Goal: Information Seeking & Learning: Check status

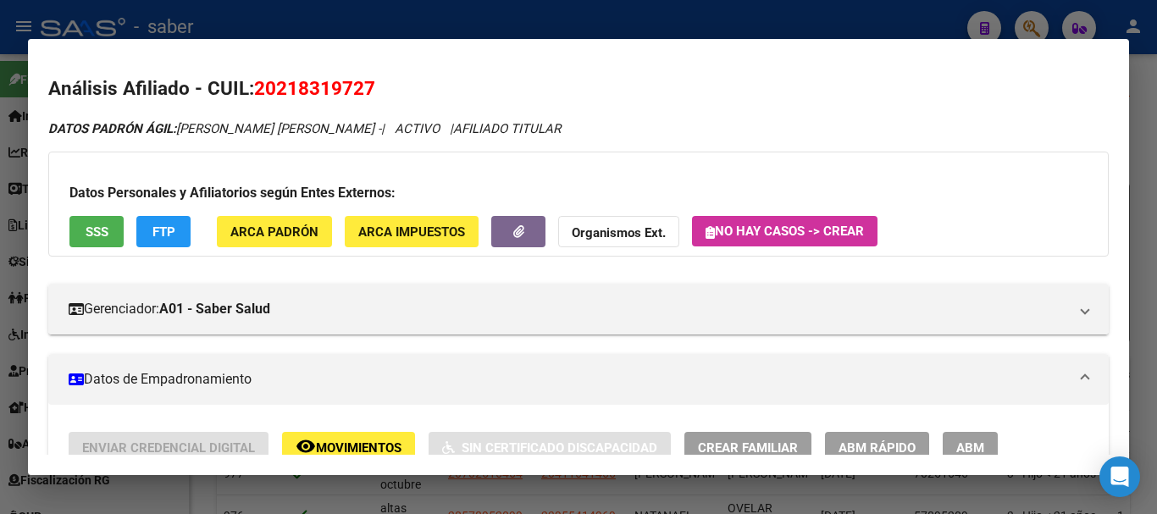
drag, startPoint x: 0, startPoint y: 0, endPoint x: 413, endPoint y: 116, distance: 428.6
click at [3, 201] on div at bounding box center [578, 257] width 1157 height 514
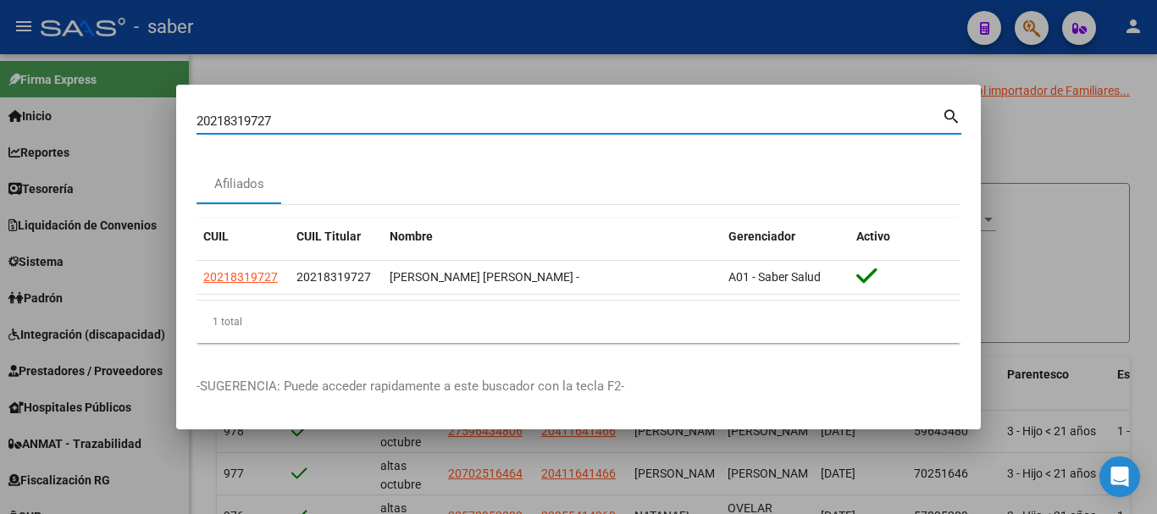
click at [211, 119] on input "20218319727" at bounding box center [570, 121] width 746 height 15
paste input "92665769"
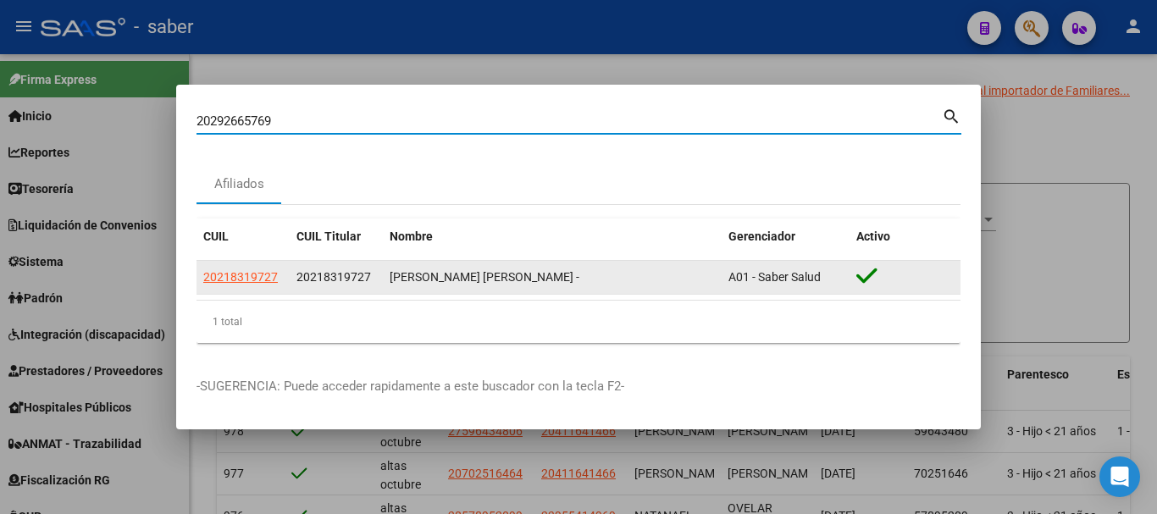
type input "20292665769"
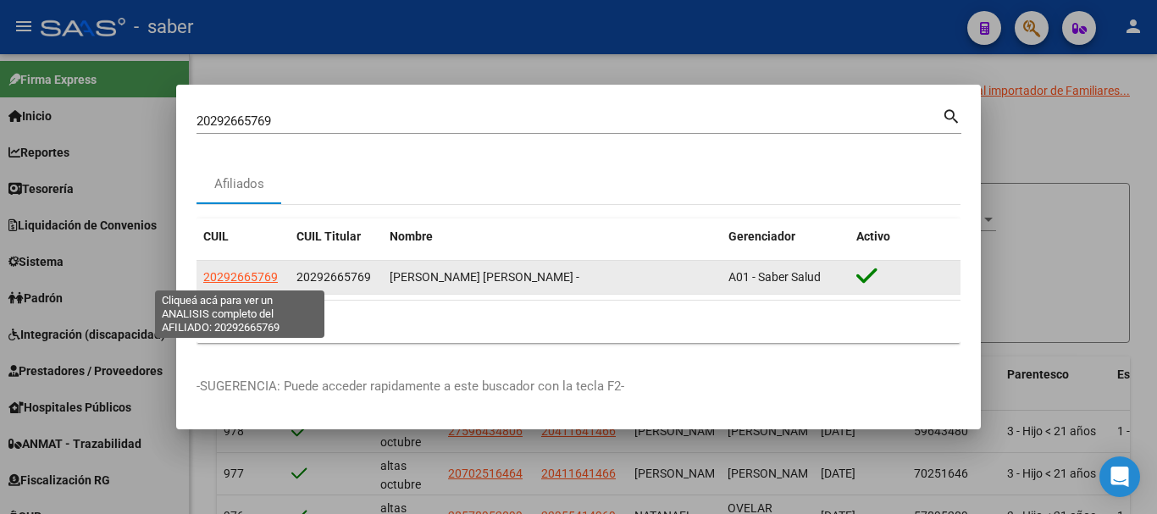
click at [222, 282] on span "20292665769" at bounding box center [240, 277] width 75 height 14
type textarea "20292665769"
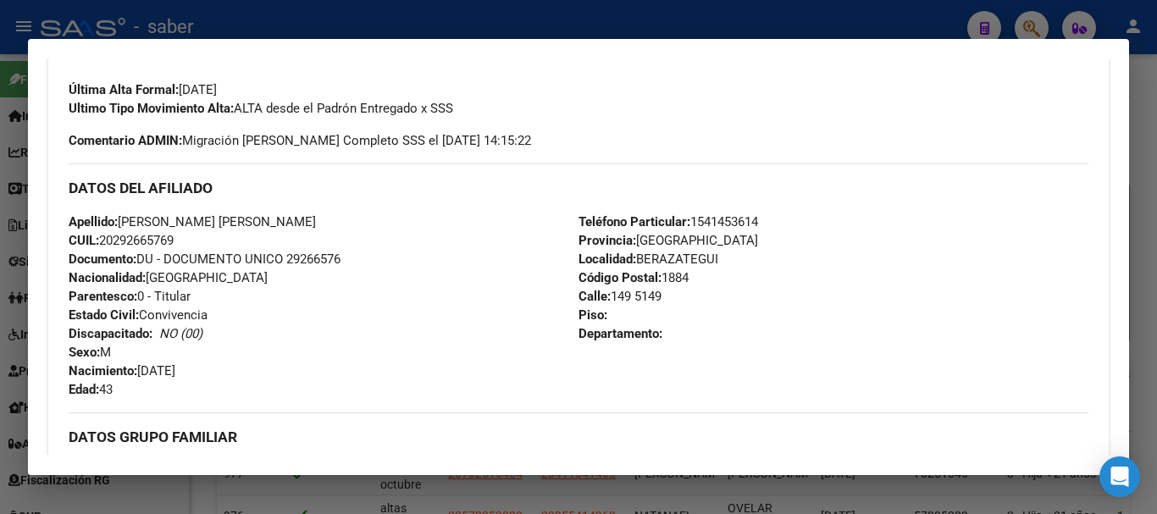
scroll to position [217, 0]
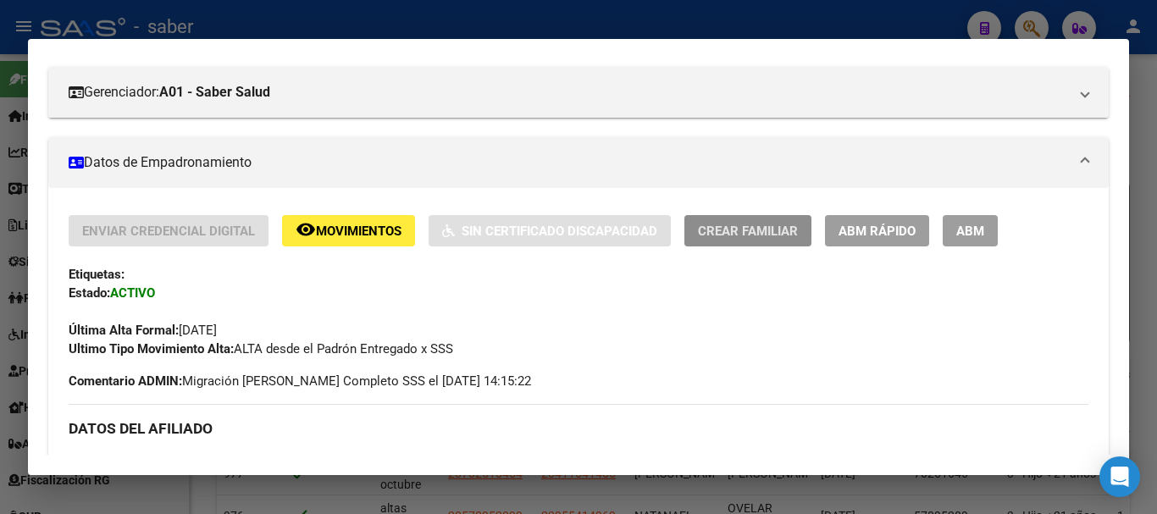
click at [752, 228] on span "Crear Familiar" at bounding box center [748, 231] width 100 height 15
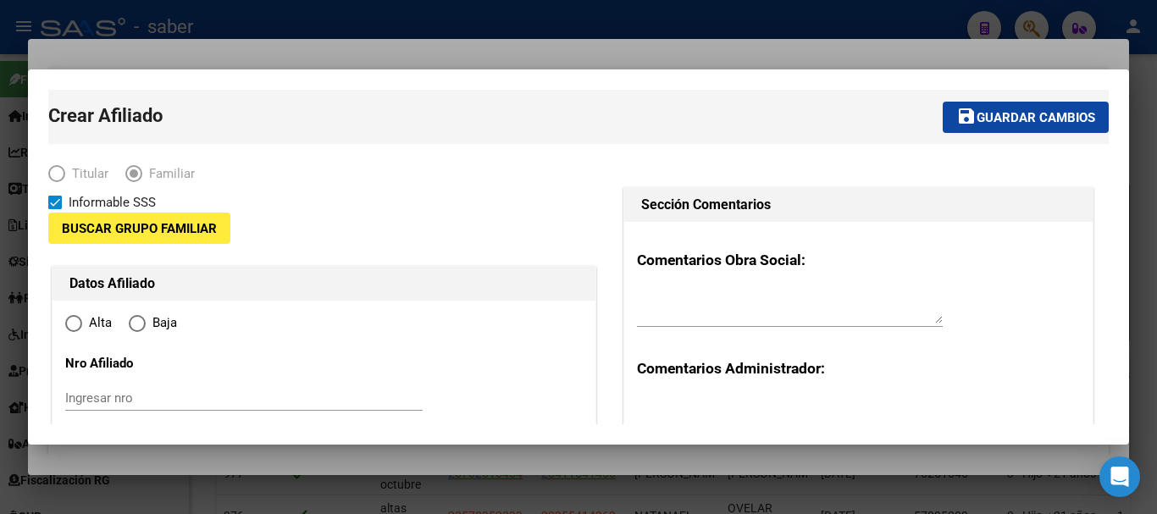
type input "30-69157477-2"
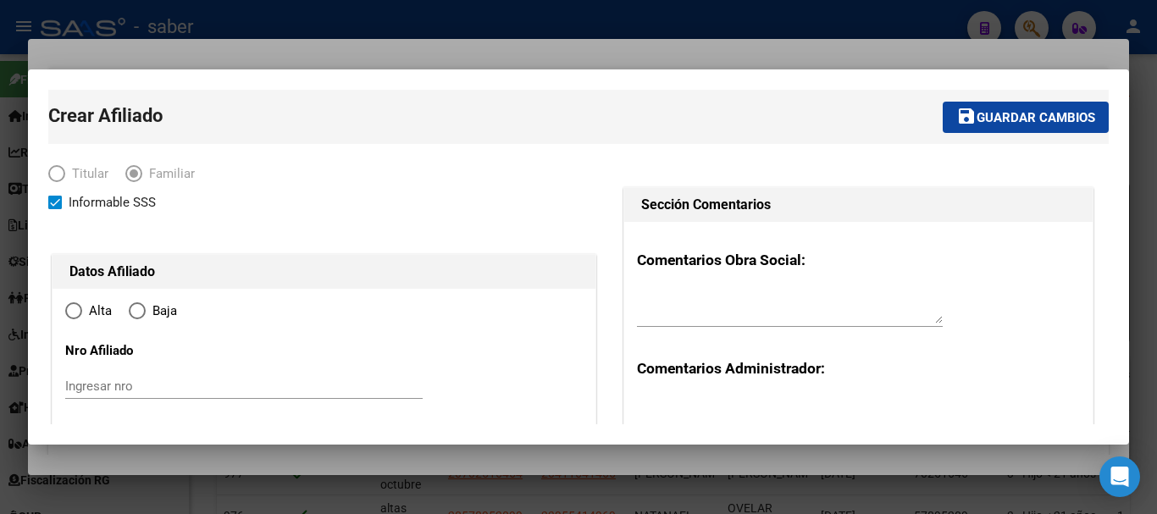
type input "BERAZATEGUI"
type input "1884"
type input "149"
type input "5149"
radio input "true"
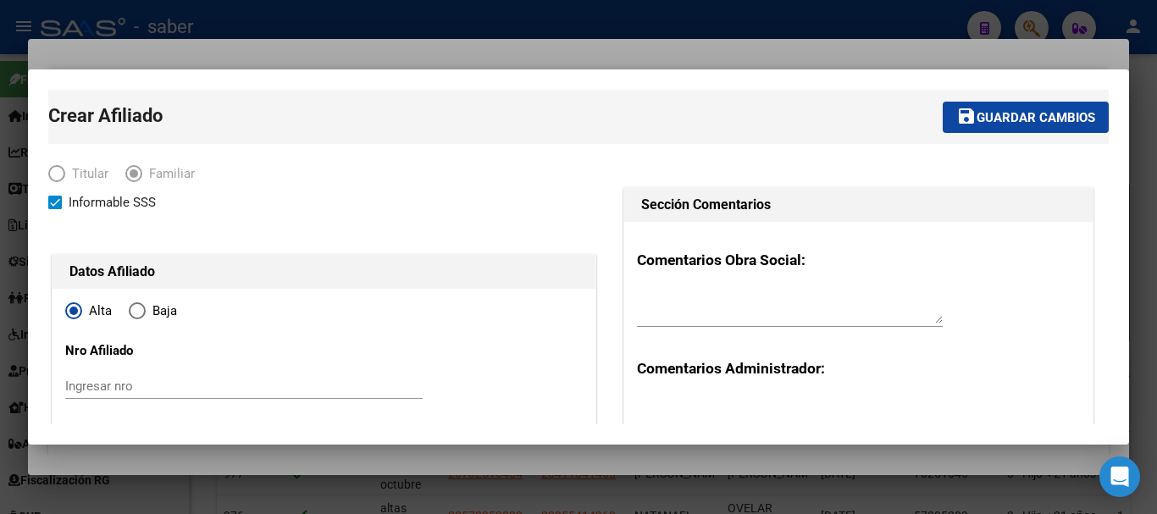
type input "30-69157477-2"
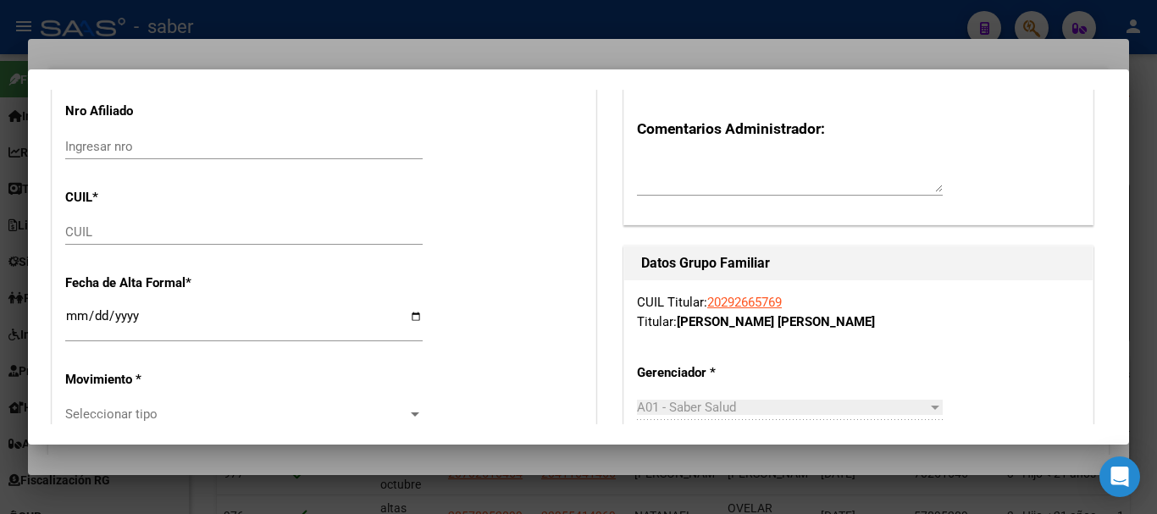
scroll to position [254, 0]
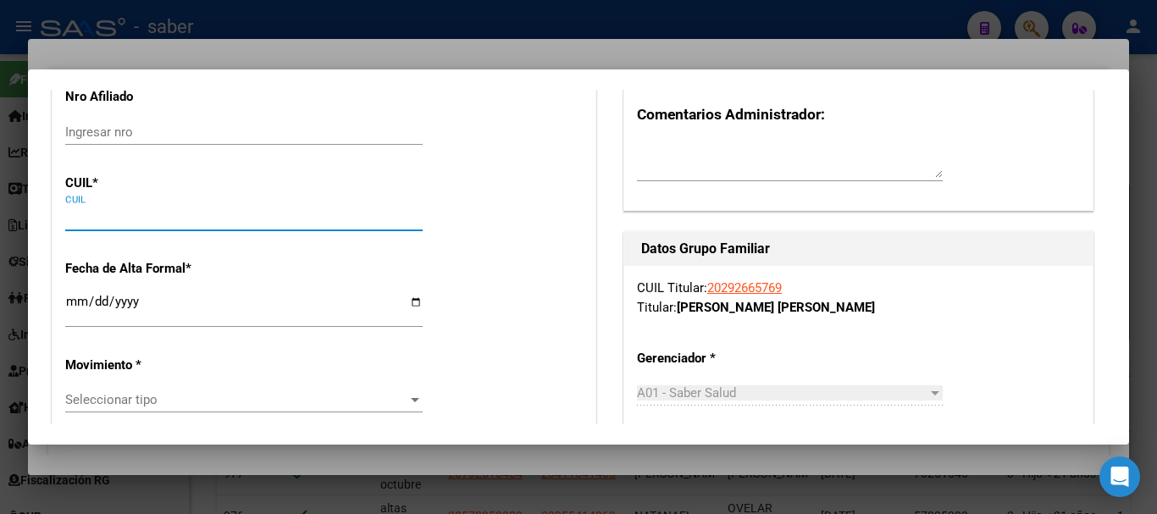
click at [132, 214] on input "CUIL" at bounding box center [244, 217] width 358 height 15
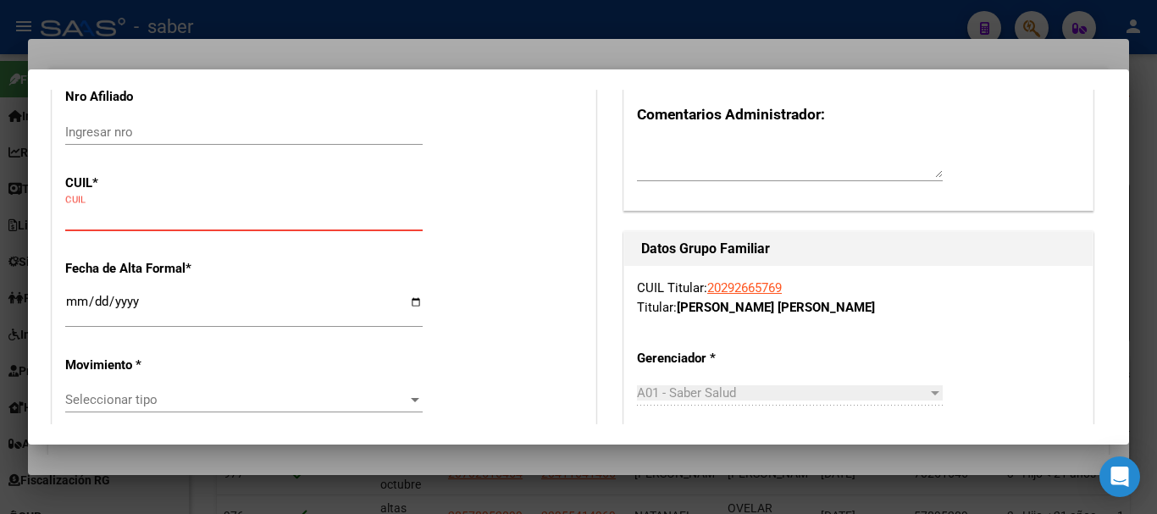
paste input "27-33944811-1"
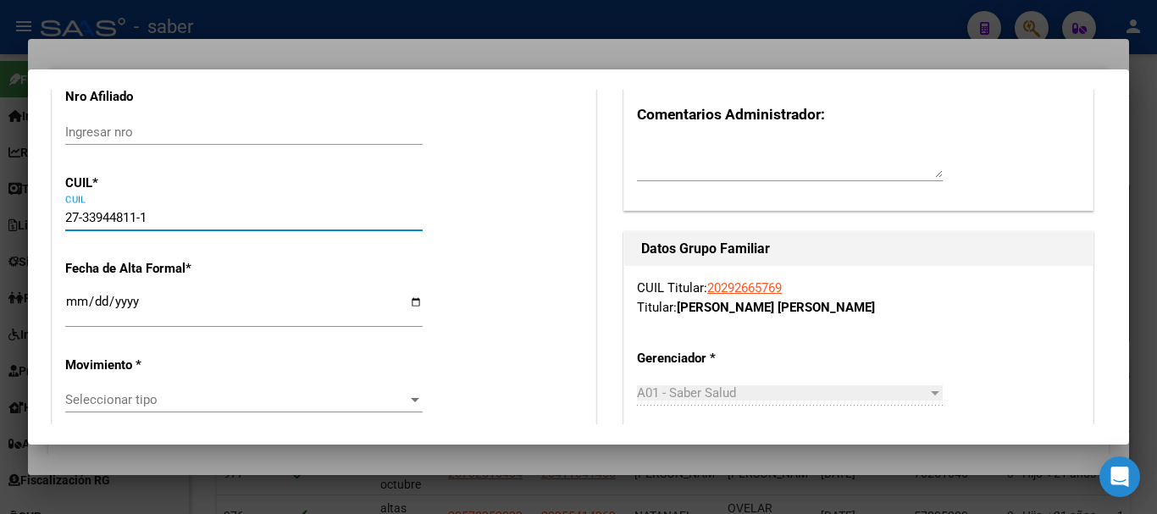
type input "27-33944811-1"
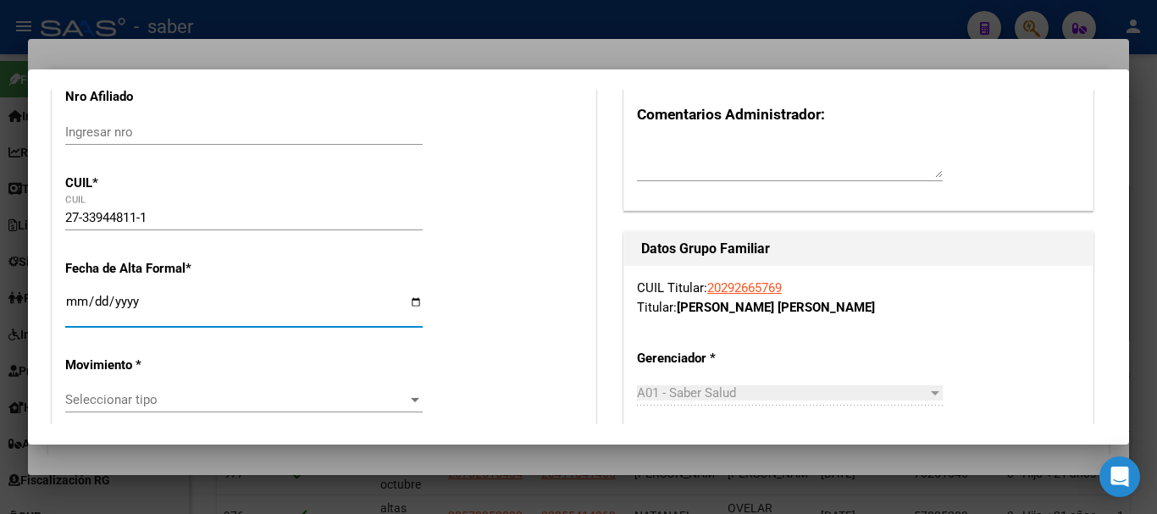
type input "33944811"
type input "MARADONA"
type input "[PERSON_NAME] [PERSON_NAME]"
type input "[DATE]"
type input "[PERSON_NAME]"
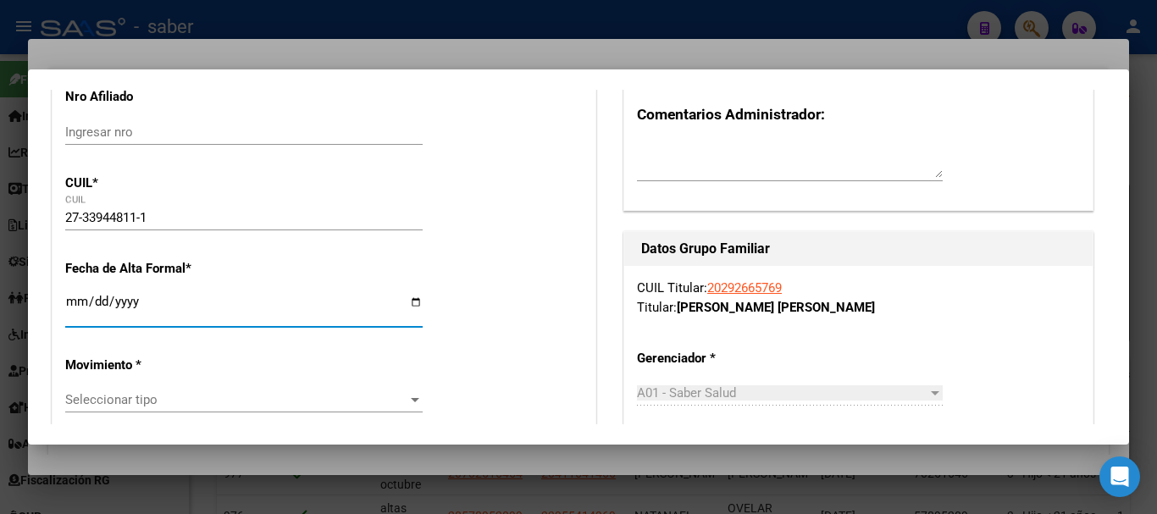
type input "1885"
type input "CALLE 149"
type input "5149"
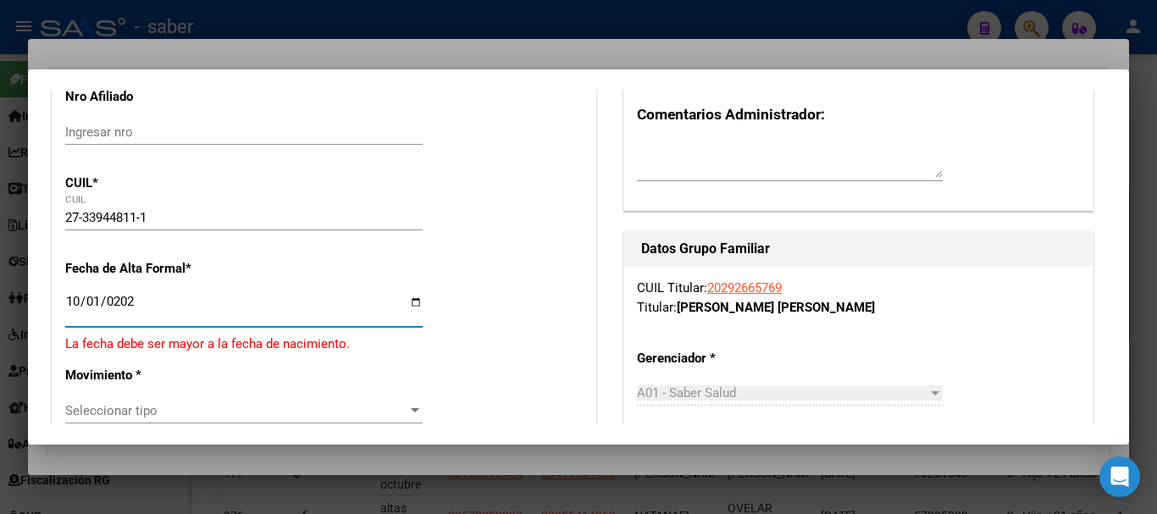
type input "[DATE]"
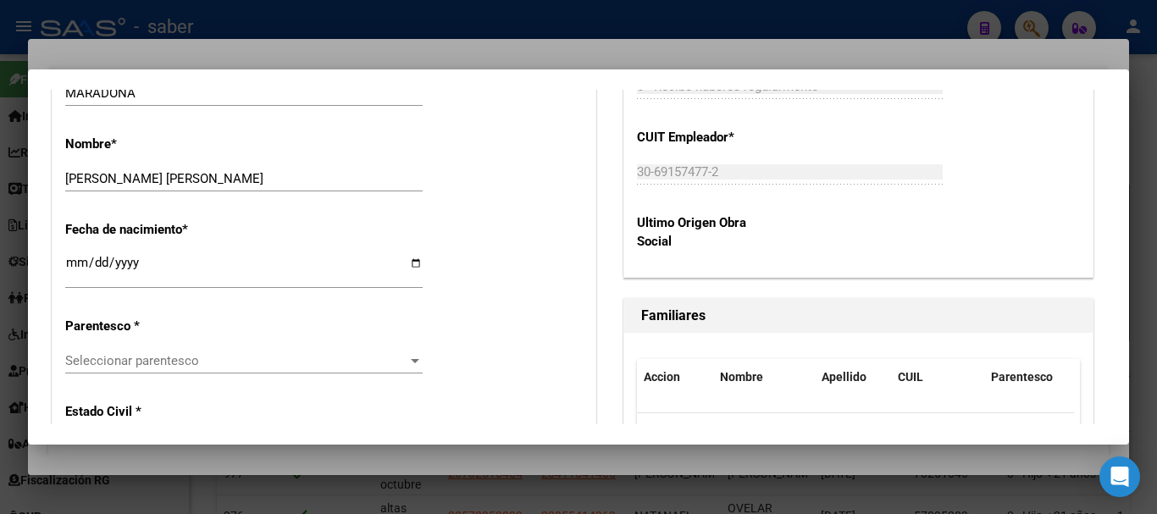
scroll to position [907, 0]
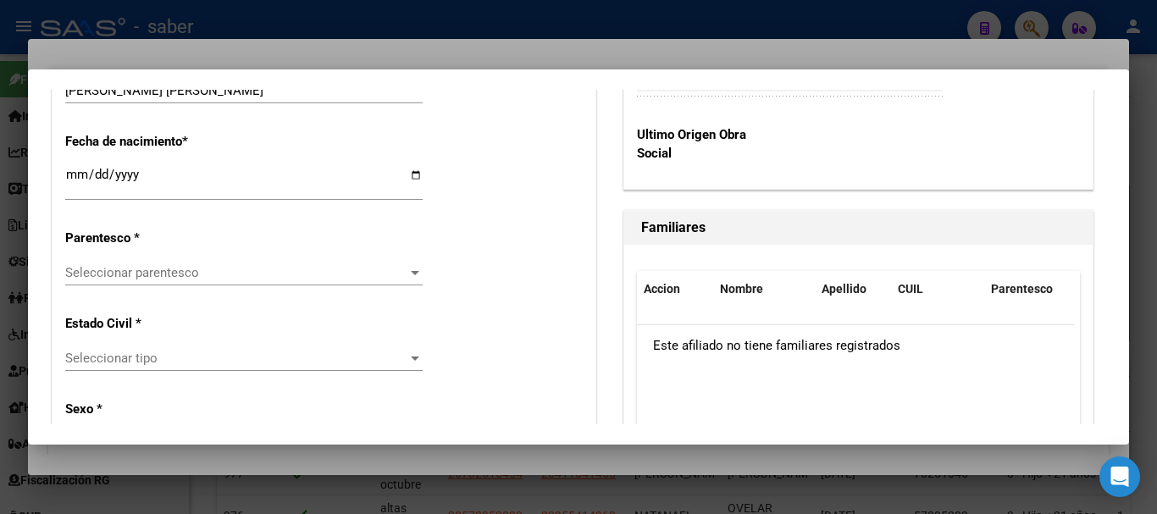
click at [197, 269] on span "Seleccionar parentesco" at bounding box center [236, 272] width 342 height 15
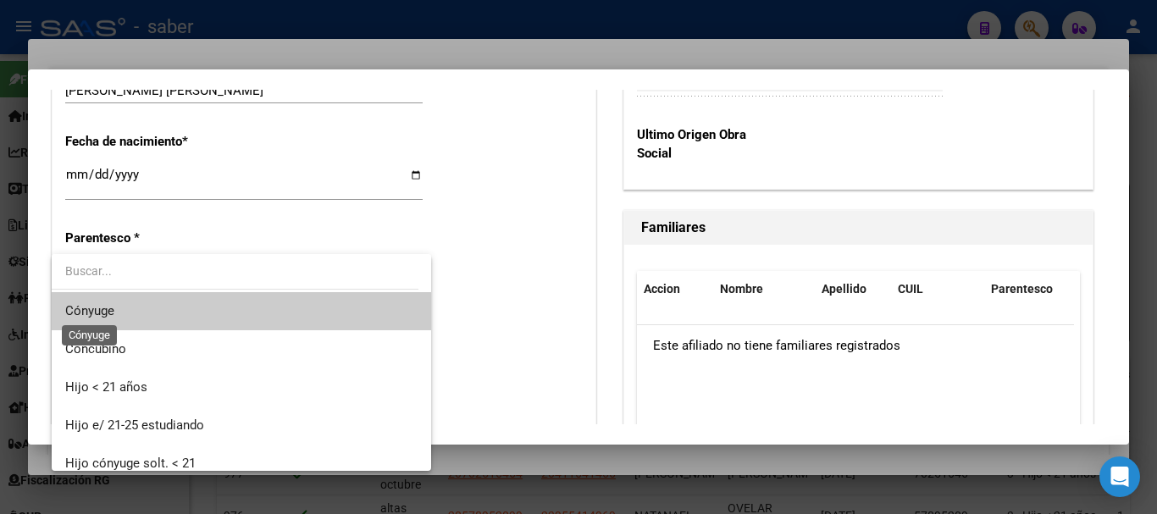
click at [108, 308] on span "Cónyuge" at bounding box center [89, 310] width 49 height 15
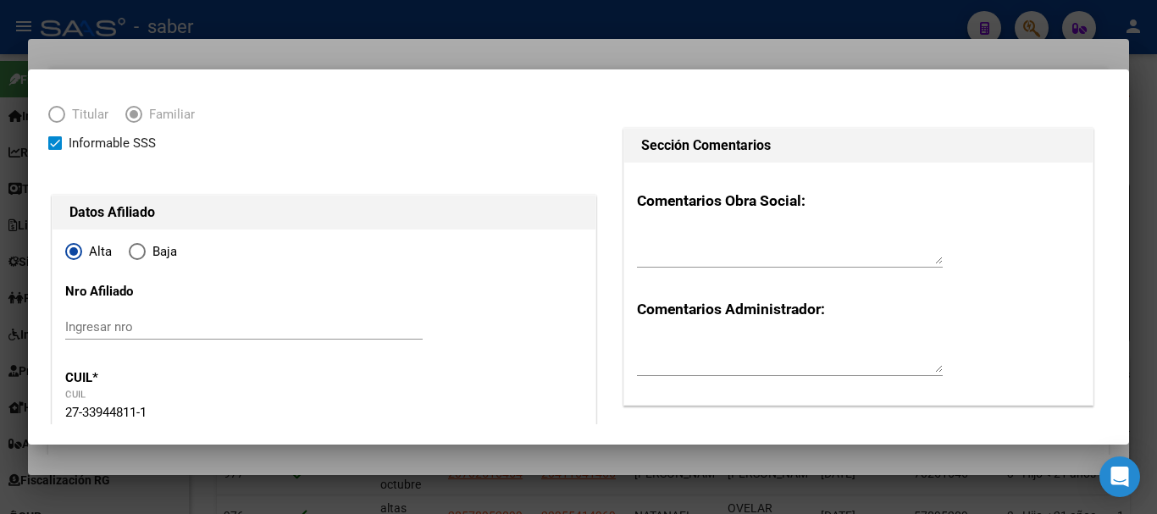
scroll to position [0, 0]
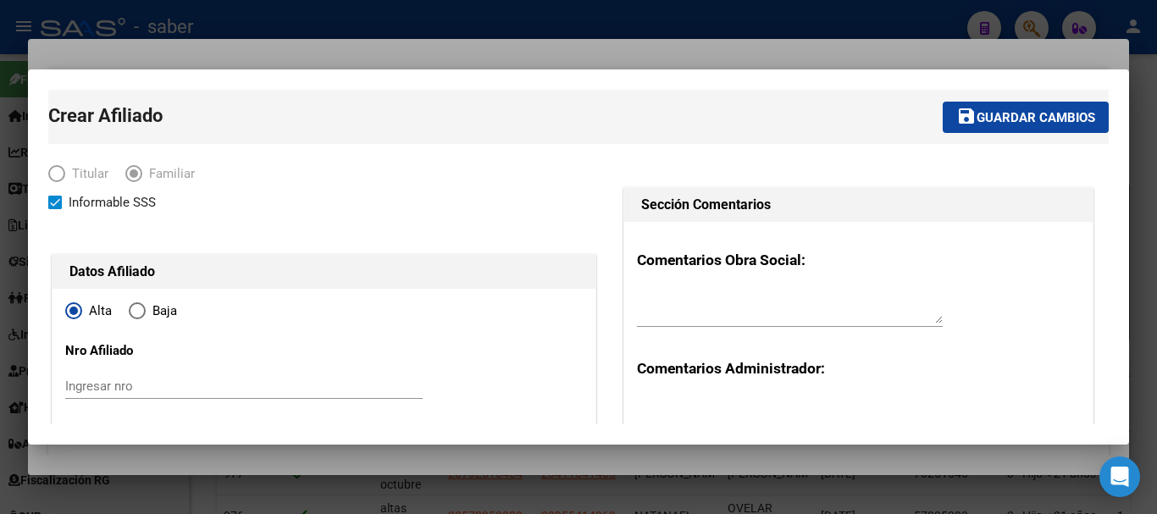
click at [1043, 110] on span "Guardar cambios" at bounding box center [1036, 117] width 119 height 15
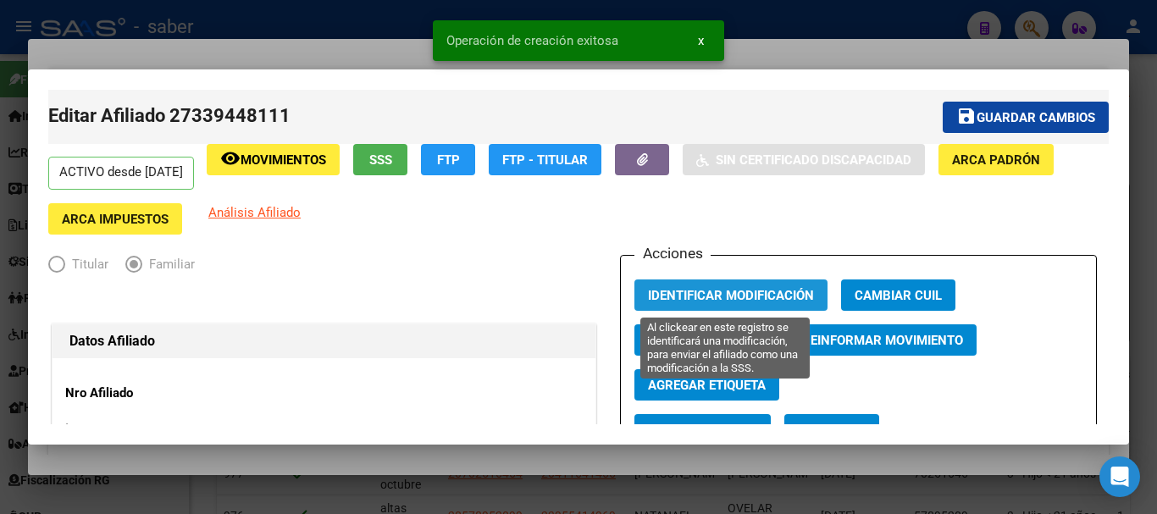
click at [693, 299] on span "Identificar Modificación" at bounding box center [731, 295] width 166 height 15
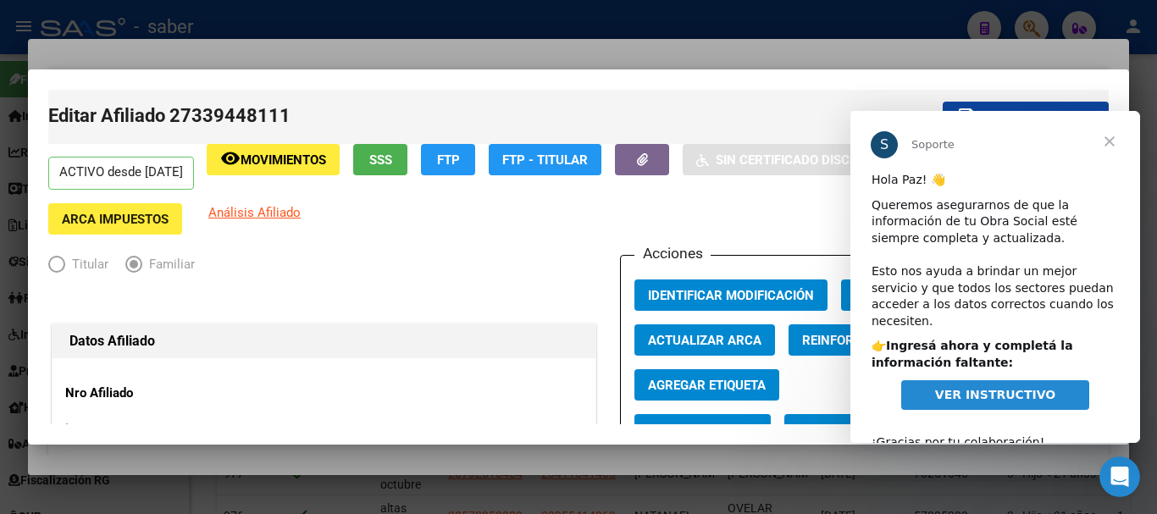
click at [125, 42] on div at bounding box center [578, 257] width 1157 height 514
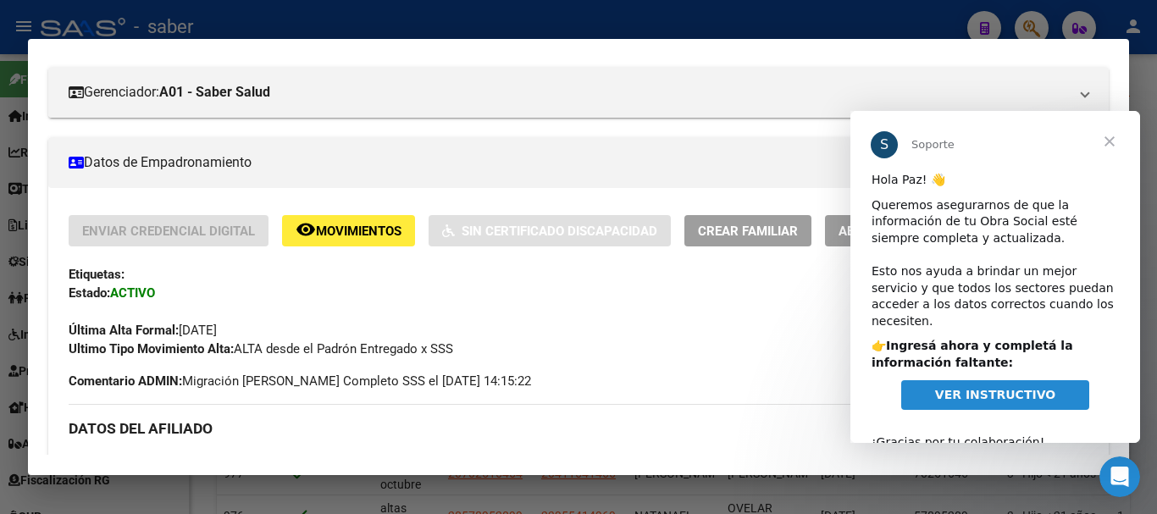
click at [218, 26] on div at bounding box center [578, 257] width 1157 height 514
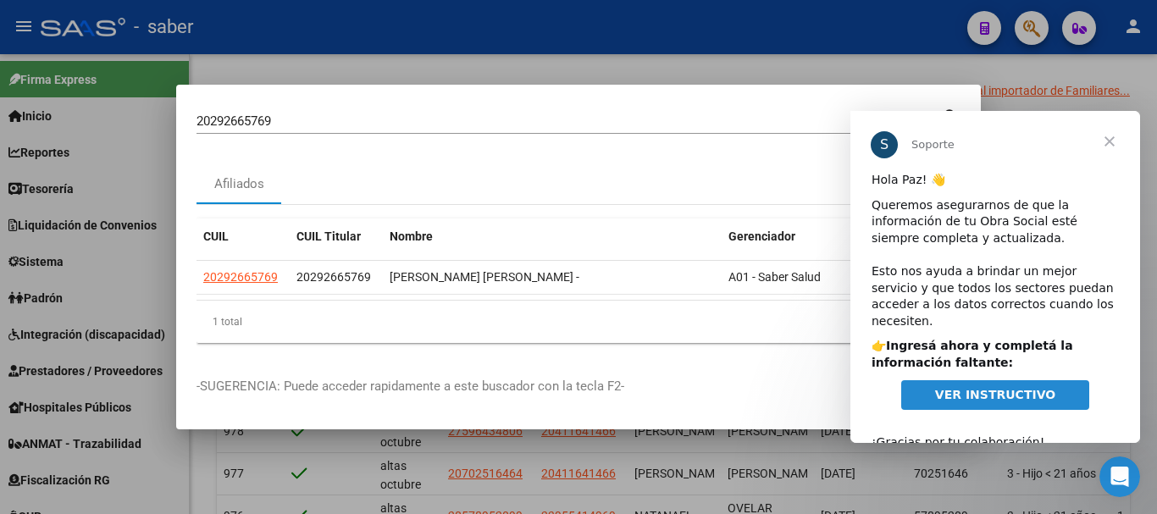
click at [951, 388] on span "VER INSTRUCTIVO" at bounding box center [995, 395] width 120 height 14
click at [424, 90] on mat-dialog-container "20292665769 Buscar (apellido, dni, cuil, nro traspaso, cuit, obra social) searc…" at bounding box center [578, 257] width 805 height 345
click at [576, 49] on div at bounding box center [578, 257] width 1157 height 514
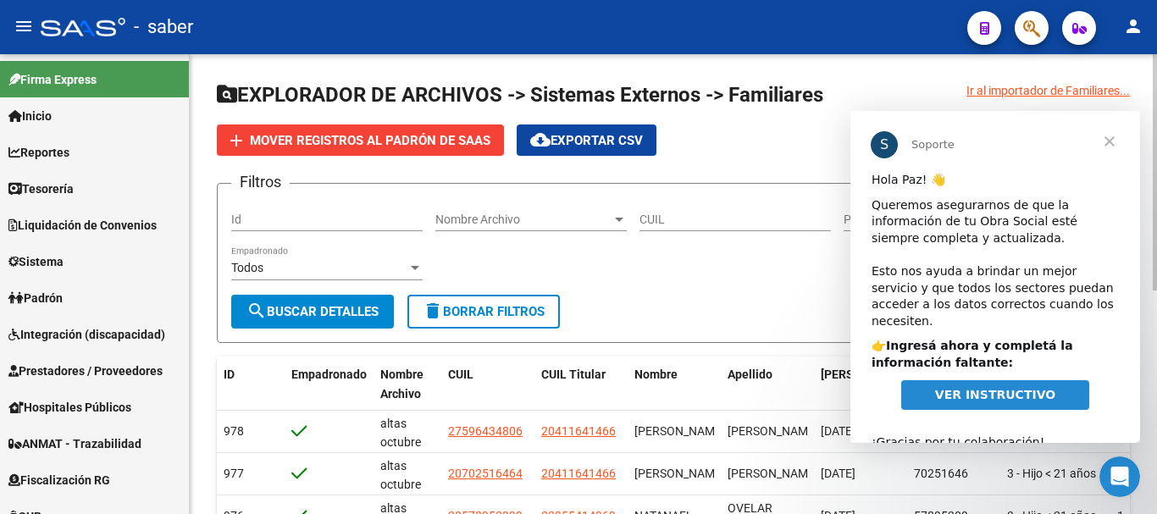
drag, startPoint x: 772, startPoint y: 276, endPoint x: 751, endPoint y: 125, distance: 152.3
click at [772, 273] on div "Filtros Id Nombre Archivo Nombre Archivo CUIL Parentesco Parentesco Todos Empad…" at bounding box center [673, 245] width 885 height 97
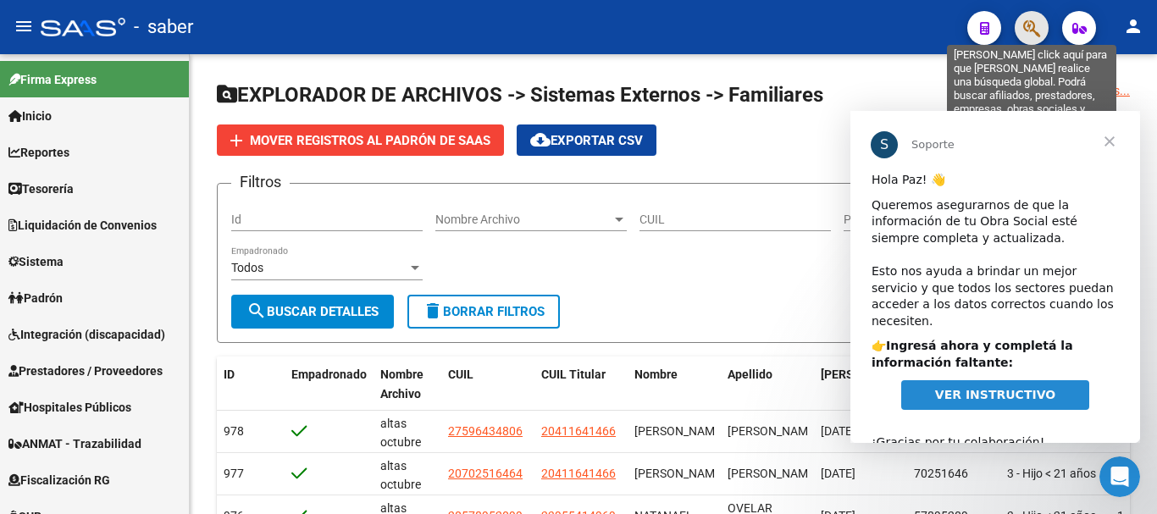
click at [1039, 25] on icon "button" at bounding box center [1031, 28] width 17 height 19
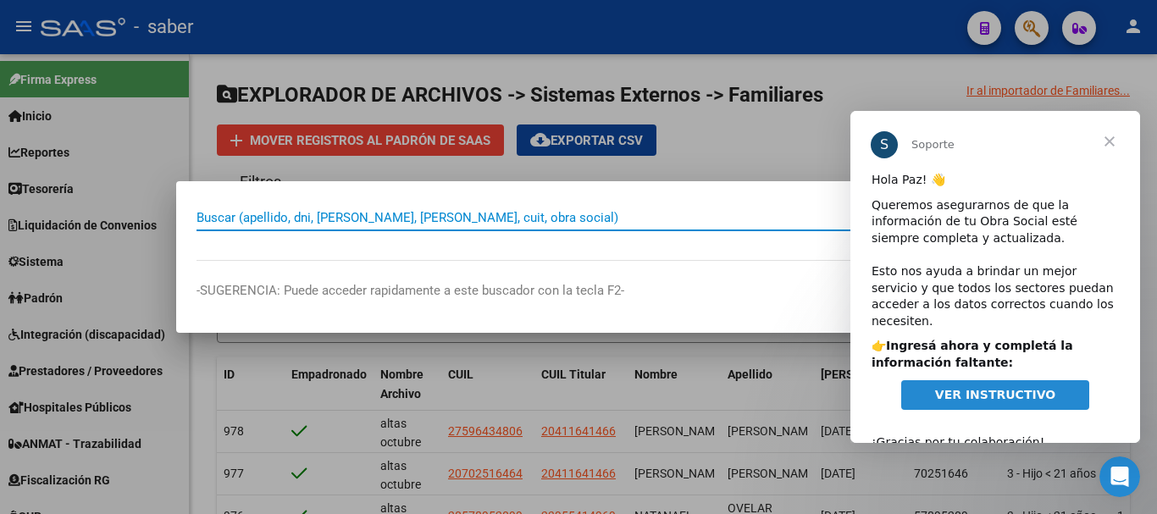
click at [247, 225] on input "Buscar (apellido, dni, [PERSON_NAME], [PERSON_NAME], cuit, obra social)" at bounding box center [570, 217] width 746 height 15
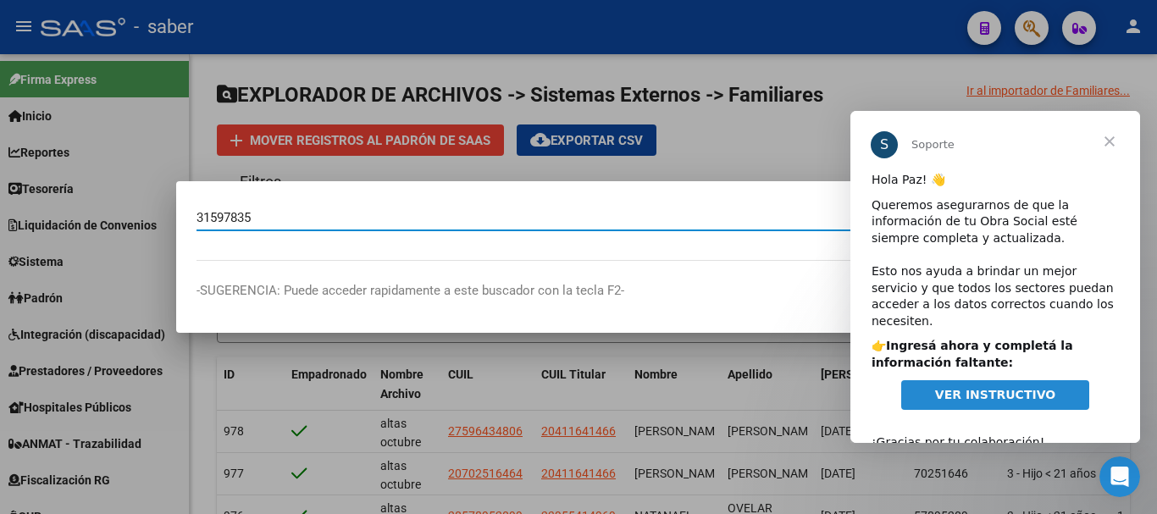
type input "31597835"
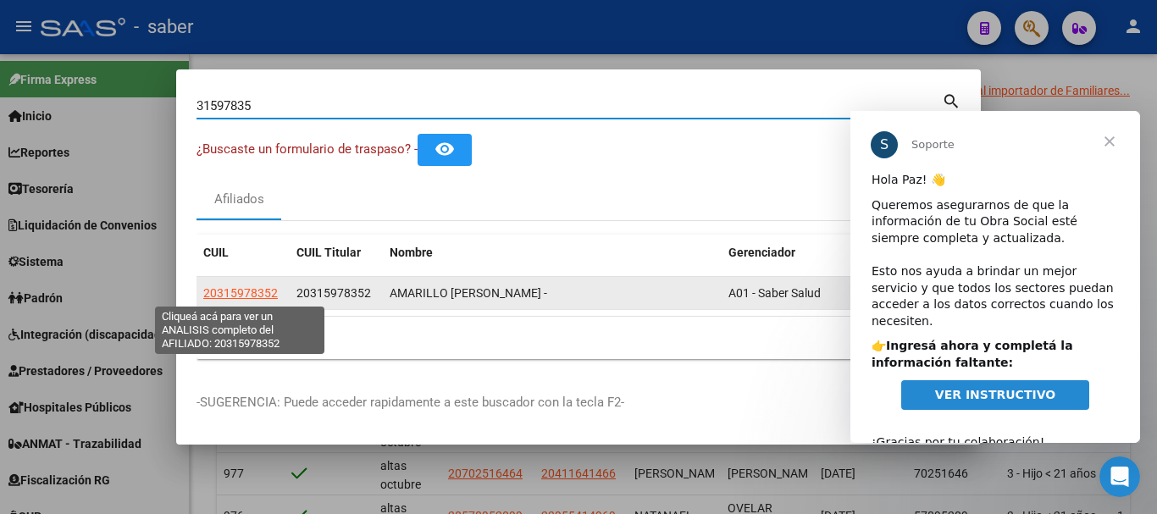
click at [251, 295] on span "20315978352" at bounding box center [240, 293] width 75 height 14
type textarea "20315978352"
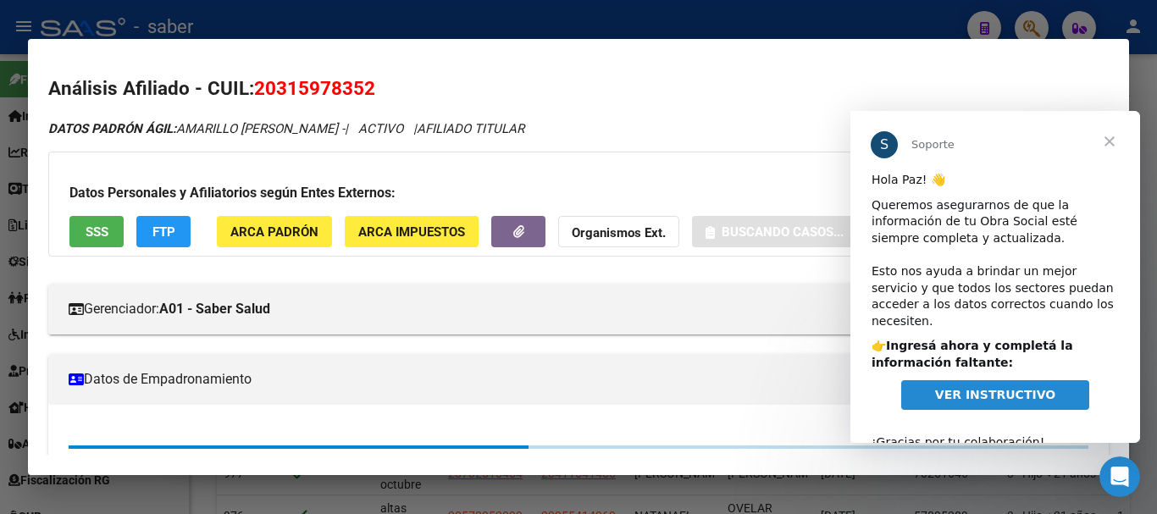
click at [1118, 138] on span "Cerrar" at bounding box center [1109, 141] width 61 height 61
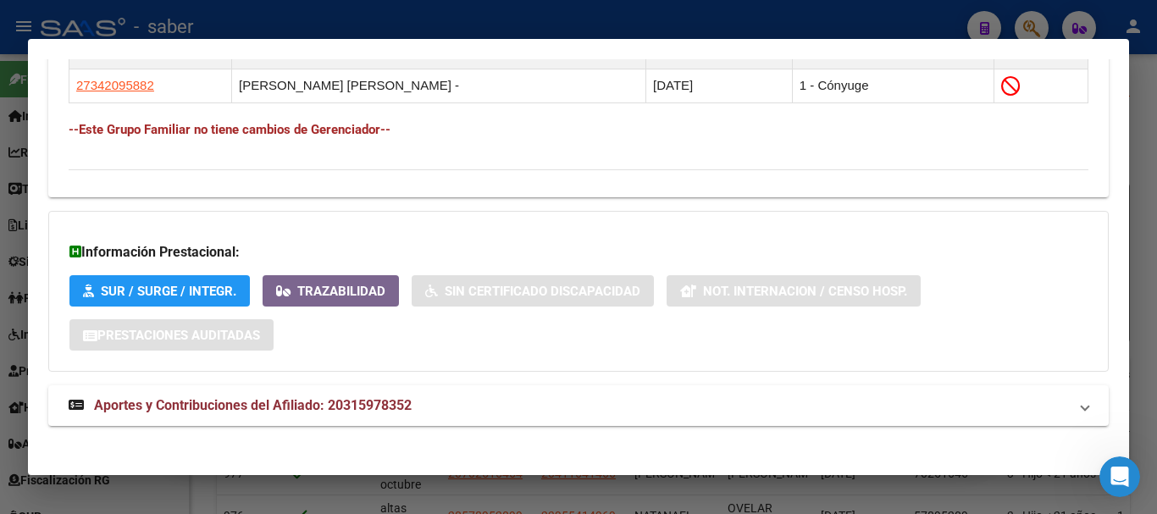
scroll to position [1029, 0]
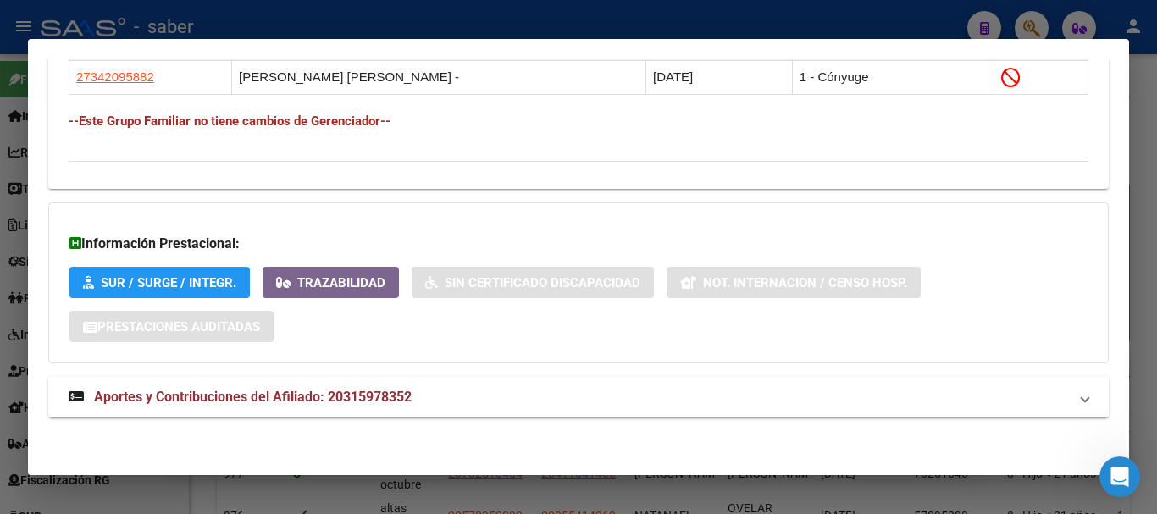
click at [368, 403] on span "Aportes y Contribuciones del Afiliado: 20315978352" at bounding box center [253, 397] width 318 height 16
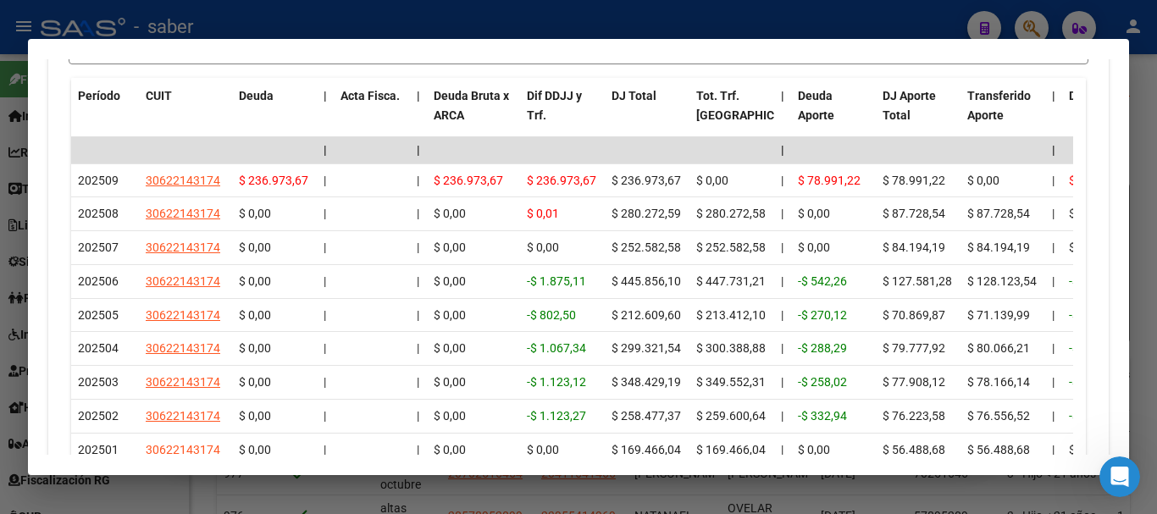
scroll to position [1706, 0]
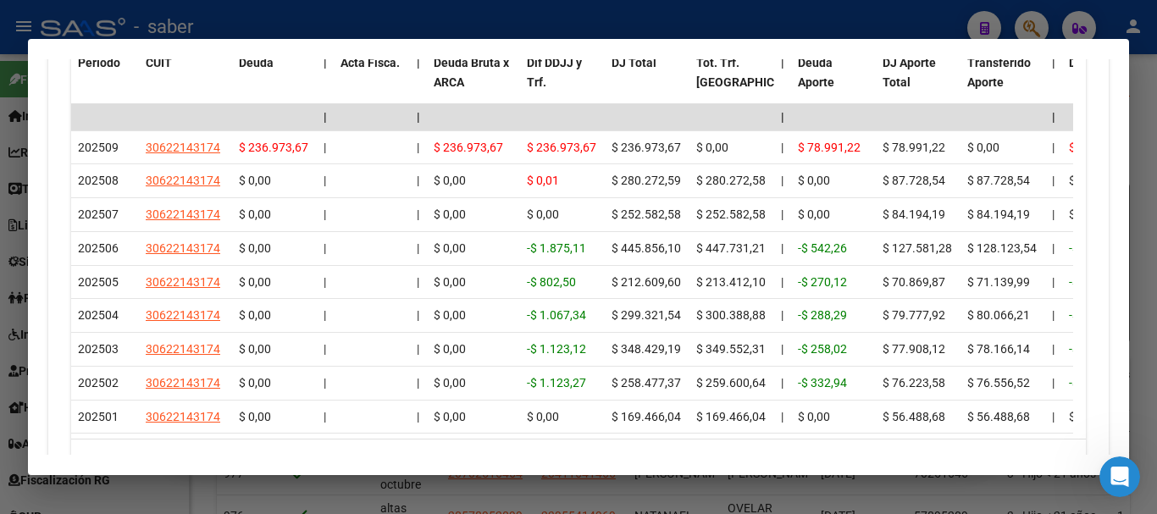
click at [0, 119] on div at bounding box center [578, 257] width 1157 height 514
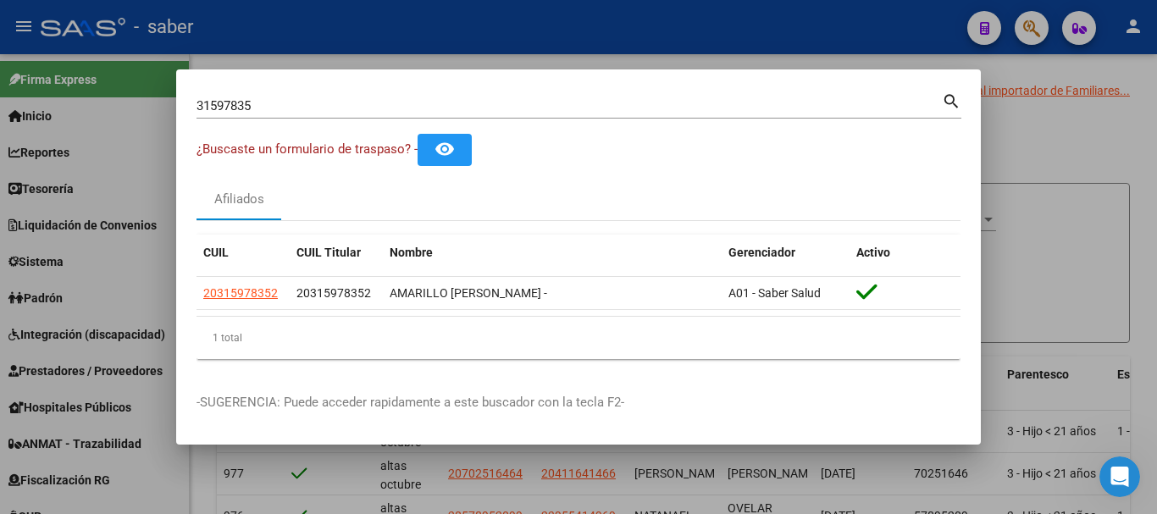
click at [477, 36] on div at bounding box center [578, 257] width 1157 height 514
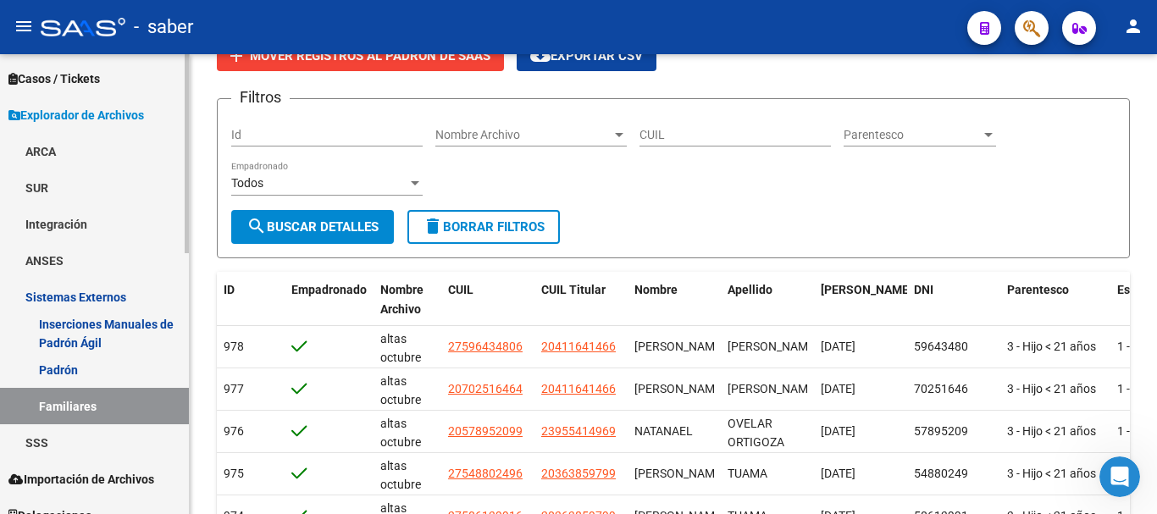
scroll to position [603, 0]
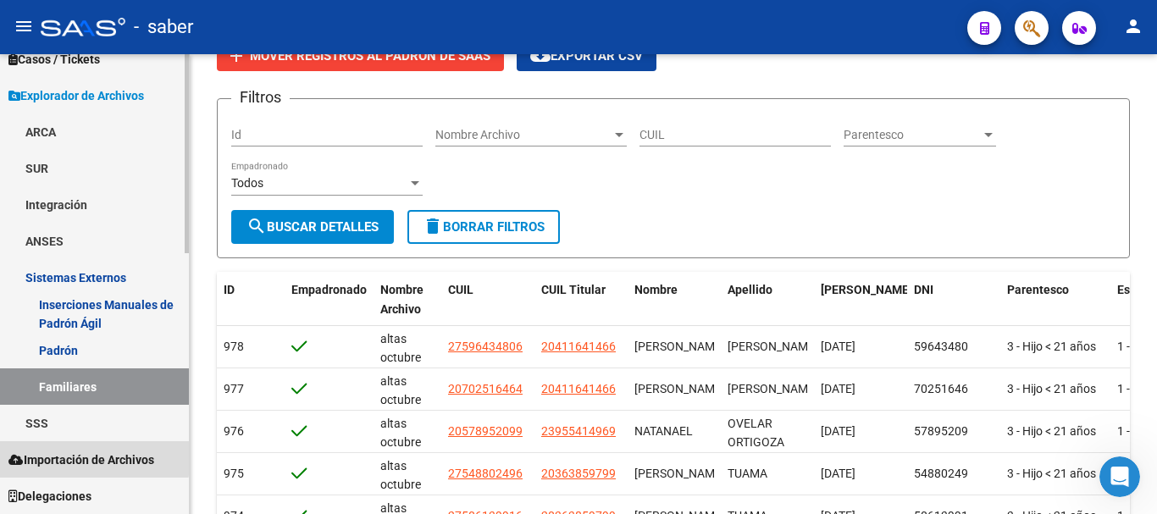
click at [76, 457] on span "Importación de Archivos" at bounding box center [81, 460] width 146 height 19
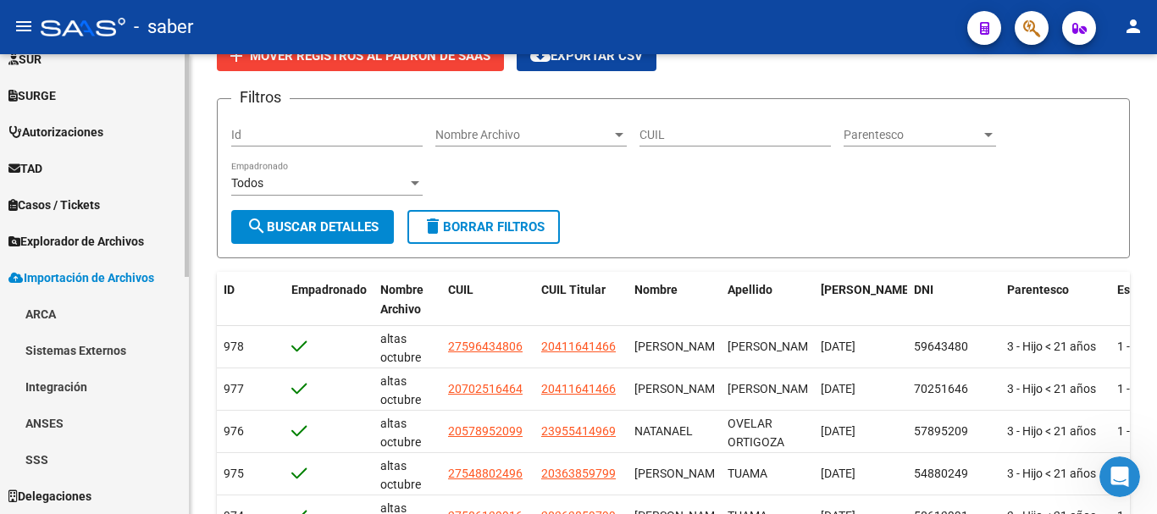
scroll to position [458, 0]
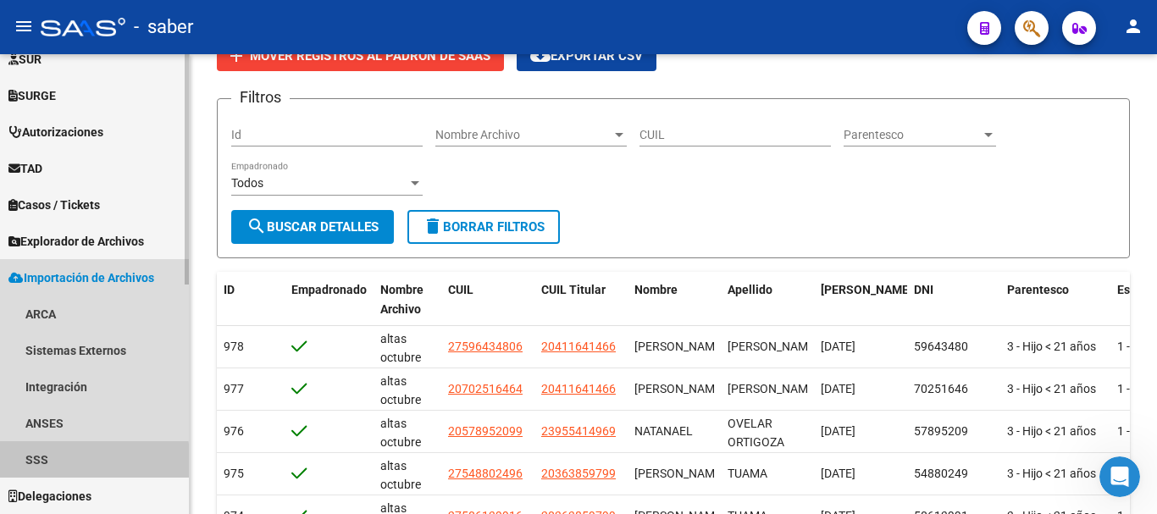
click at [58, 464] on link "SSS" at bounding box center [94, 459] width 189 height 36
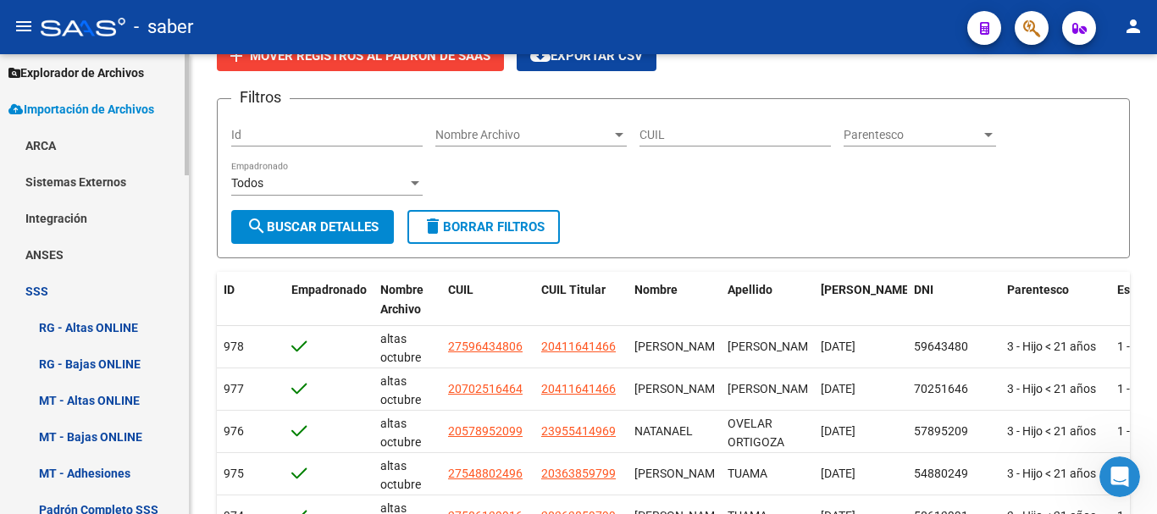
scroll to position [627, 0]
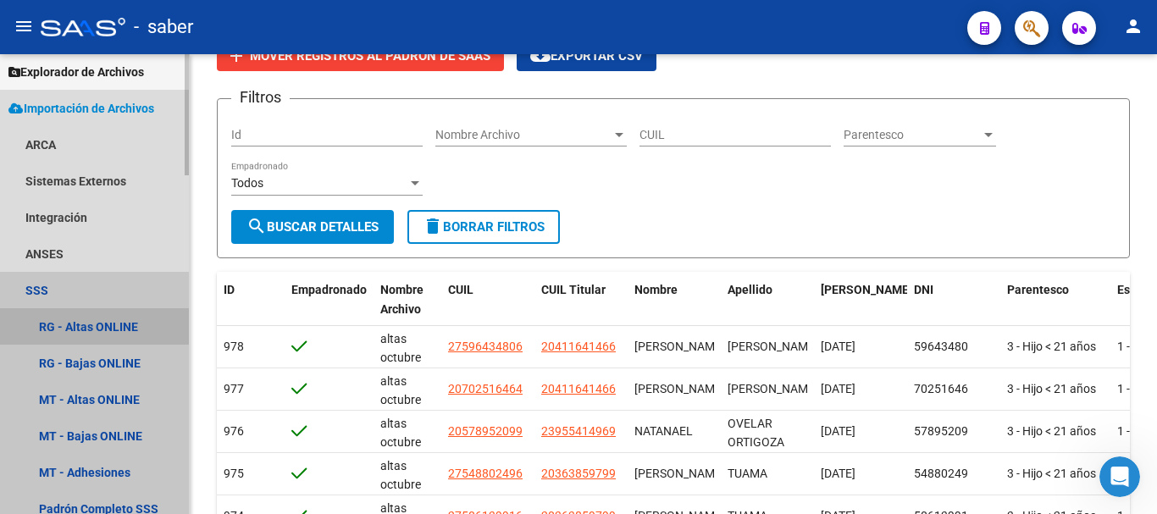
click at [99, 324] on link "RG - Altas ONLINE" at bounding box center [94, 326] width 189 height 36
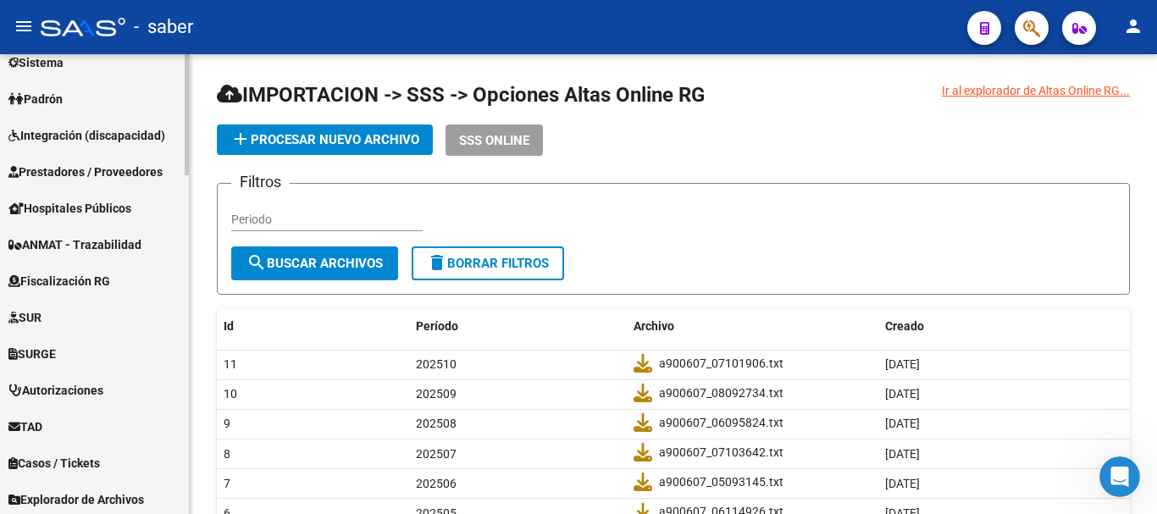
scroll to position [101, 0]
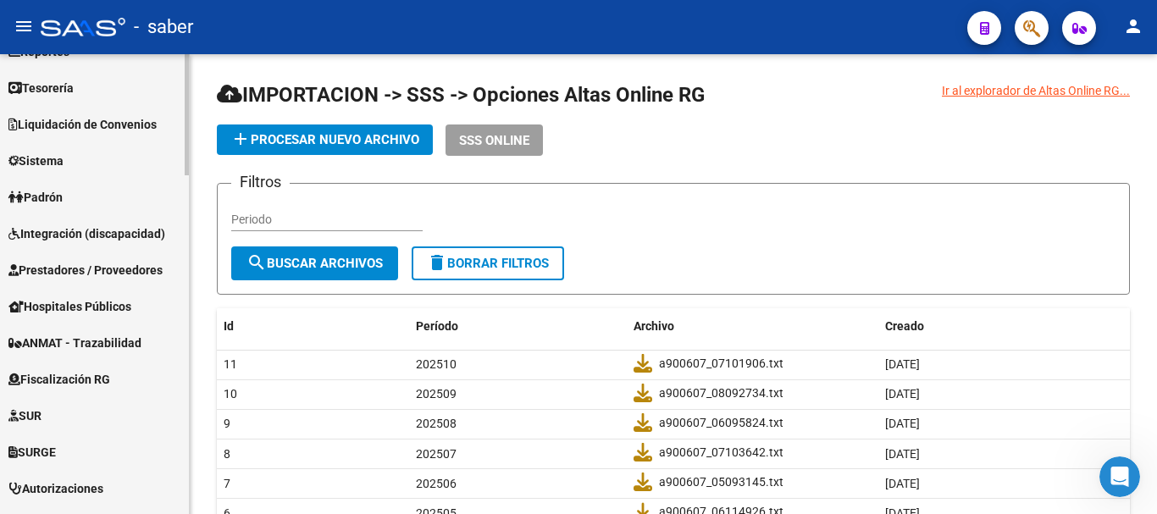
click at [73, 191] on link "Padrón" at bounding box center [94, 197] width 189 height 36
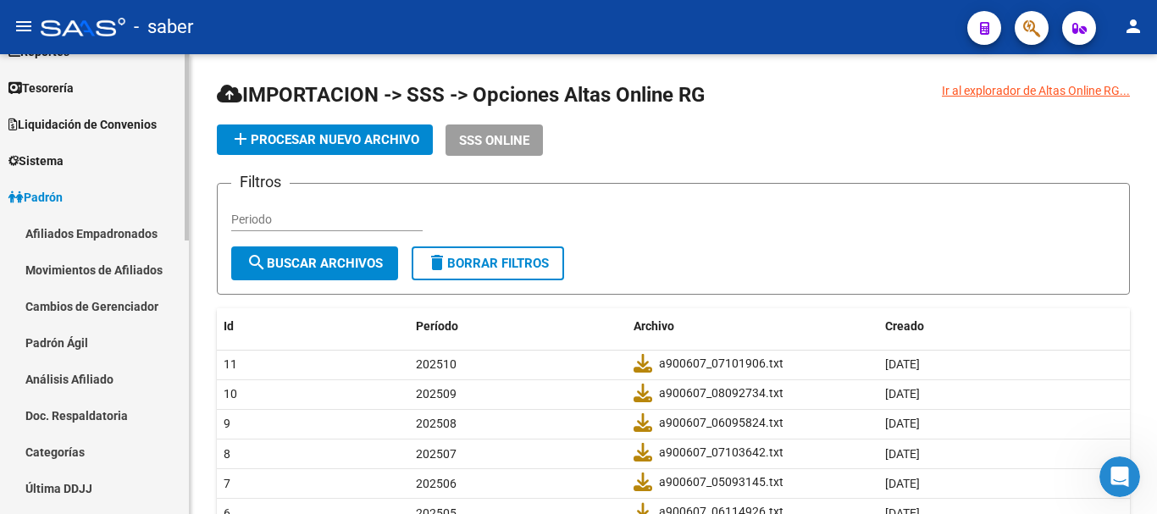
click at [91, 274] on link "Movimientos de Afiliados" at bounding box center [94, 270] width 189 height 36
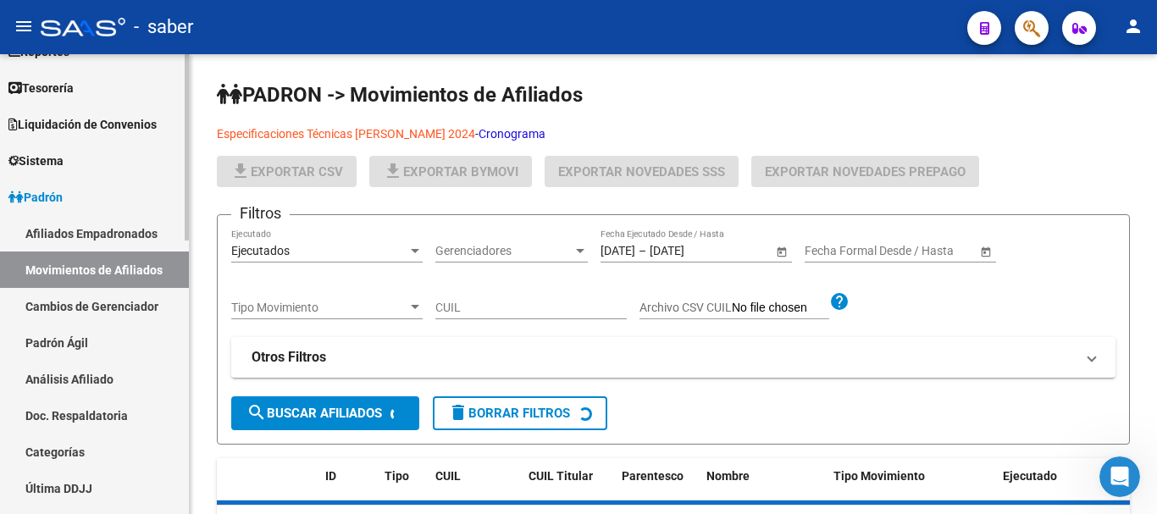
click at [80, 233] on link "Afiliados Empadronados" at bounding box center [94, 233] width 189 height 36
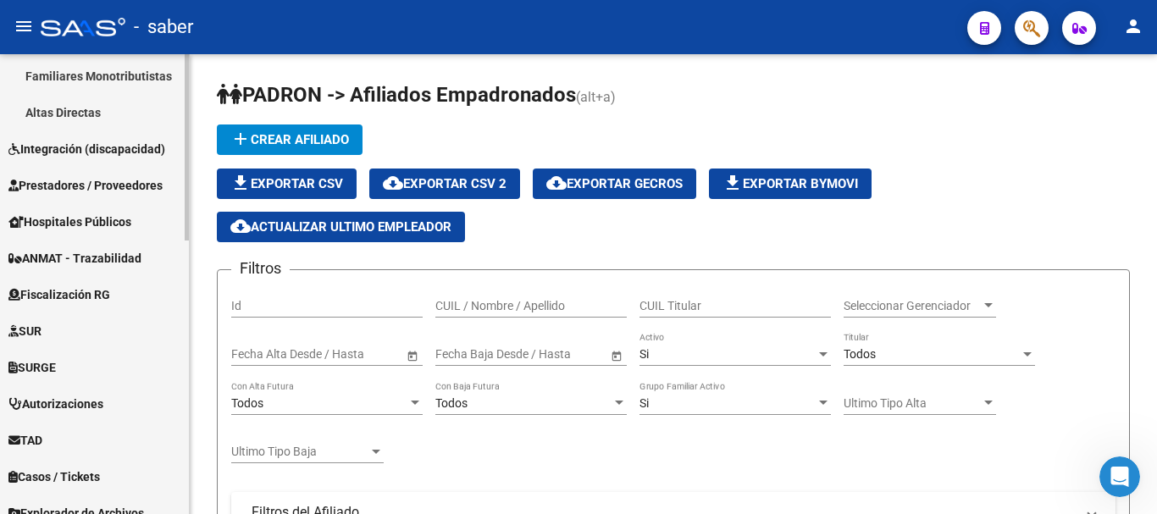
scroll to position [676, 0]
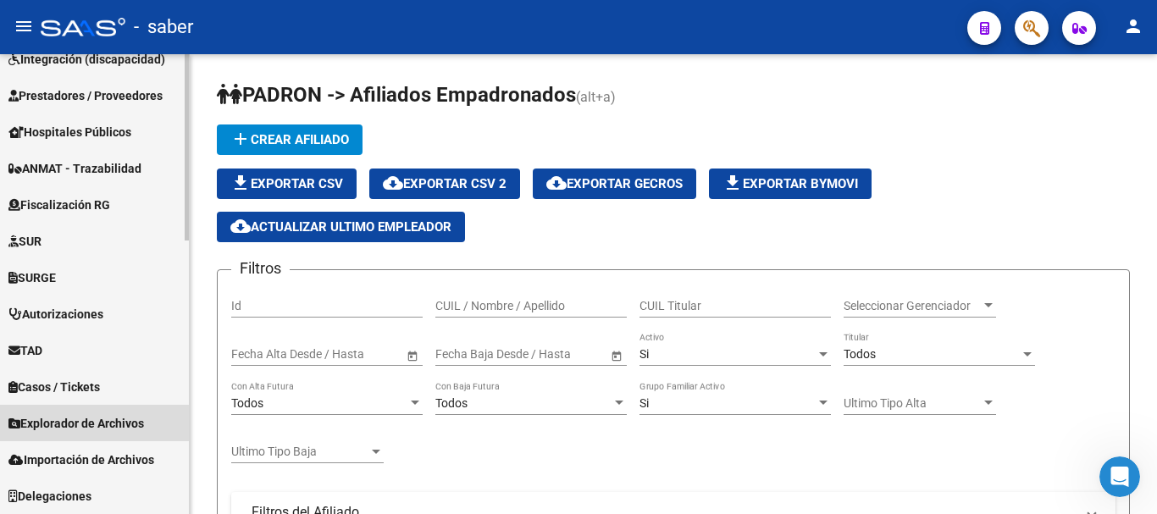
click at [75, 423] on span "Explorador de Archivos" at bounding box center [76, 423] width 136 height 19
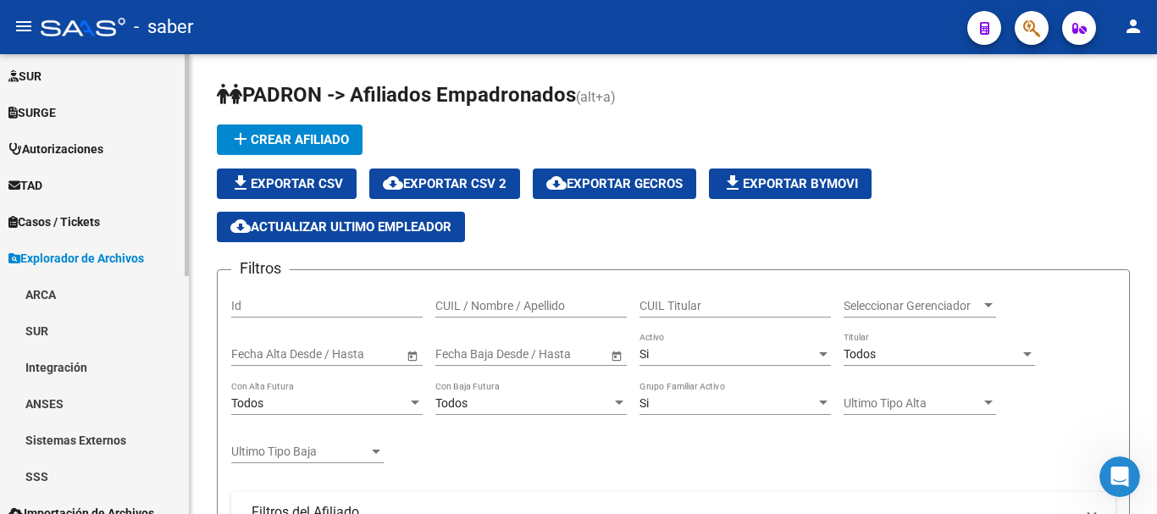
scroll to position [494, 0]
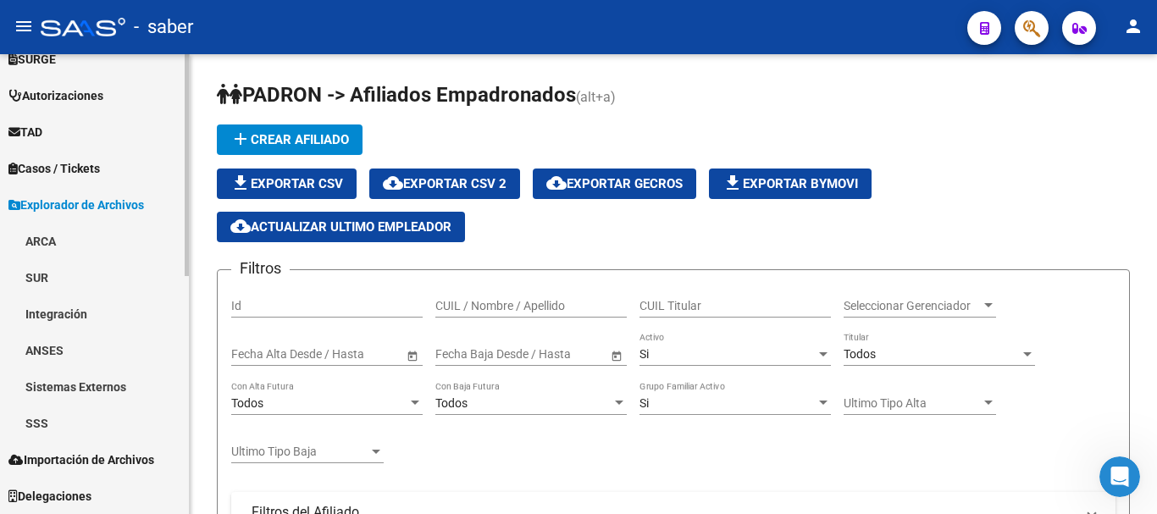
click at [47, 432] on link "SSS" at bounding box center [94, 423] width 189 height 36
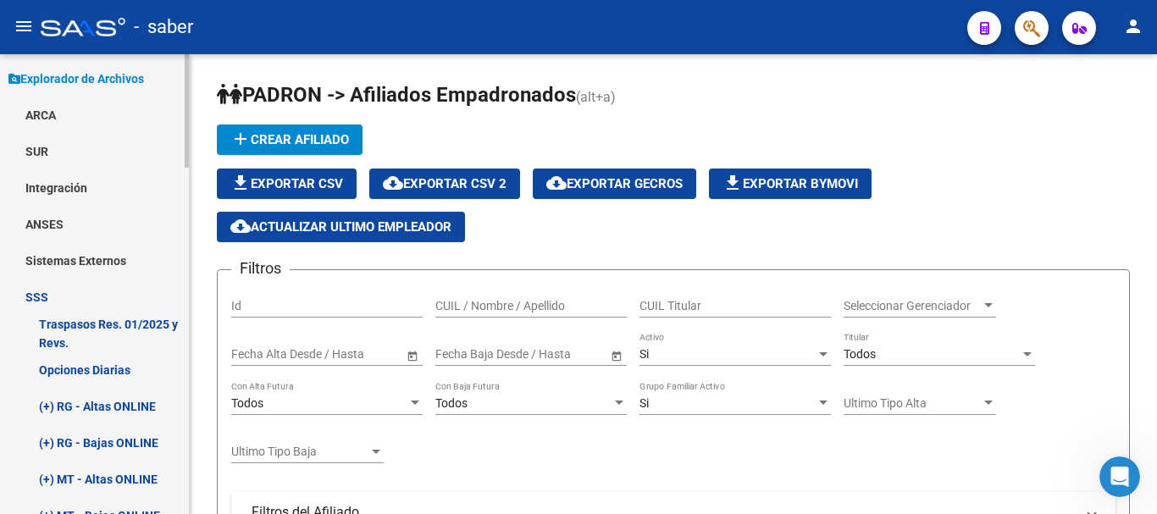
scroll to position [663, 0]
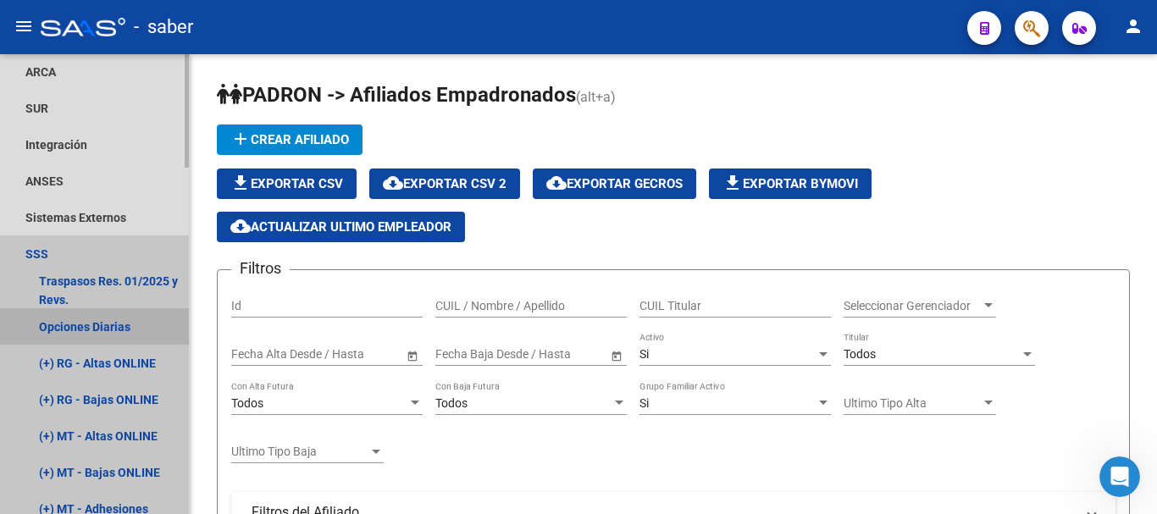
click at [85, 327] on link "Opciones Diarias" at bounding box center [94, 326] width 189 height 36
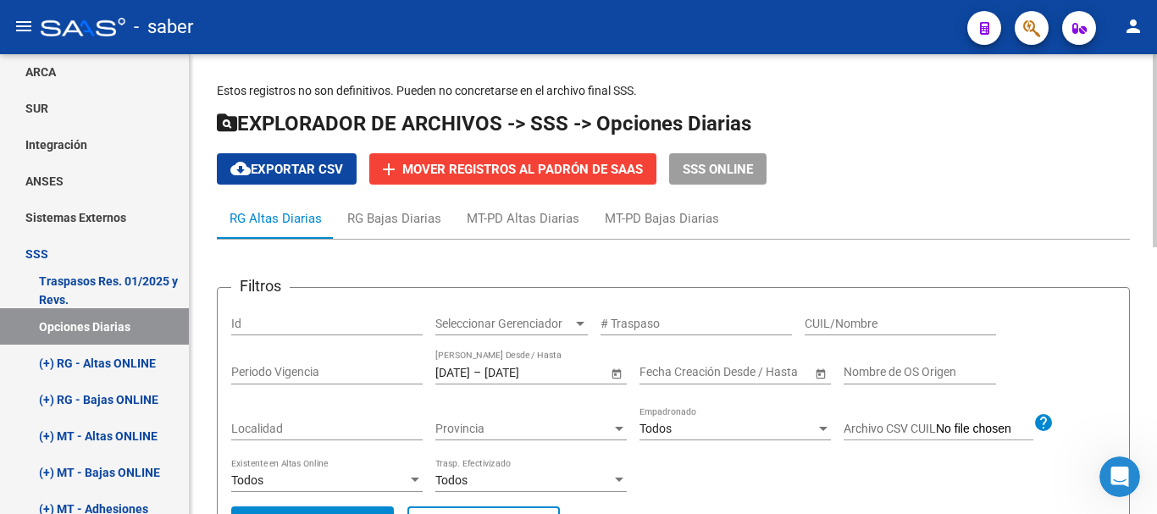
click at [618, 371] on span "Open calendar" at bounding box center [616, 372] width 41 height 41
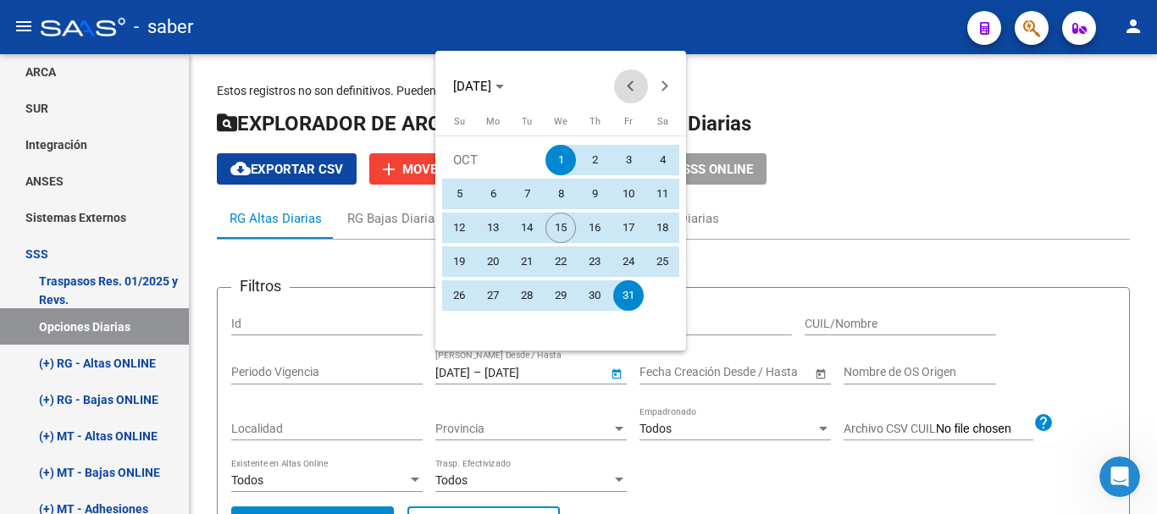
click at [632, 83] on button "Previous month" at bounding box center [631, 86] width 34 height 34
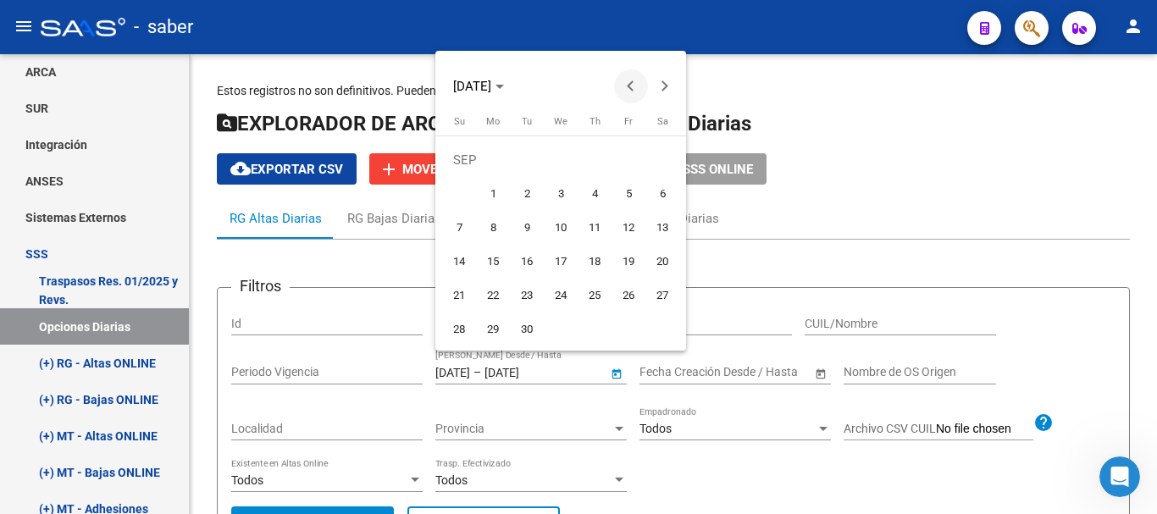
click at [632, 83] on button "Previous month" at bounding box center [631, 86] width 34 height 34
click at [632, 161] on span "1" at bounding box center [628, 160] width 31 height 31
type input "[DATE]"
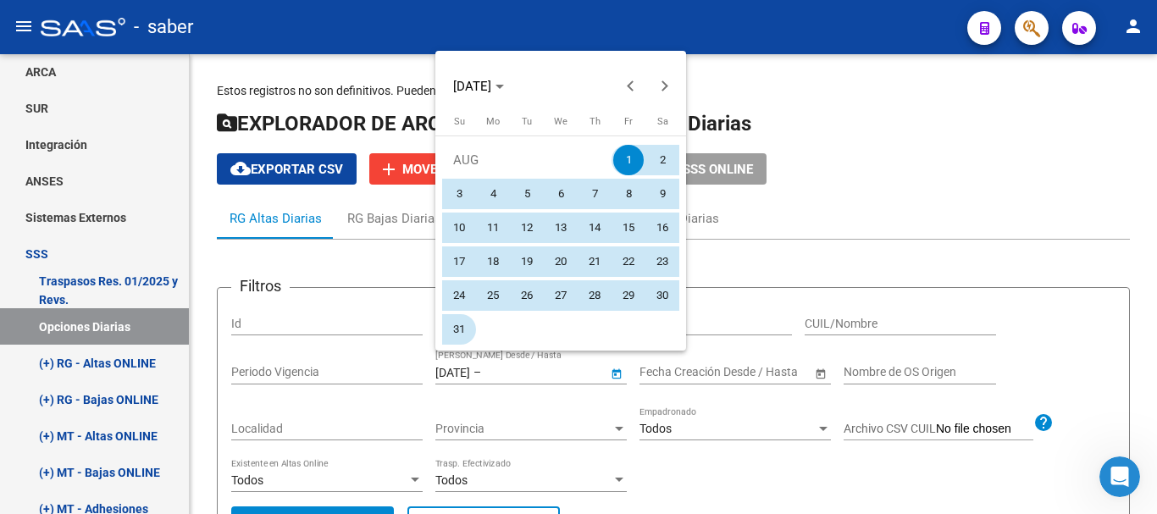
click at [456, 331] on span "31" at bounding box center [459, 329] width 31 height 31
type input "[DATE]"
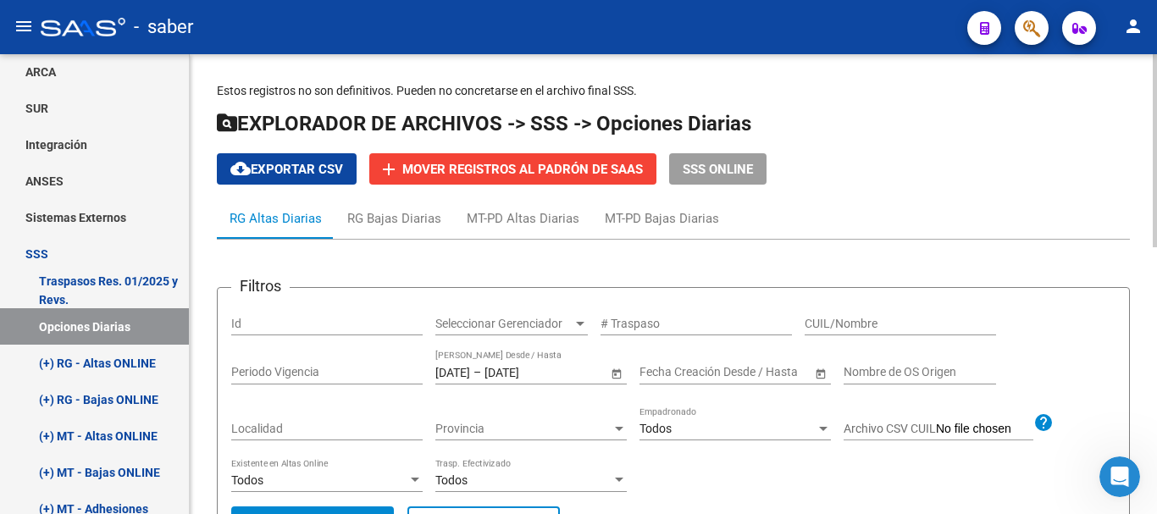
click at [882, 326] on input "CUIL/Nombre" at bounding box center [900, 324] width 191 height 14
paste input "20-36630084-9"
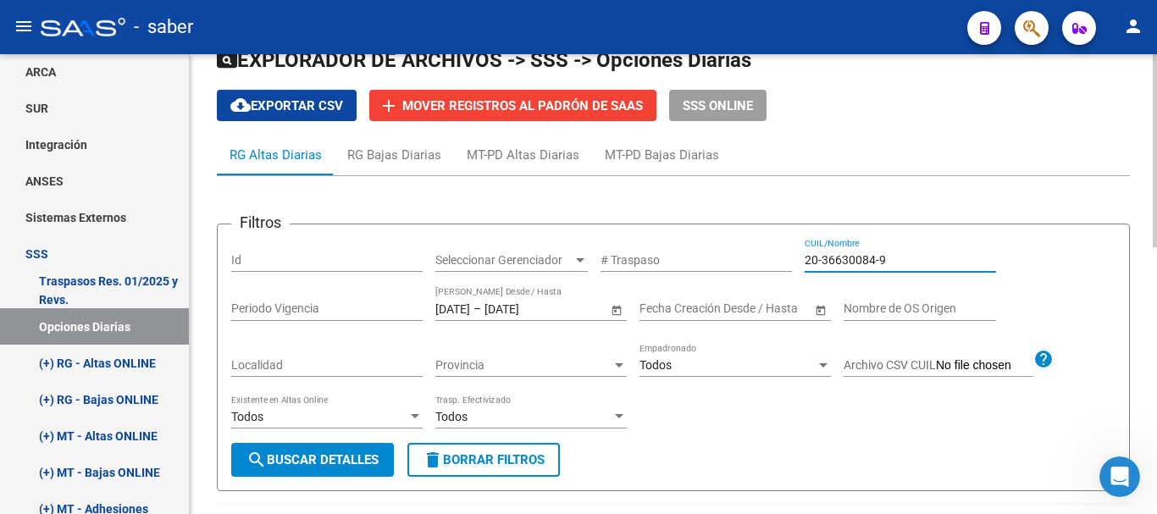
scroll to position [339, 0]
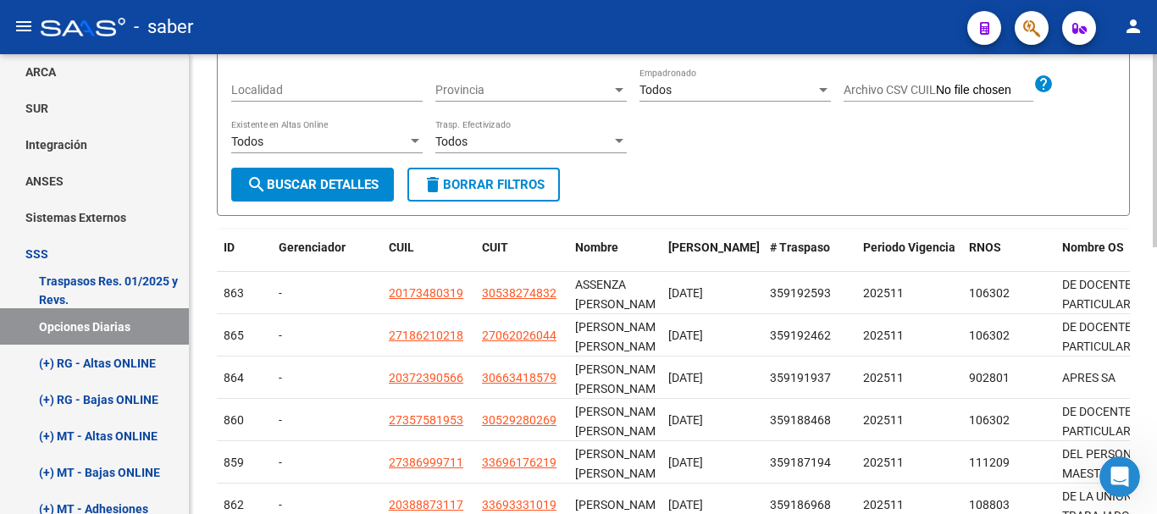
type input "20-36630084-9"
click at [302, 186] on span "search Buscar Detalles" at bounding box center [313, 184] width 132 height 15
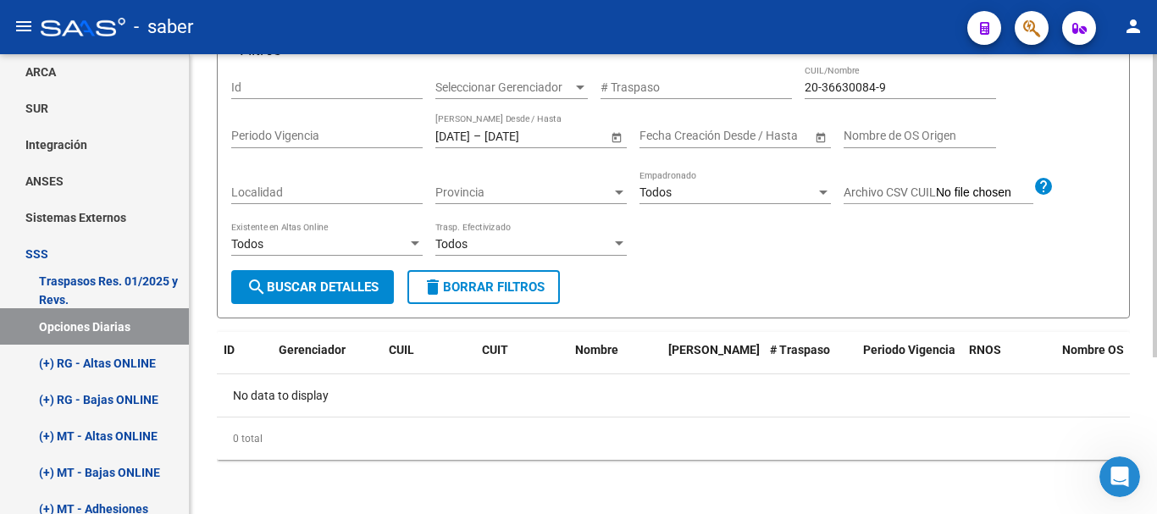
scroll to position [68, 0]
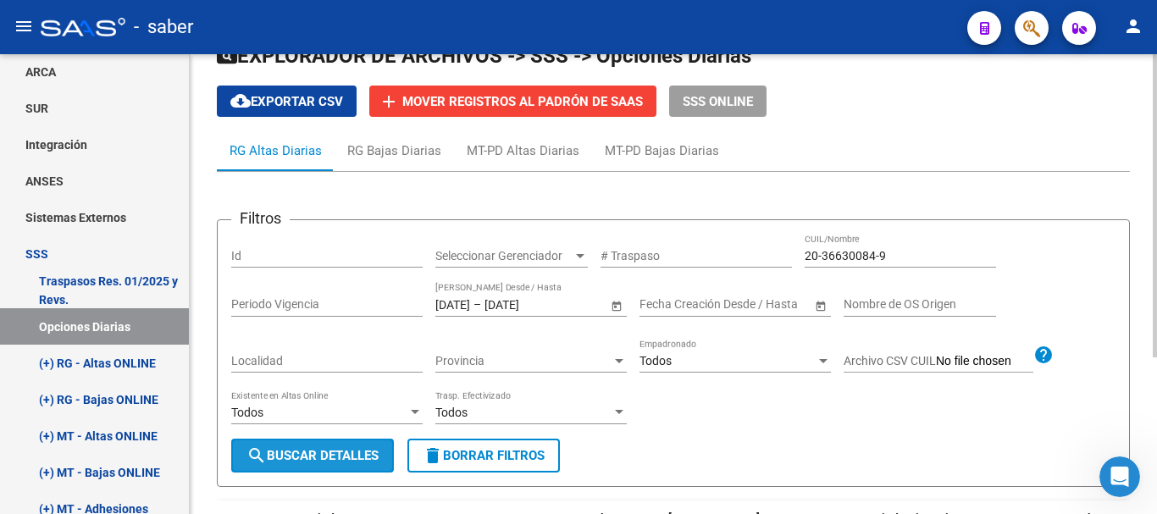
click at [349, 458] on span "search Buscar Detalles" at bounding box center [313, 455] width 132 height 15
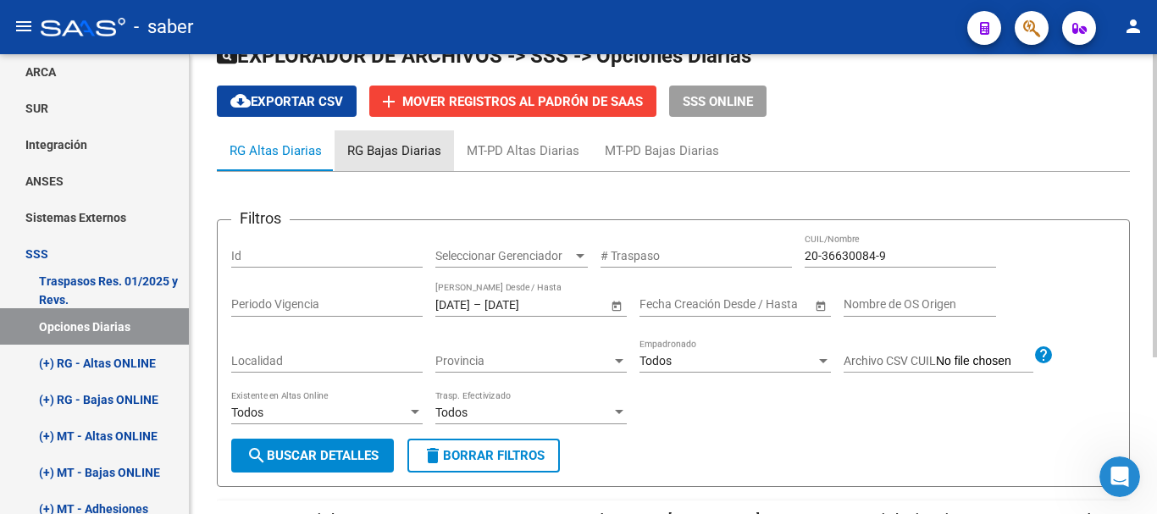
click at [410, 163] on div "RG Bajas Diarias" at bounding box center [394, 150] width 119 height 41
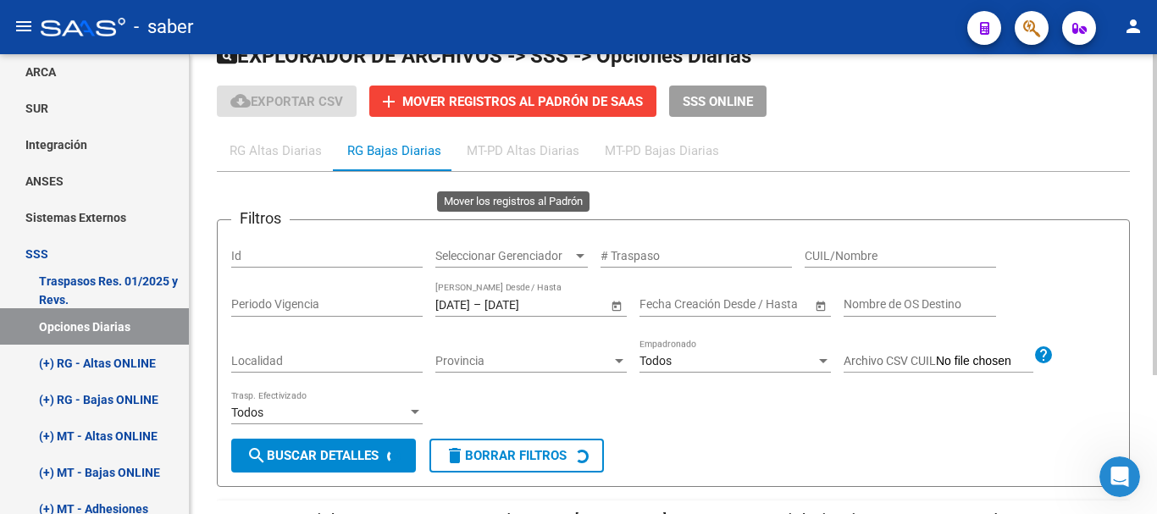
scroll to position [0, 0]
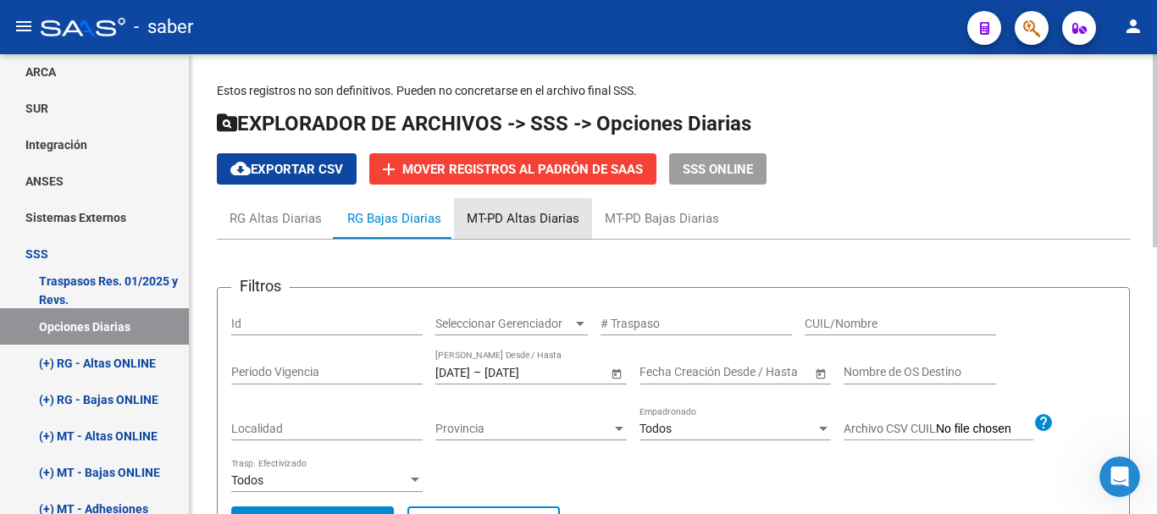
click at [529, 231] on div "MT-PD Altas Diarias" at bounding box center [523, 218] width 138 height 41
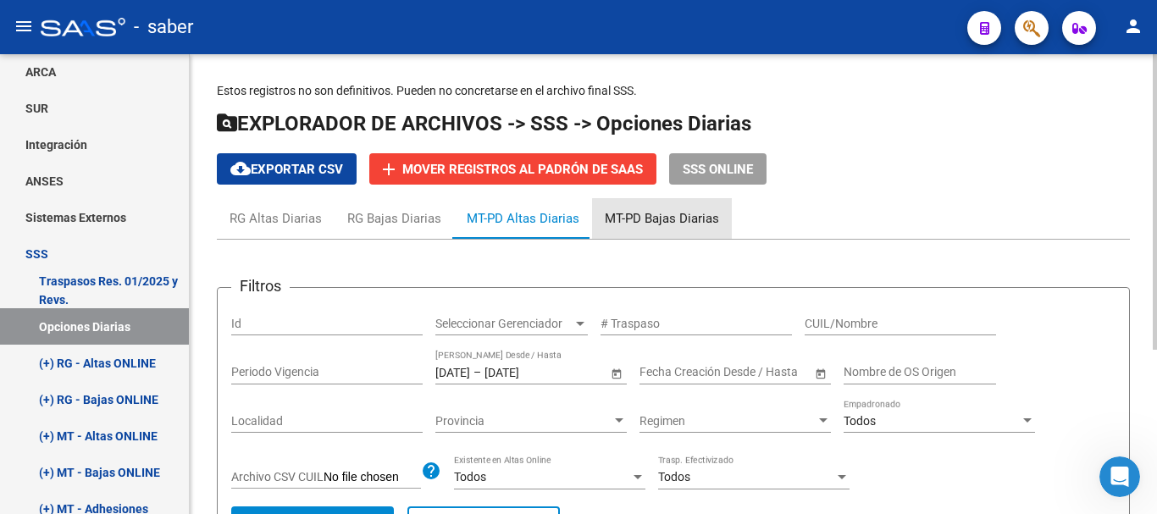
click at [673, 223] on div "MT-PD Bajas Diarias" at bounding box center [662, 218] width 114 height 19
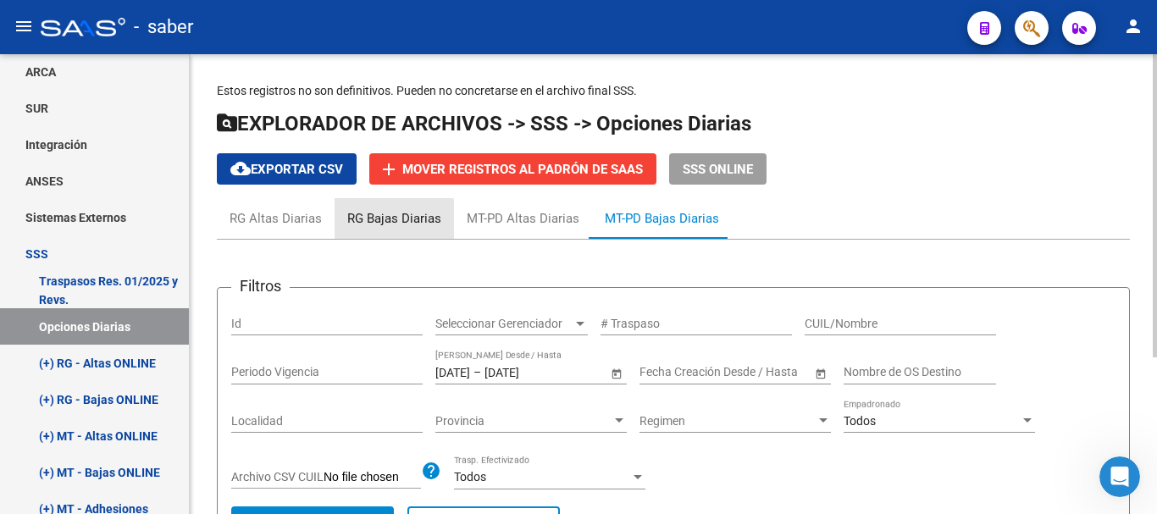
click at [386, 232] on div "RG Bajas Diarias" at bounding box center [394, 218] width 119 height 41
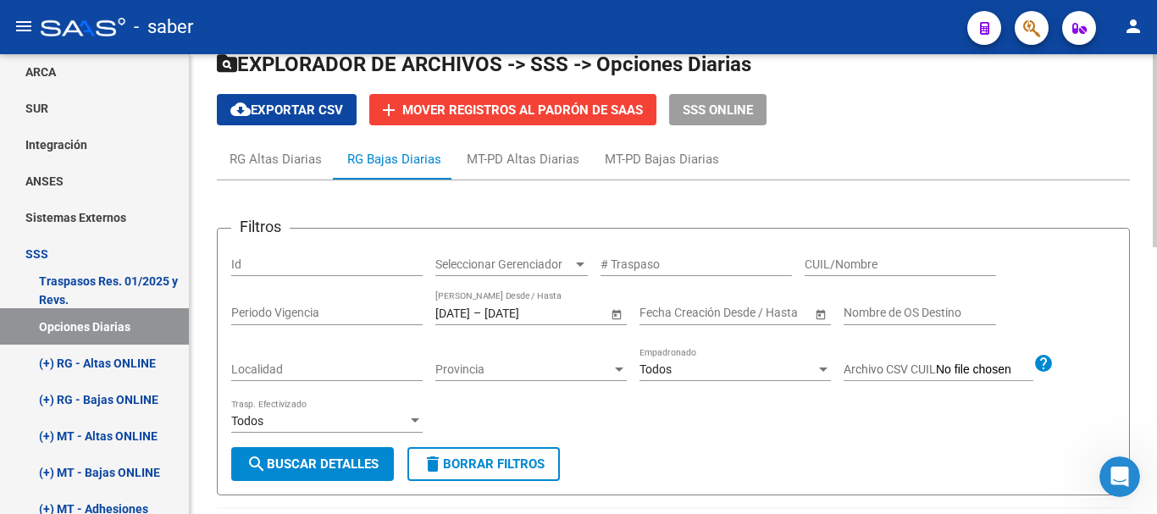
scroll to position [85, 0]
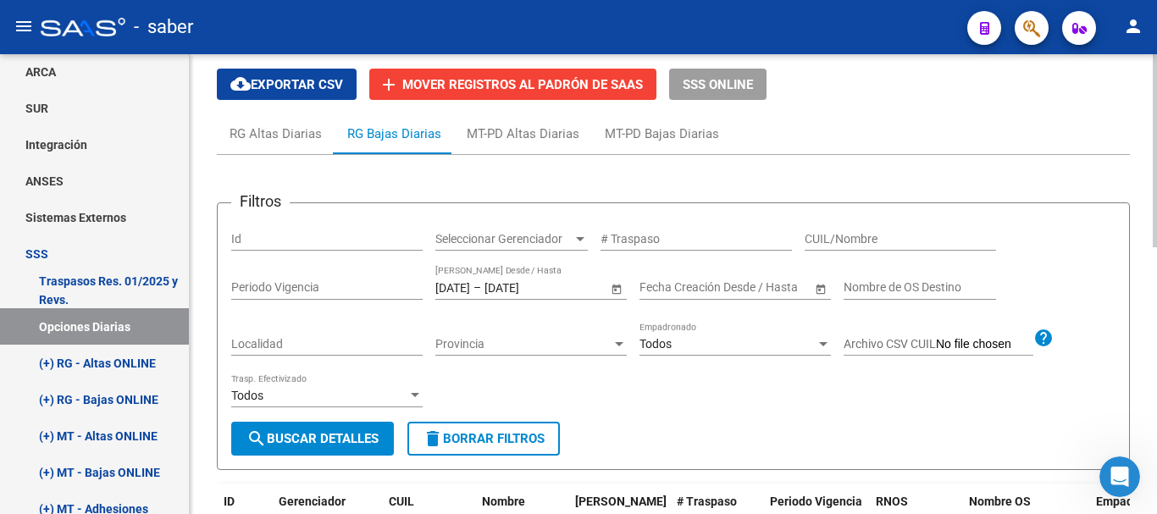
click at [612, 288] on span "Open calendar" at bounding box center [616, 288] width 41 height 41
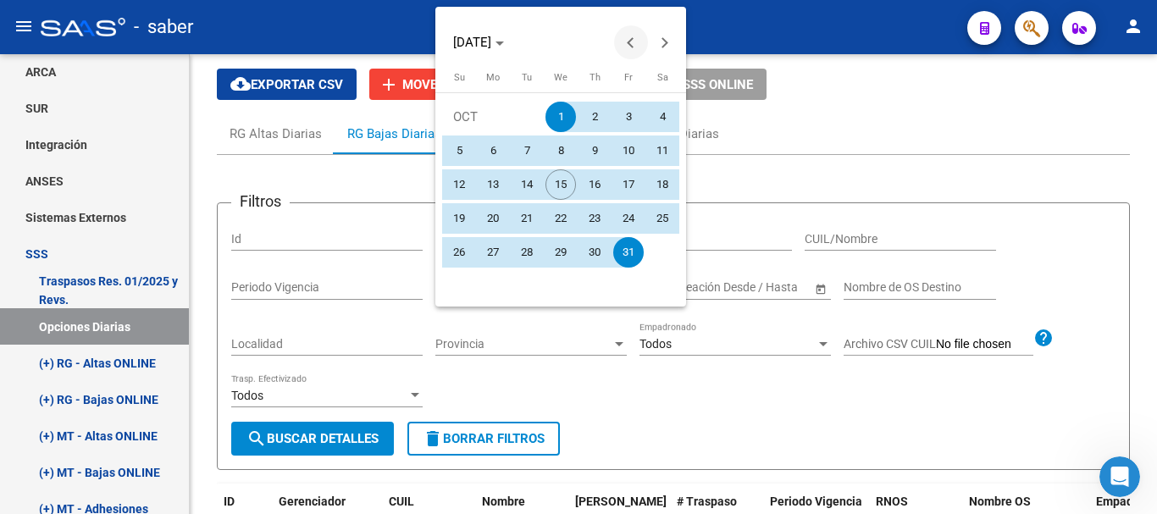
click at [627, 35] on span "Previous month" at bounding box center [631, 42] width 34 height 34
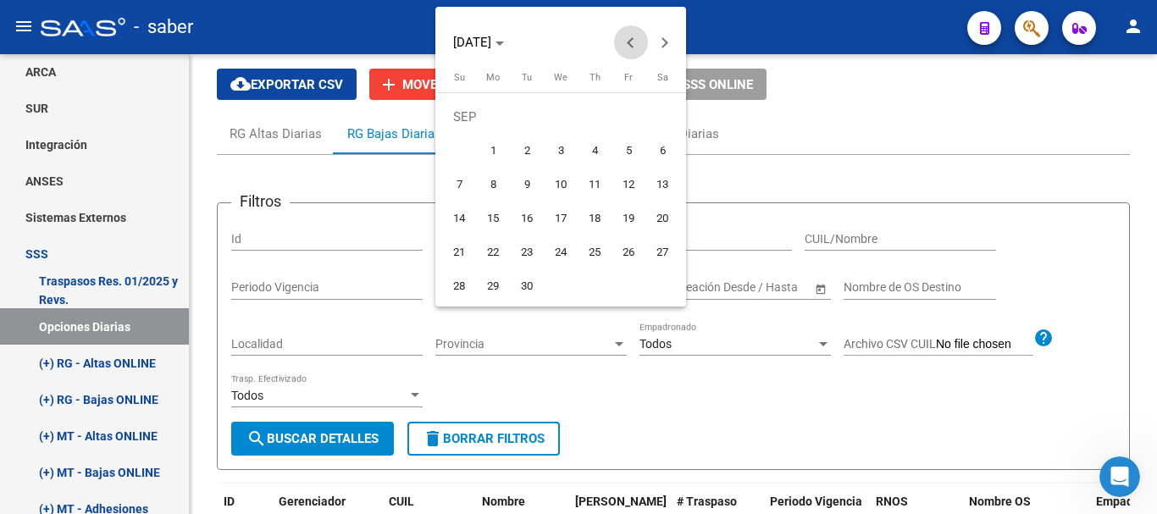
click at [627, 35] on span "Previous month" at bounding box center [631, 42] width 34 height 34
drag, startPoint x: 632, startPoint y: 112, endPoint x: 523, endPoint y: 211, distance: 147.5
click at [621, 112] on span "1" at bounding box center [628, 117] width 31 height 31
type input "[DATE]"
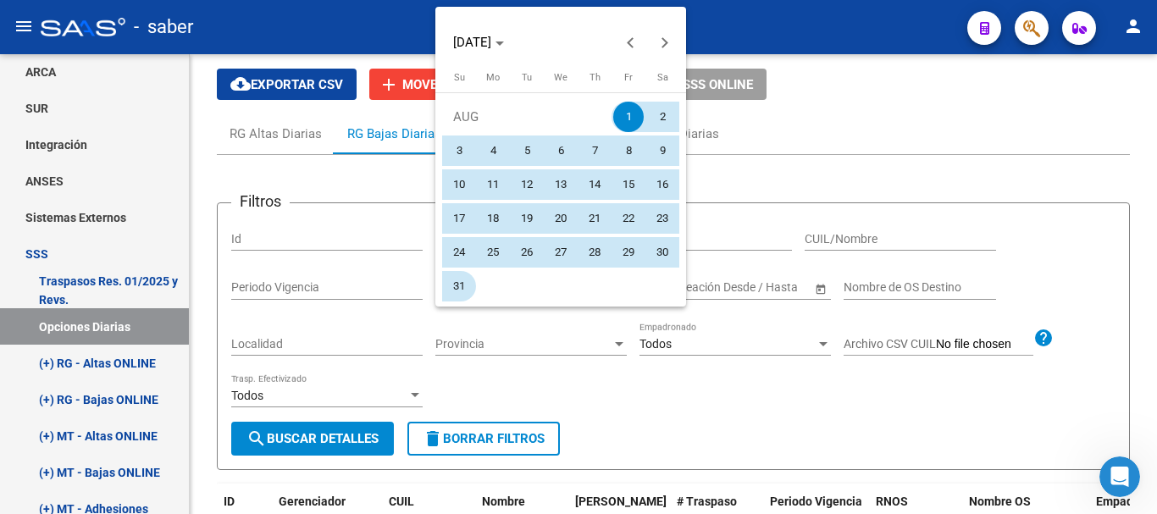
click at [452, 283] on span "31" at bounding box center [459, 286] width 31 height 31
type input "[DATE]"
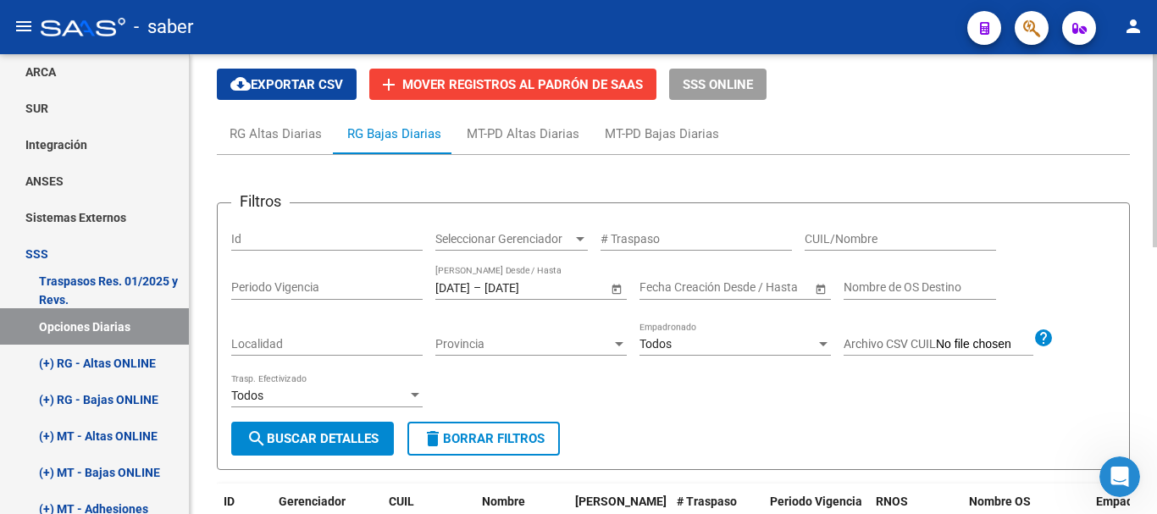
click at [833, 226] on div "CUIL/Nombre" at bounding box center [900, 234] width 191 height 34
click at [840, 240] on input "CUIL/Nombre" at bounding box center [900, 239] width 191 height 14
paste input "20-36630084-9"
type input "20-36630084-9"
click at [352, 463] on form "Filtros Id Seleccionar Gerenciador Seleccionar Gerenciador # Traspaso 20-366300…" at bounding box center [673, 336] width 913 height 268
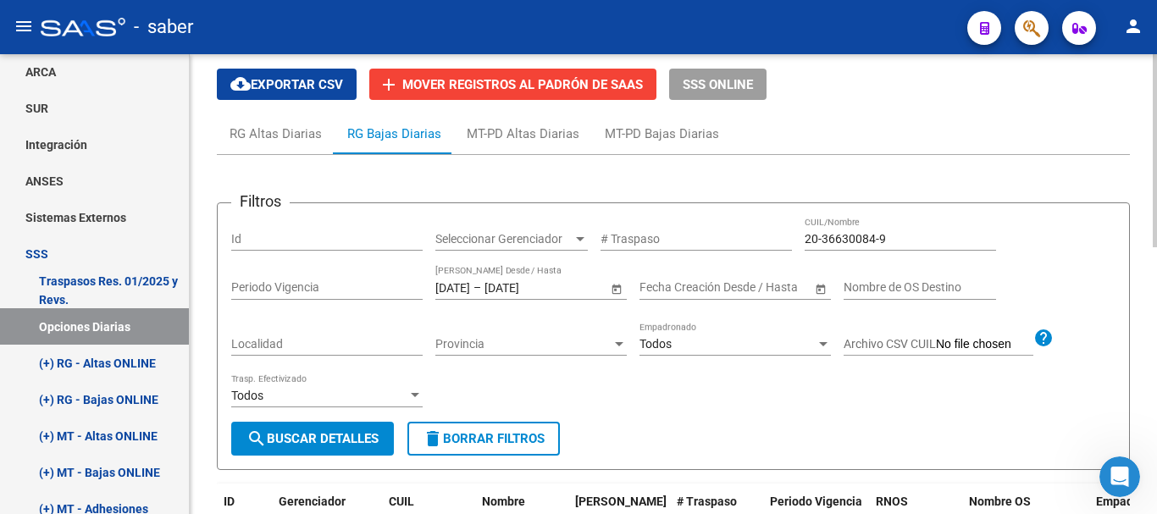
click at [355, 440] on span "search Buscar Detalles" at bounding box center [313, 438] width 132 height 15
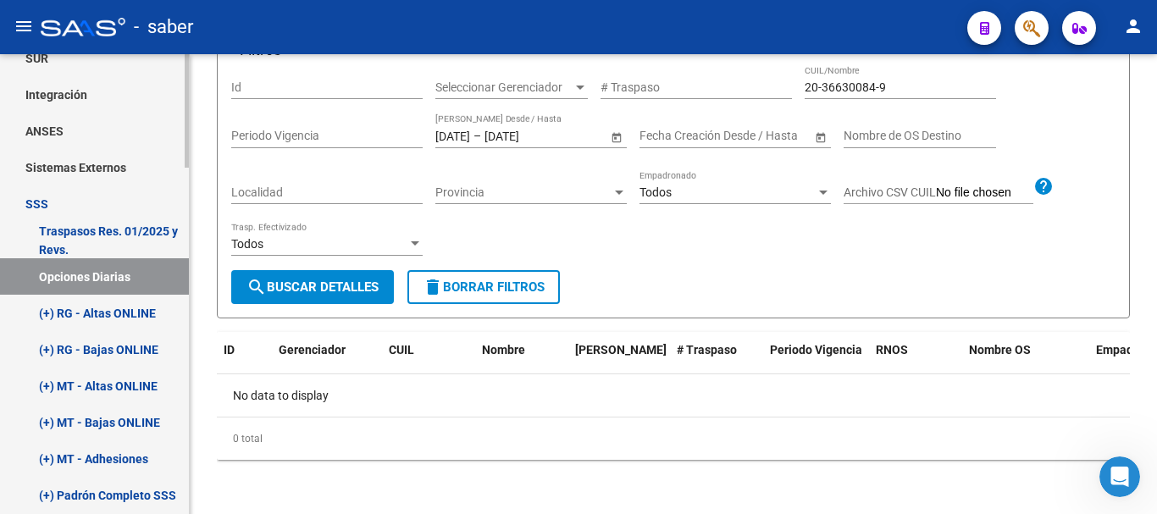
scroll to position [748, 0]
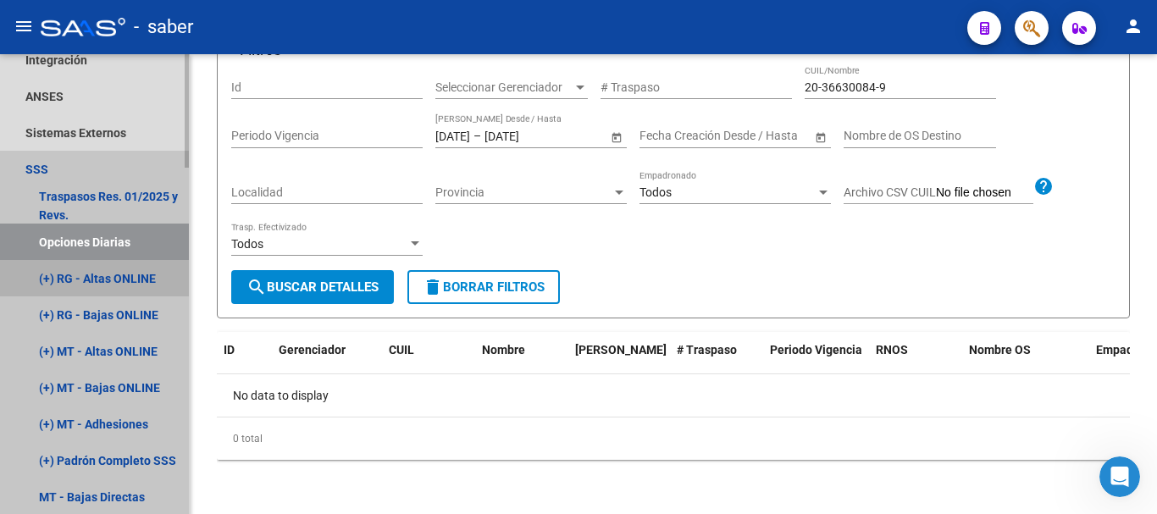
click at [79, 286] on link "(+) RG - Altas ONLINE" at bounding box center [94, 278] width 189 height 36
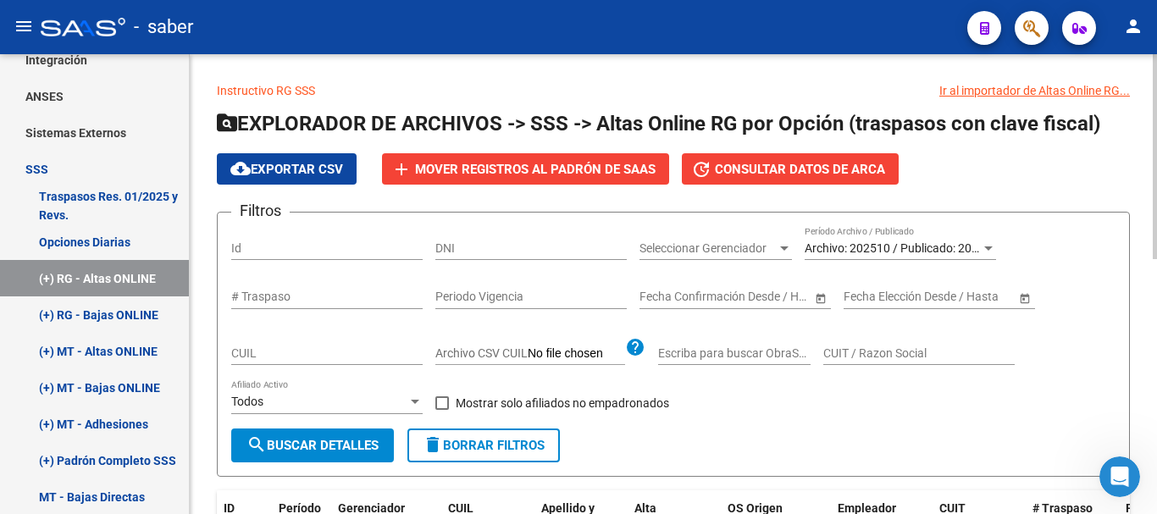
click at [904, 252] on span "Archivo: 202510 / Publicado: 202509" at bounding box center [902, 248] width 194 height 14
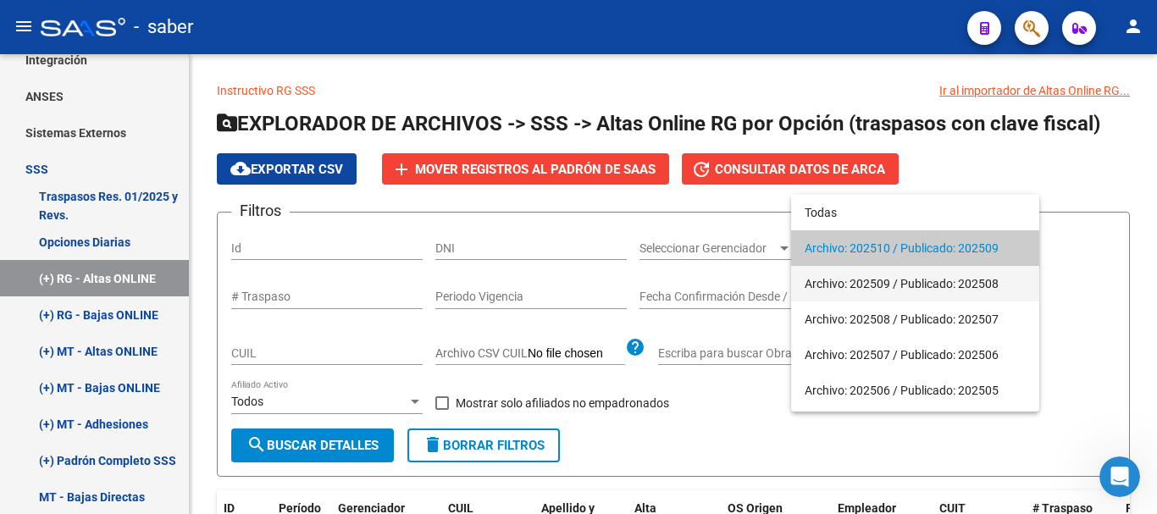
click at [908, 285] on span "Archivo: 202509 / Publicado: 202508" at bounding box center [915, 284] width 221 height 36
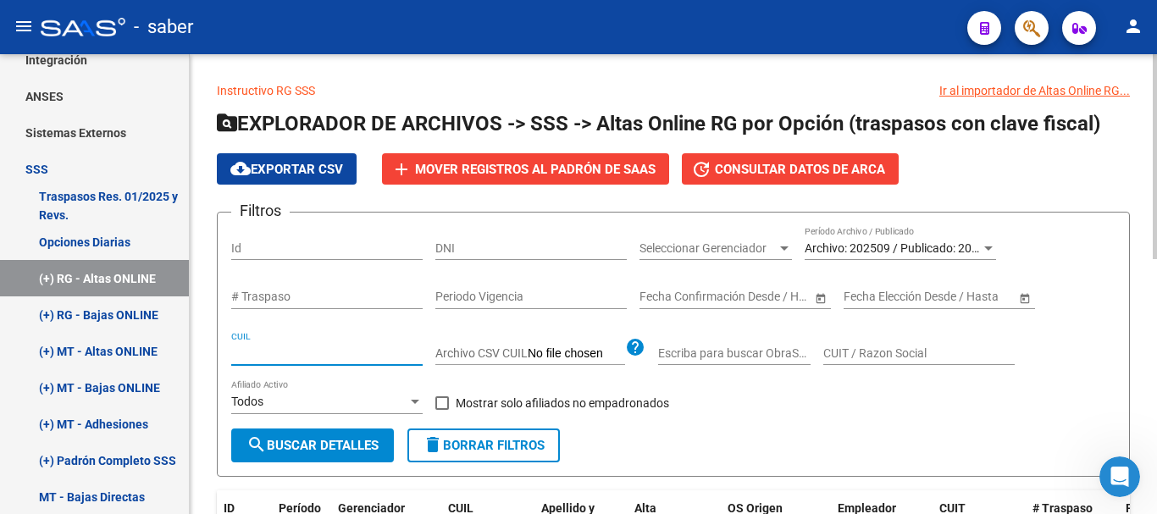
click at [350, 357] on input "CUIL" at bounding box center [326, 354] width 191 height 14
paste input "20-36630084-9"
type input "20-36630084-9"
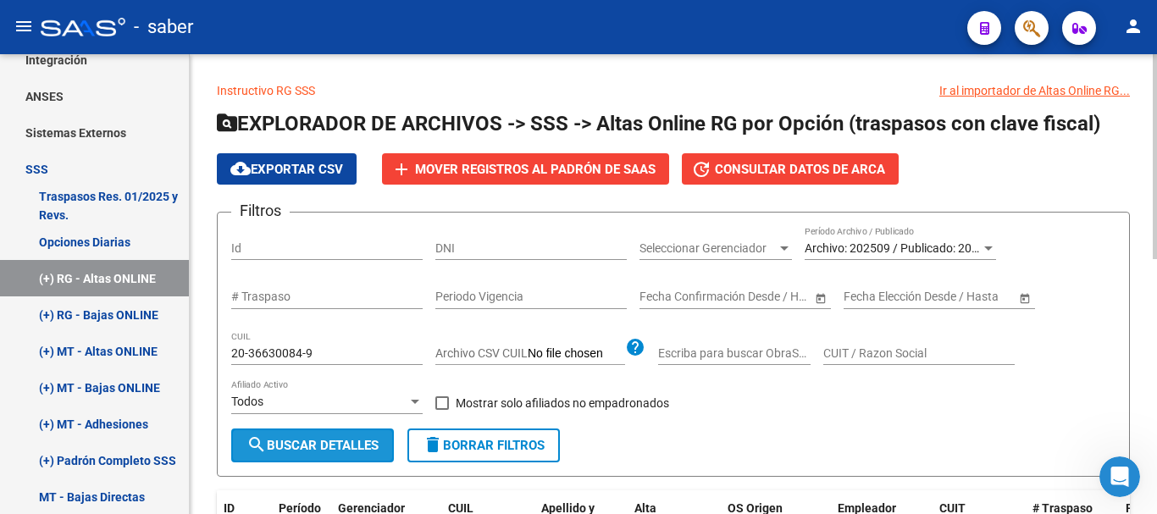
drag, startPoint x: 330, startPoint y: 431, endPoint x: 337, endPoint y: 441, distance: 11.5
click at [331, 434] on button "search Buscar Detalles" at bounding box center [312, 446] width 163 height 34
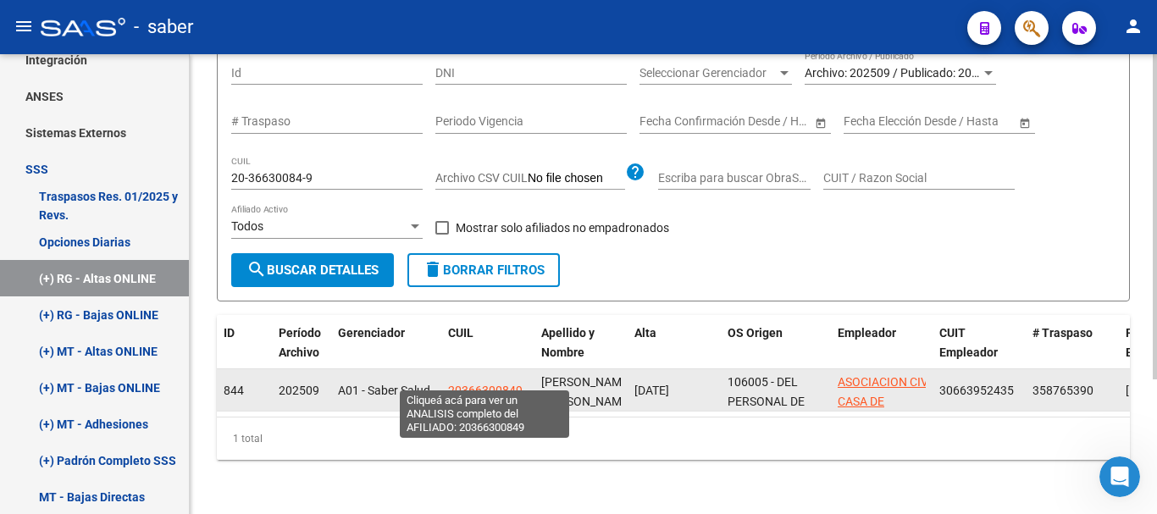
click at [477, 384] on span "20366300849" at bounding box center [485, 391] width 75 height 14
type textarea "20366300849"
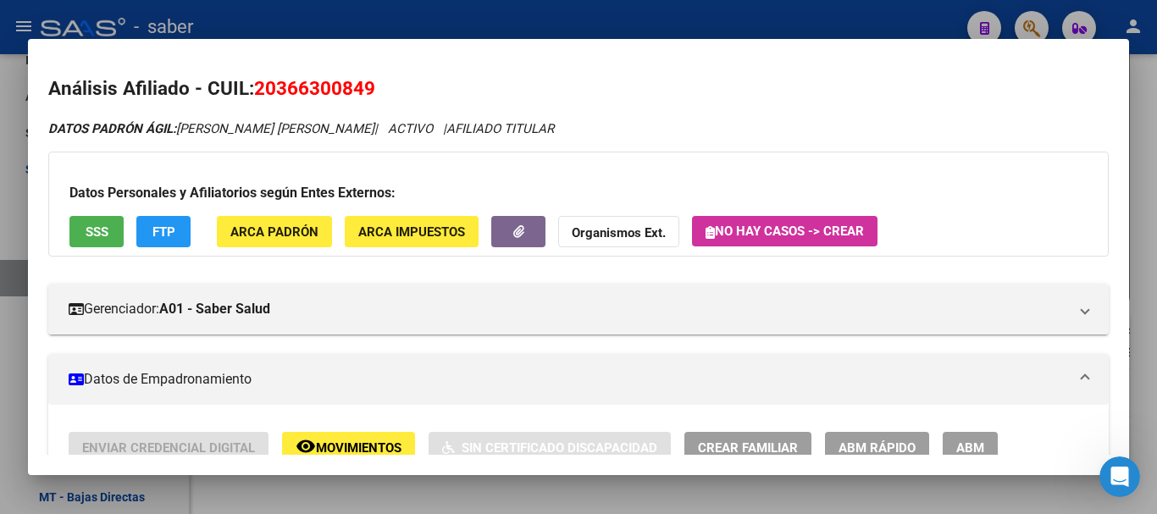
click at [166, 226] on span "FTP" at bounding box center [164, 232] width 23 height 15
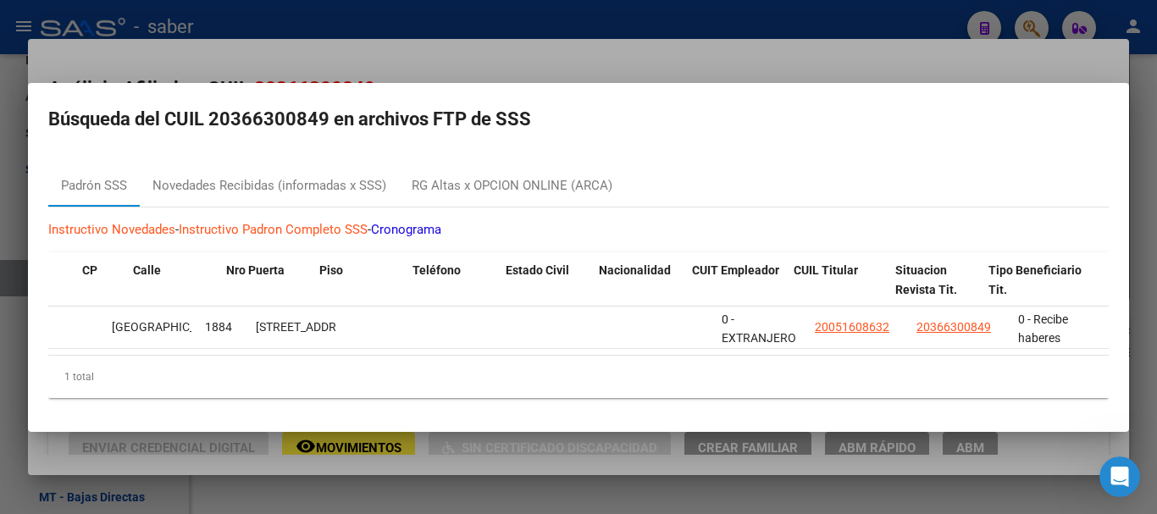
scroll to position [0, 1207]
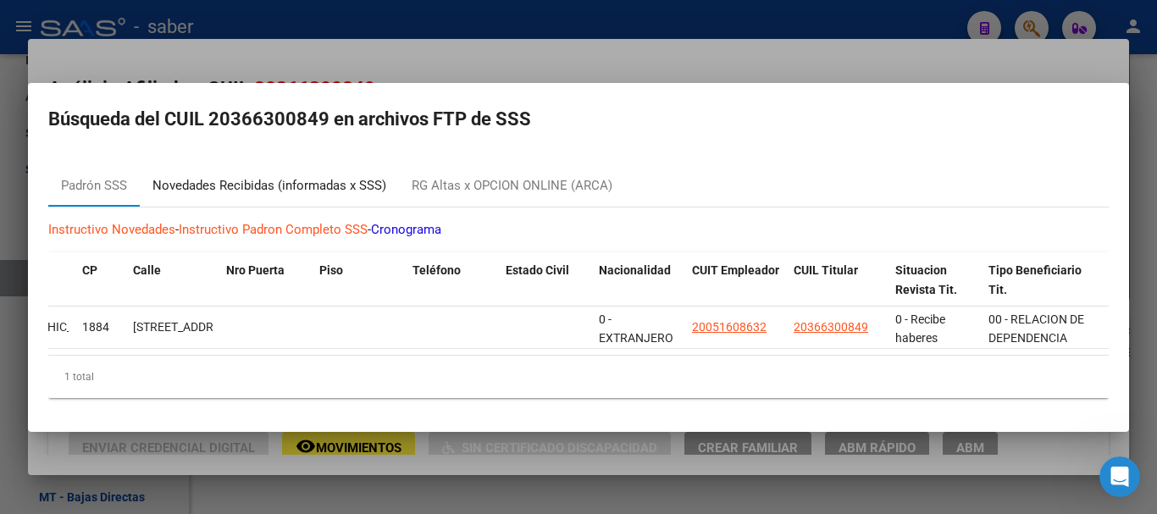
click at [202, 180] on div "Novedades Recibidas (informadas x SSS)" at bounding box center [270, 185] width 234 height 19
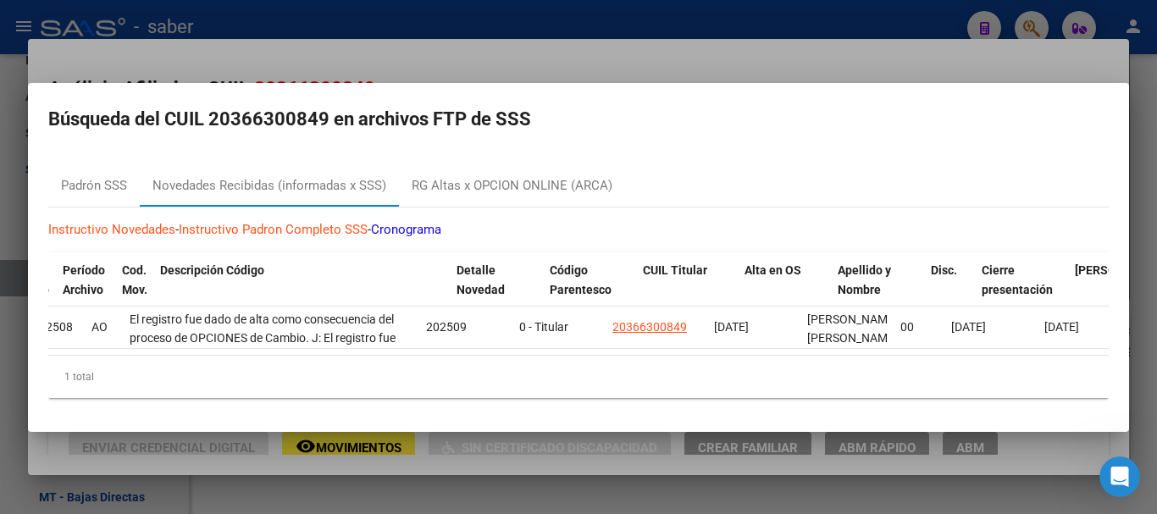
scroll to position [0, 117]
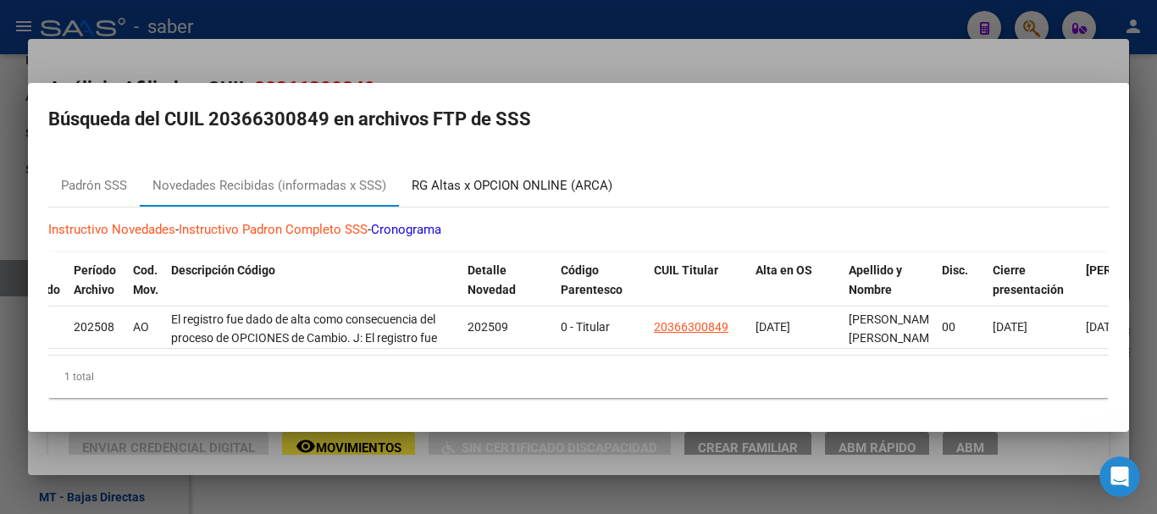
drag, startPoint x: 485, startPoint y: 173, endPoint x: 485, endPoint y: 236, distance: 62.7
click at [485, 177] on div "RG Altas x OPCION ONLINE (ARCA)" at bounding box center [512, 185] width 201 height 19
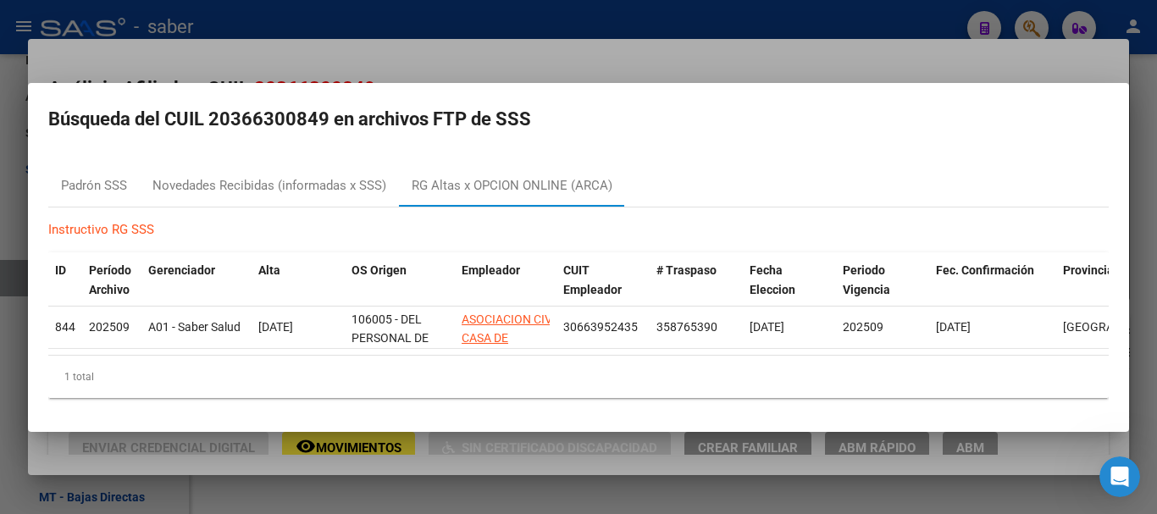
click at [403, 58] on div at bounding box center [578, 257] width 1157 height 514
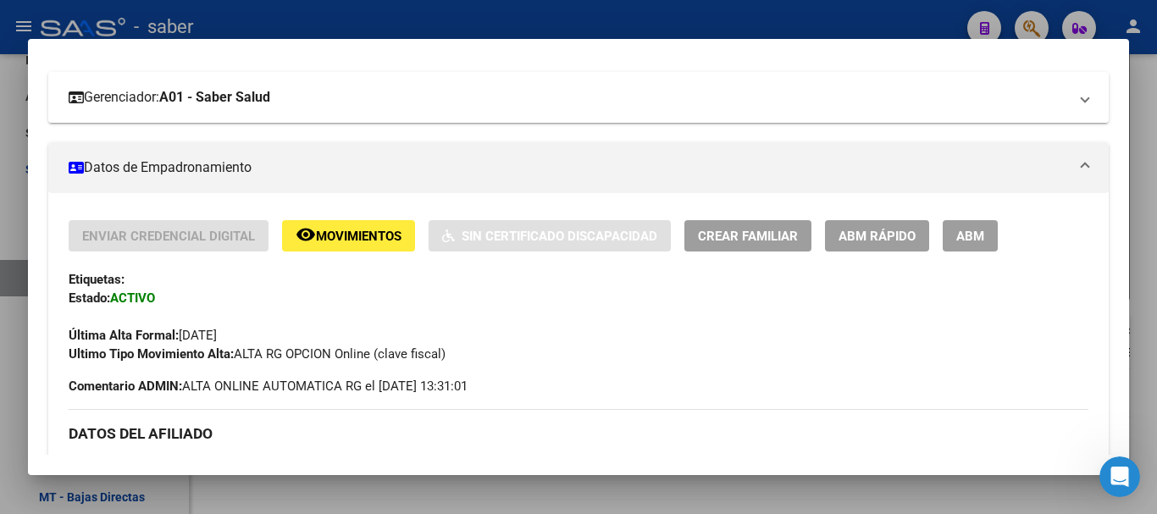
scroll to position [339, 0]
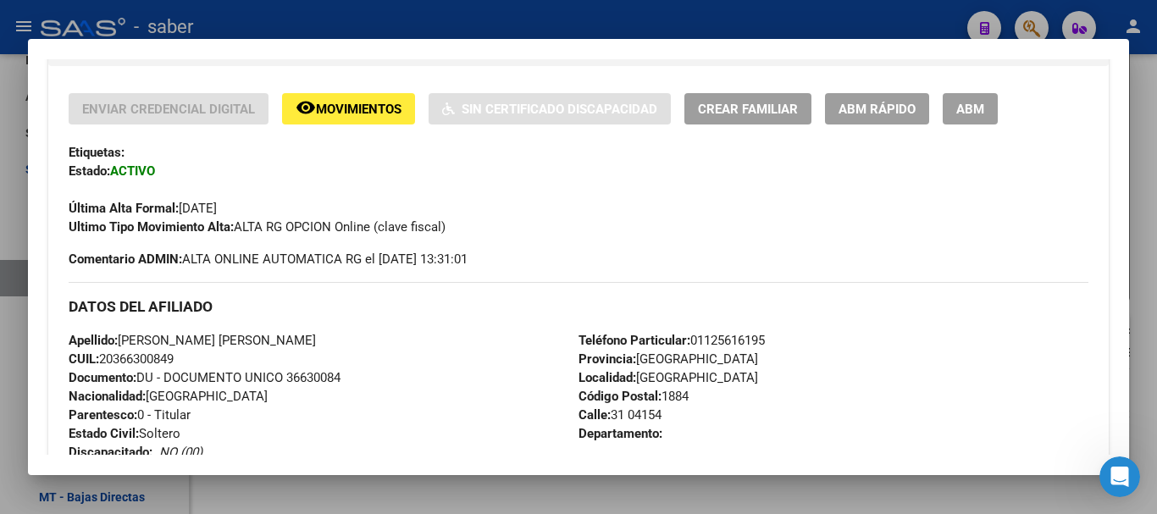
click at [9, 402] on div at bounding box center [578, 257] width 1157 height 514
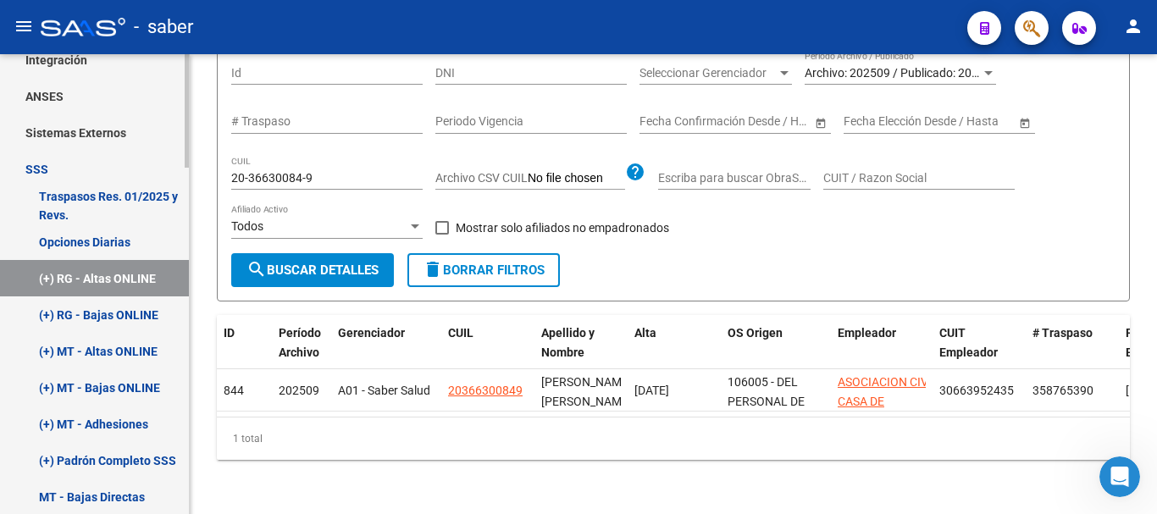
click at [83, 233] on link "Opciones Diarias" at bounding box center [94, 242] width 189 height 36
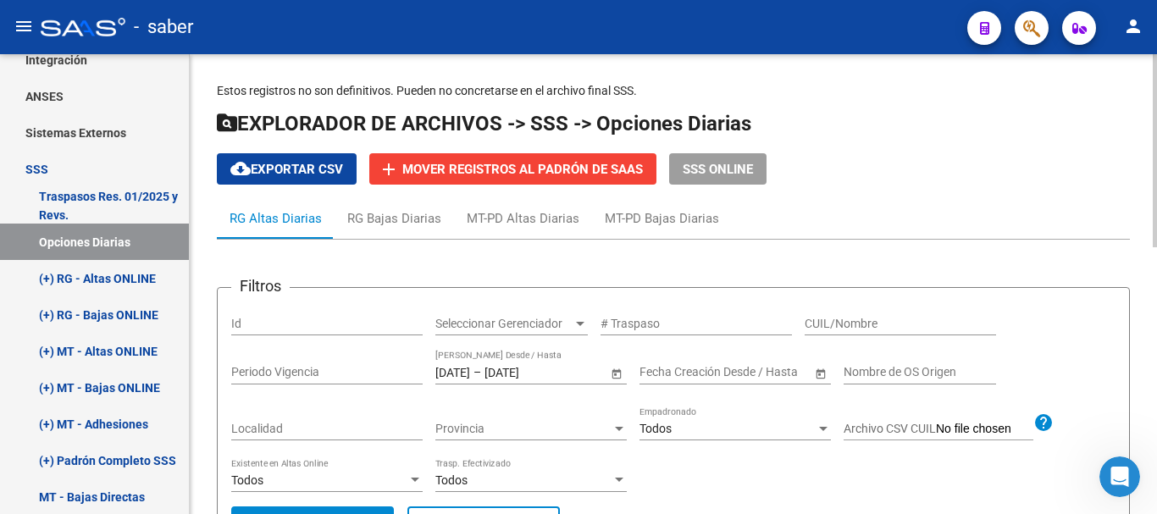
click at [613, 369] on span "Open calendar" at bounding box center [616, 372] width 41 height 41
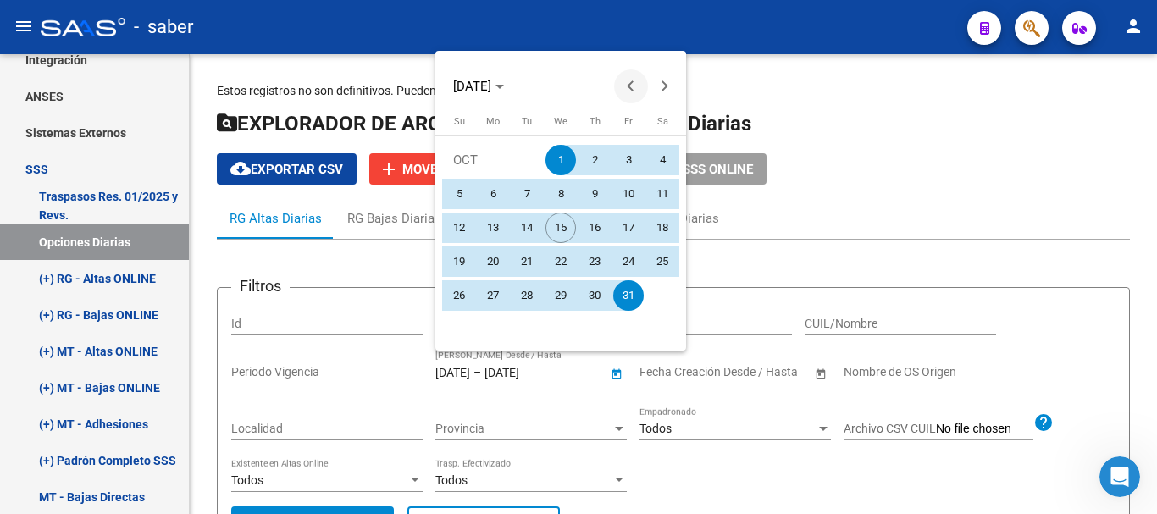
click at [629, 90] on span "Previous month" at bounding box center [631, 86] width 34 height 34
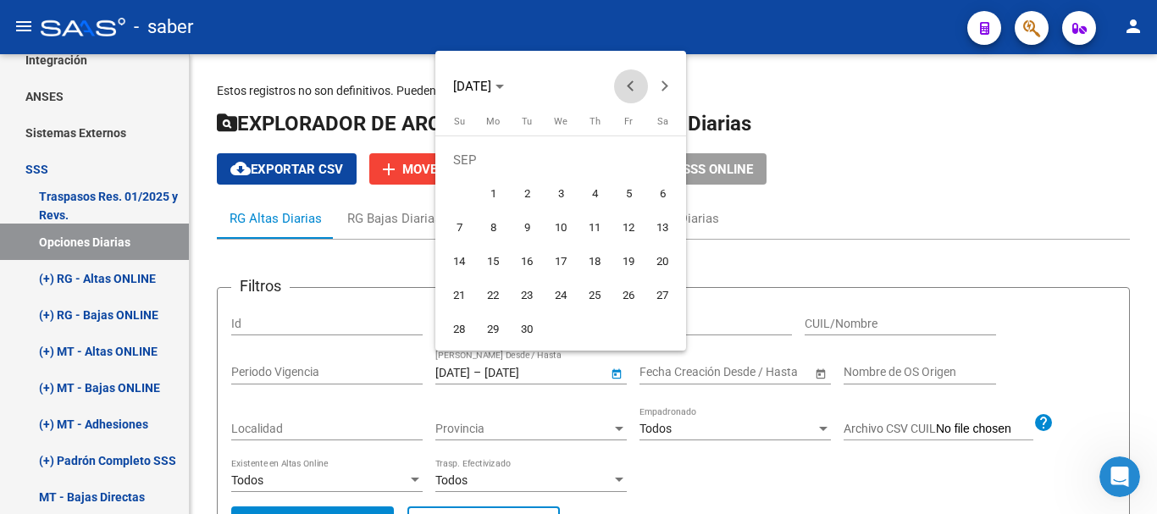
click at [629, 91] on span "Previous month" at bounding box center [631, 86] width 34 height 34
click at [623, 153] on span "1" at bounding box center [628, 160] width 31 height 31
type input "[DATE]"
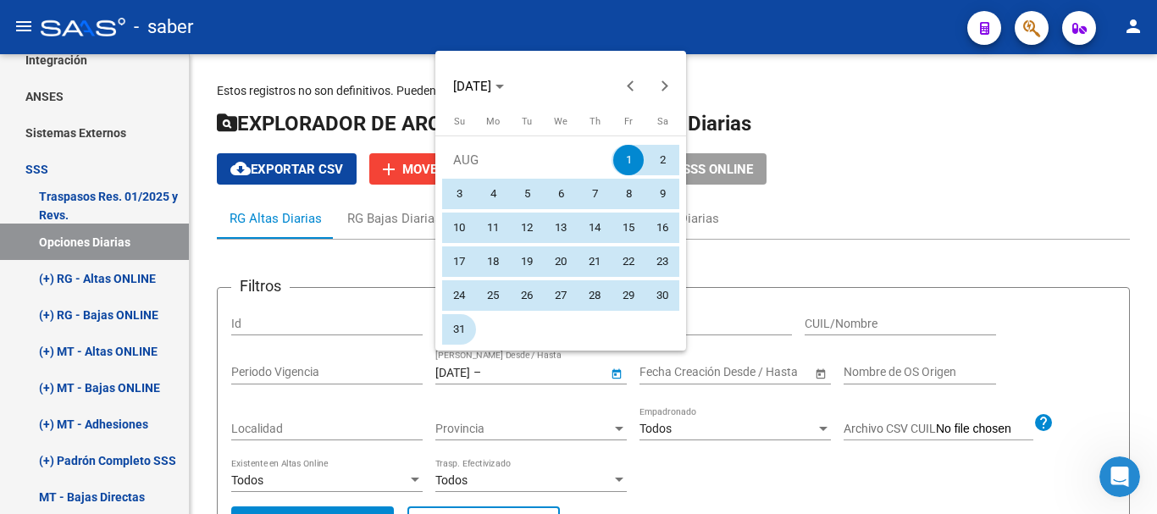
click at [449, 328] on span "31" at bounding box center [459, 329] width 31 height 31
type input "[DATE]"
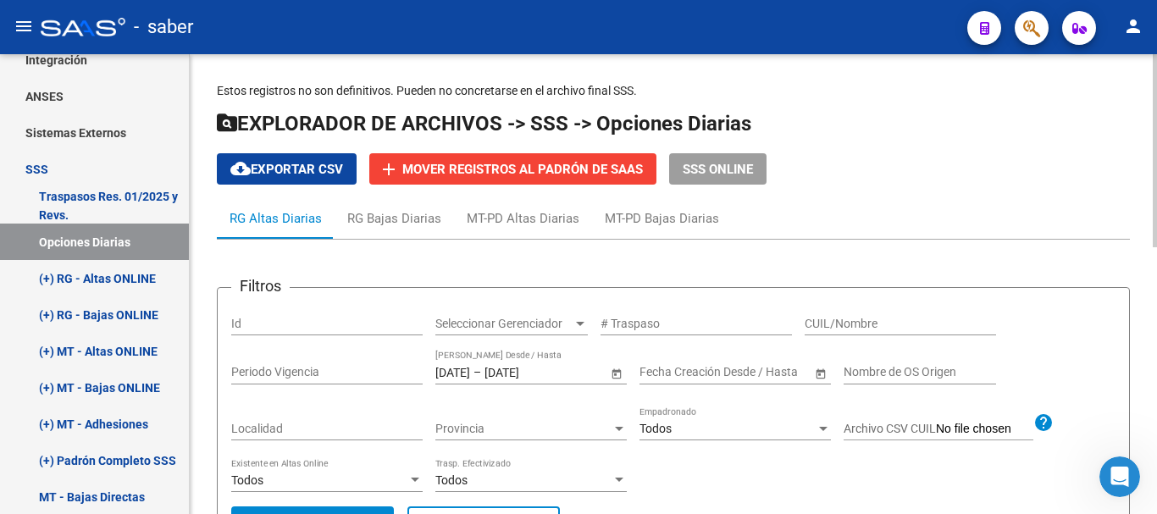
click at [934, 331] on div "CUIL/Nombre" at bounding box center [900, 319] width 191 height 34
click at [937, 331] on div "CUIL/Nombre" at bounding box center [900, 319] width 191 height 34
click at [937, 325] on input "CUIL/Nombre" at bounding box center [900, 324] width 191 height 14
paste input "20366300849"
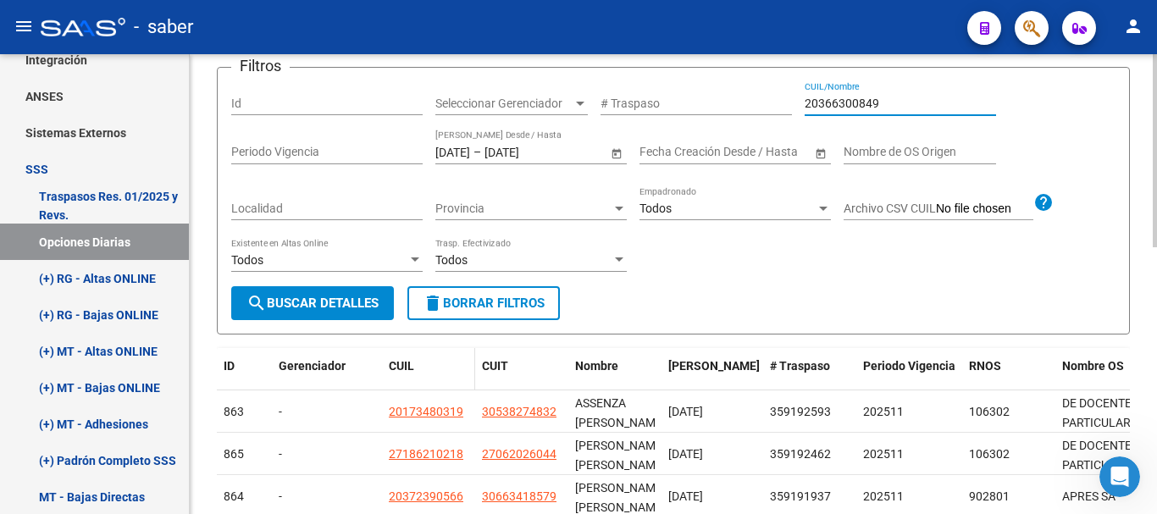
scroll to position [254, 0]
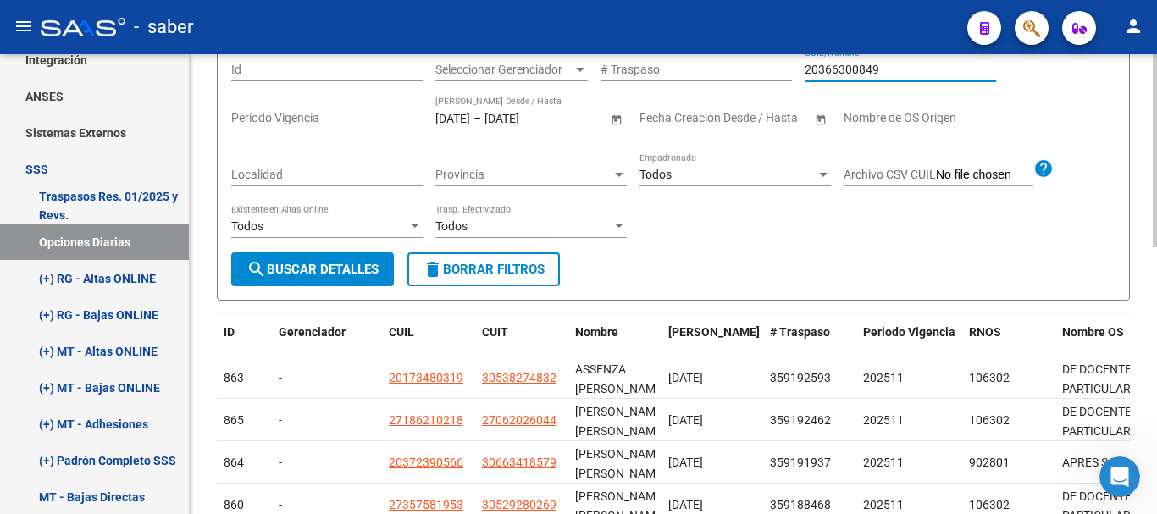
type input "20366300849"
click at [336, 267] on span "search Buscar Detalles" at bounding box center [313, 269] width 132 height 15
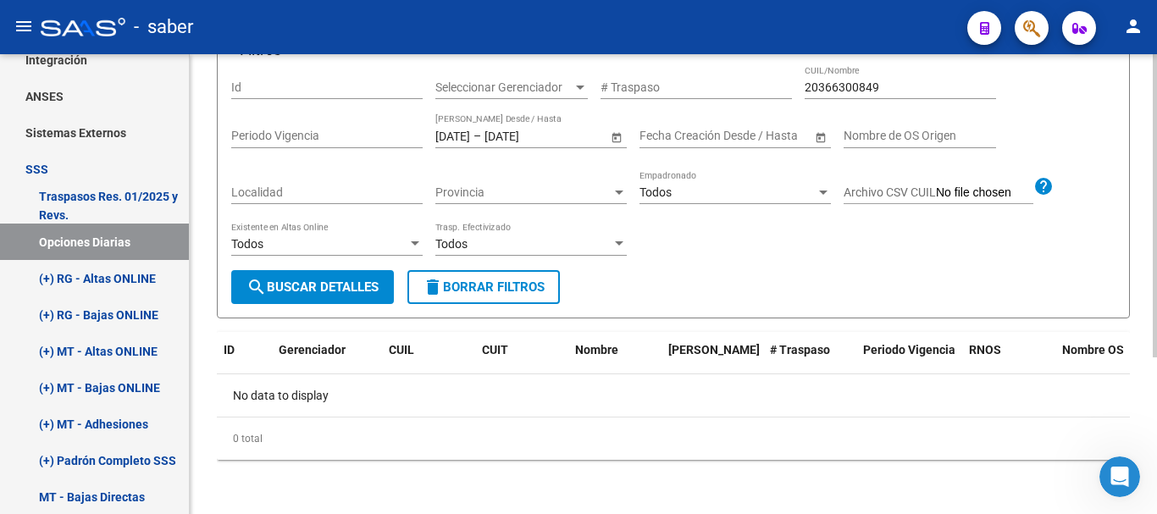
scroll to position [68, 0]
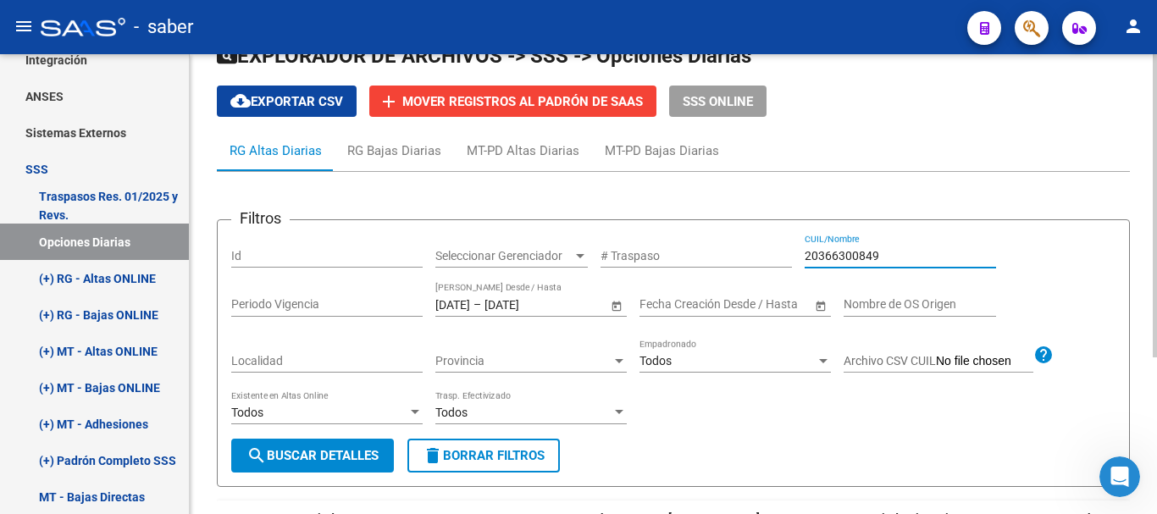
click at [821, 249] on input "20366300849" at bounding box center [900, 256] width 191 height 14
drag, startPoint x: 821, startPoint y: 249, endPoint x: 823, endPoint y: 241, distance: 8.6
click at [822, 244] on div "20366300849 CUIL/Nombre" at bounding box center [900, 251] width 191 height 34
click at [286, 452] on span "search Buscar Detalles" at bounding box center [313, 455] width 132 height 15
click at [879, 255] on input "CUIL/Nombre" at bounding box center [900, 256] width 191 height 14
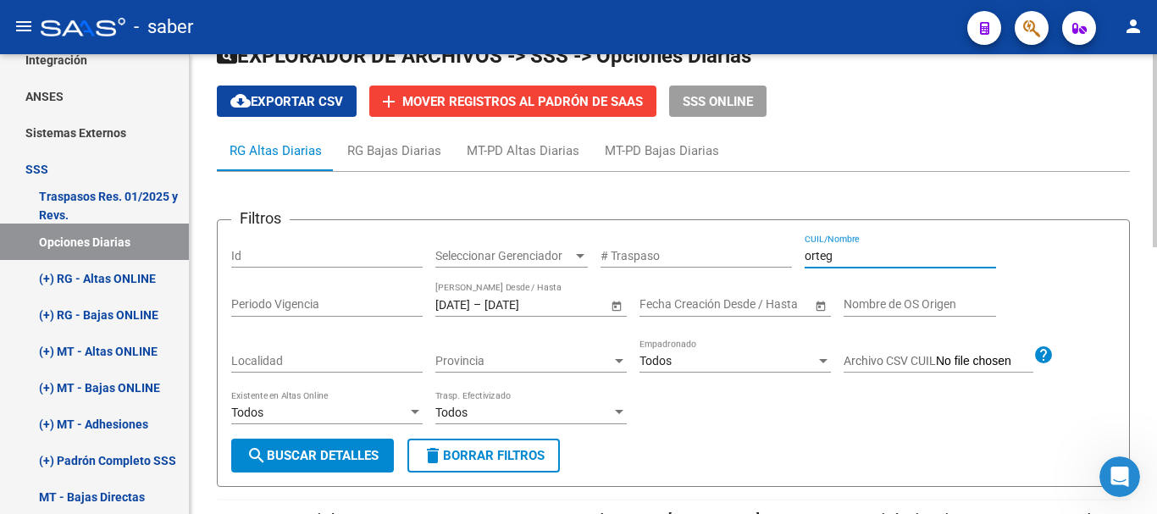
type input "[PERSON_NAME]"
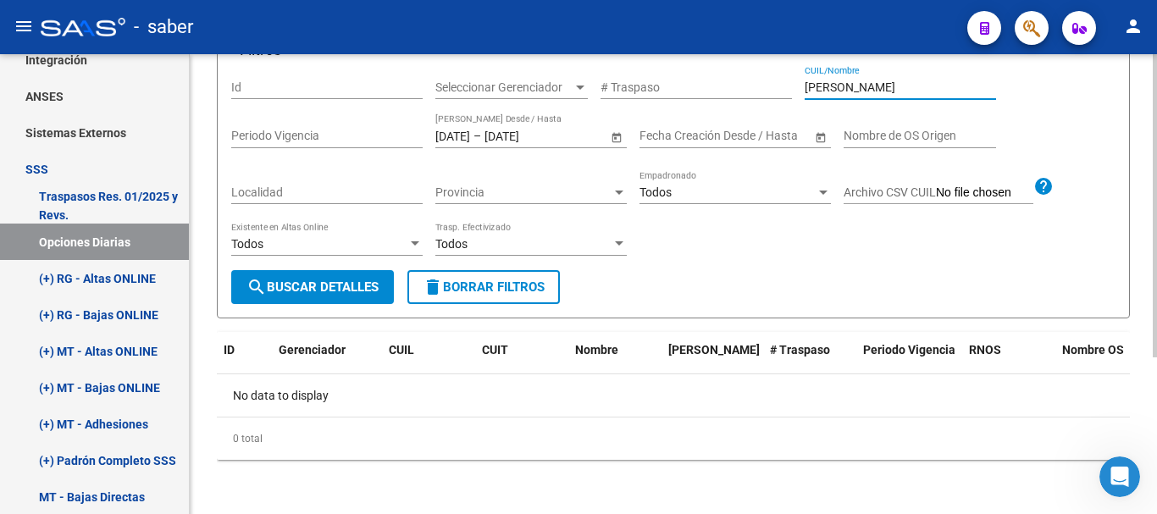
drag, startPoint x: 803, startPoint y: 80, endPoint x: 794, endPoint y: 79, distance: 9.5
click at [794, 79] on div "Filtros Id Seleccionar Gerenciador Seleccionar Gerenciador # Traspaso [PERSON_N…" at bounding box center [673, 167] width 885 height 205
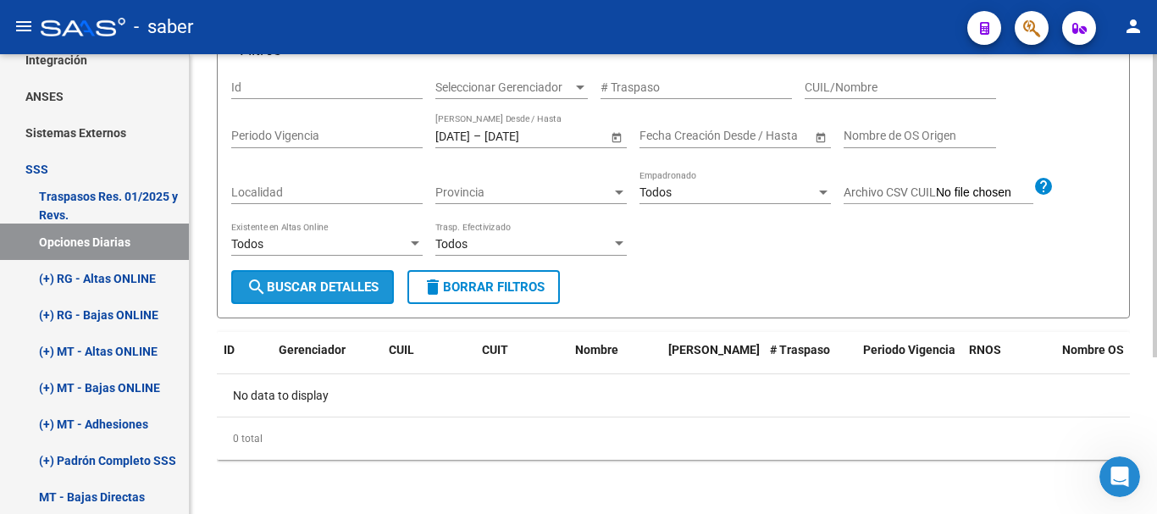
click at [309, 292] on span "search Buscar Detalles" at bounding box center [313, 287] width 132 height 15
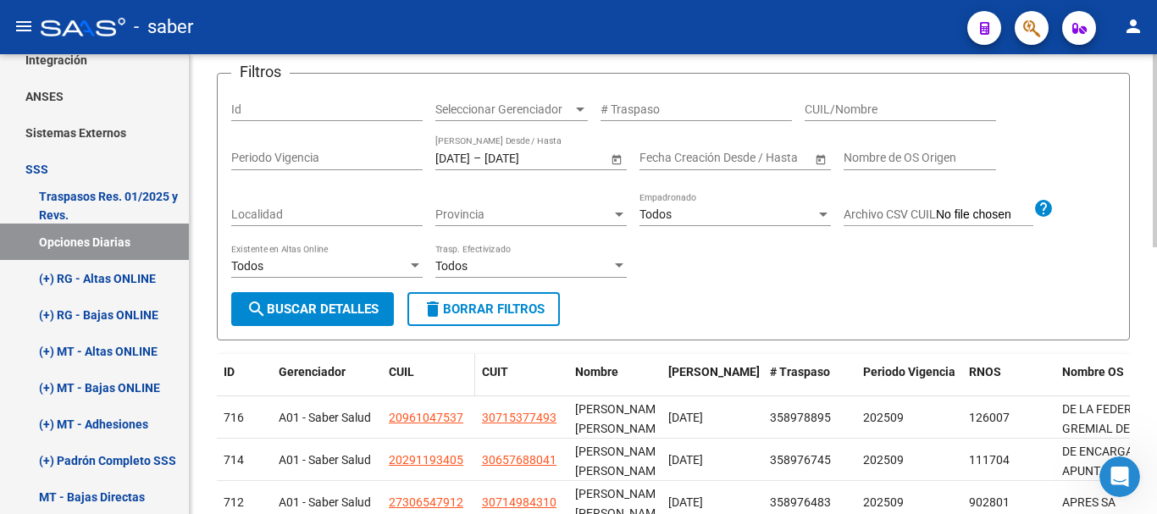
scroll to position [0, 0]
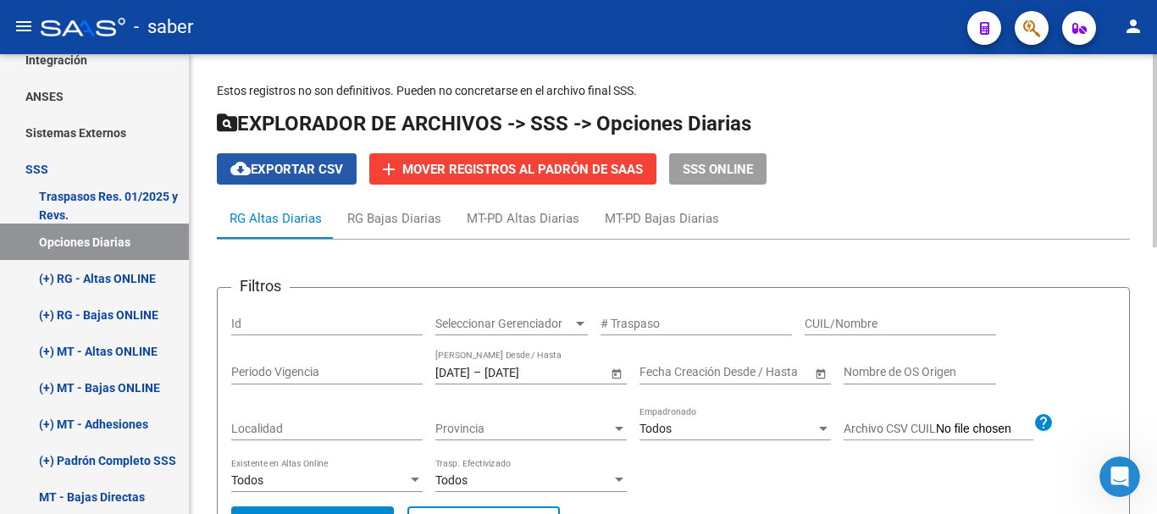
click at [311, 163] on span "cloud_download Exportar CSV" at bounding box center [286, 169] width 113 height 15
click at [618, 370] on span "Open calendar" at bounding box center [616, 372] width 41 height 41
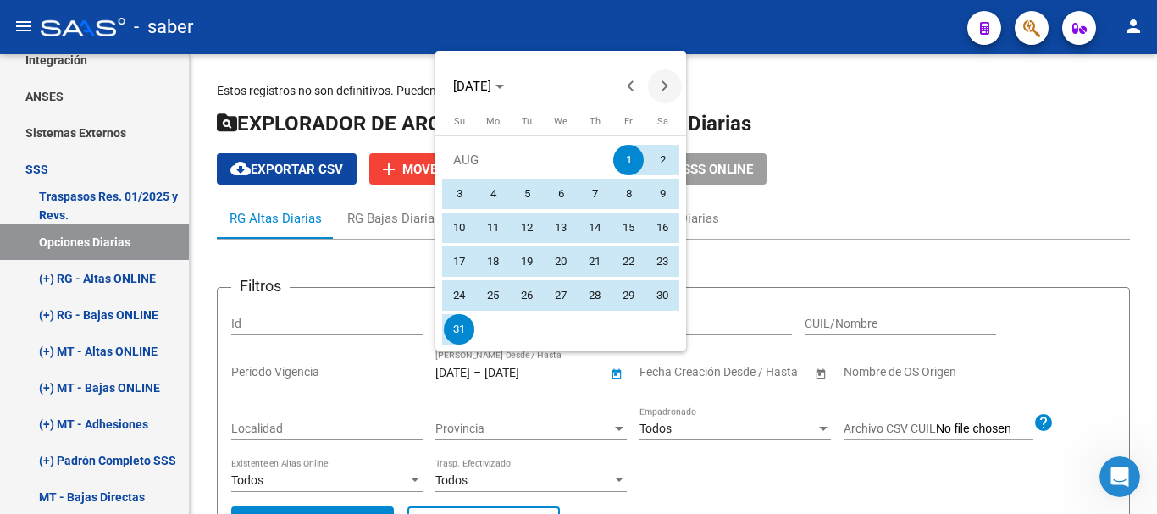
click at [667, 75] on span "Next month" at bounding box center [665, 86] width 34 height 34
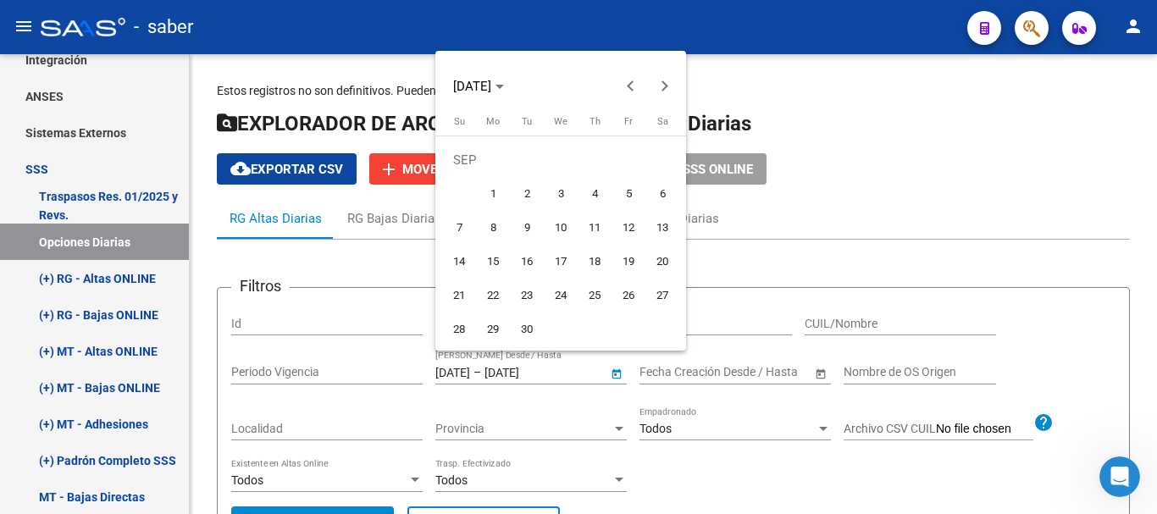
click at [488, 195] on span "1" at bounding box center [493, 194] width 31 height 31
type input "[DATE]"
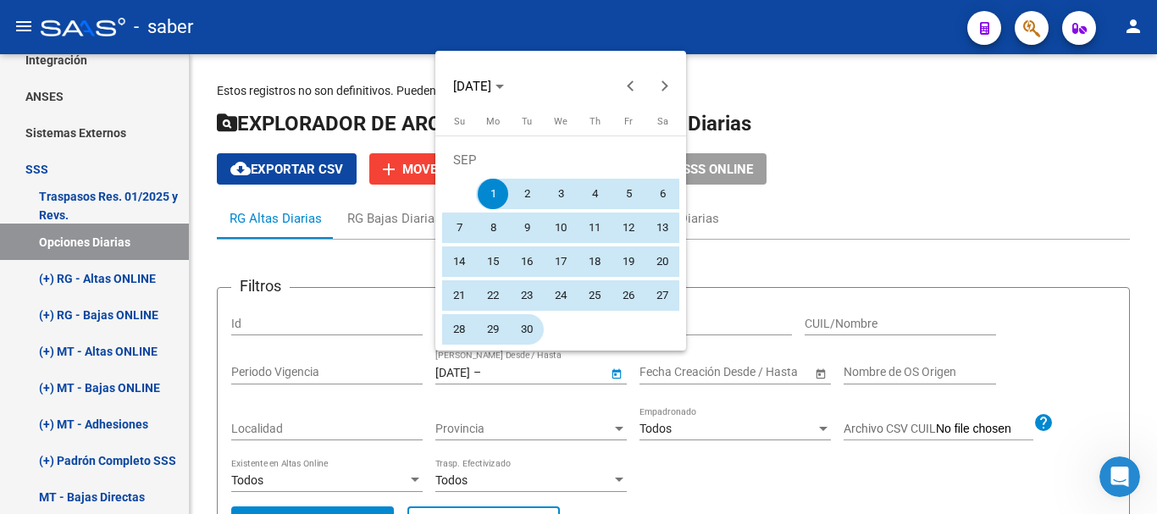
click at [533, 336] on span "30" at bounding box center [527, 329] width 31 height 31
type input "[DATE]"
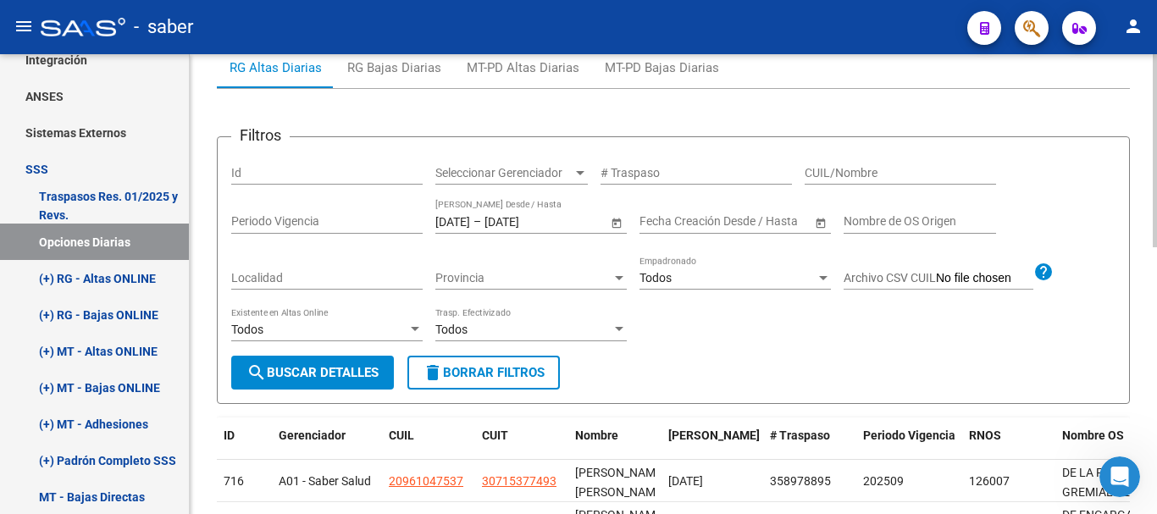
scroll to position [169, 0]
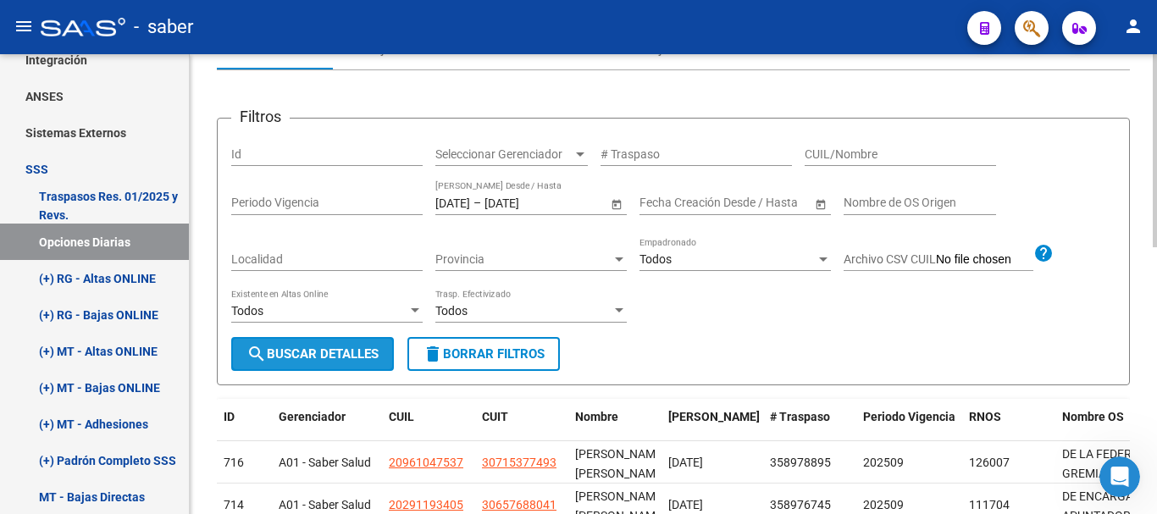
click at [364, 351] on span "search Buscar Detalles" at bounding box center [313, 354] width 132 height 15
click at [837, 143] on div "CUIL/Nombre" at bounding box center [900, 149] width 191 height 34
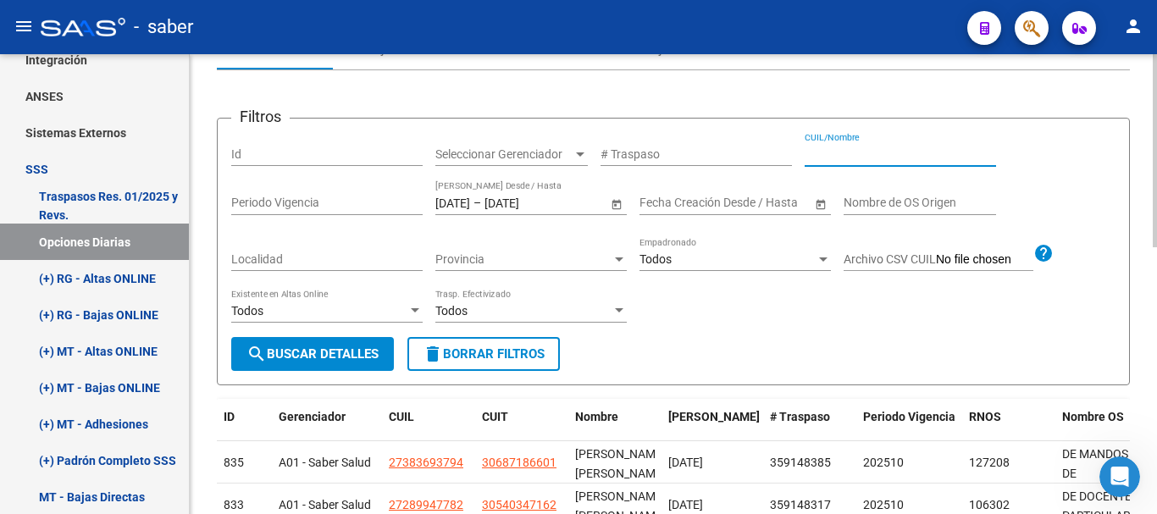
click at [837, 151] on input "CUIL/Nombre" at bounding box center [900, 154] width 191 height 14
paste input "20366300849"
type input "20366300849"
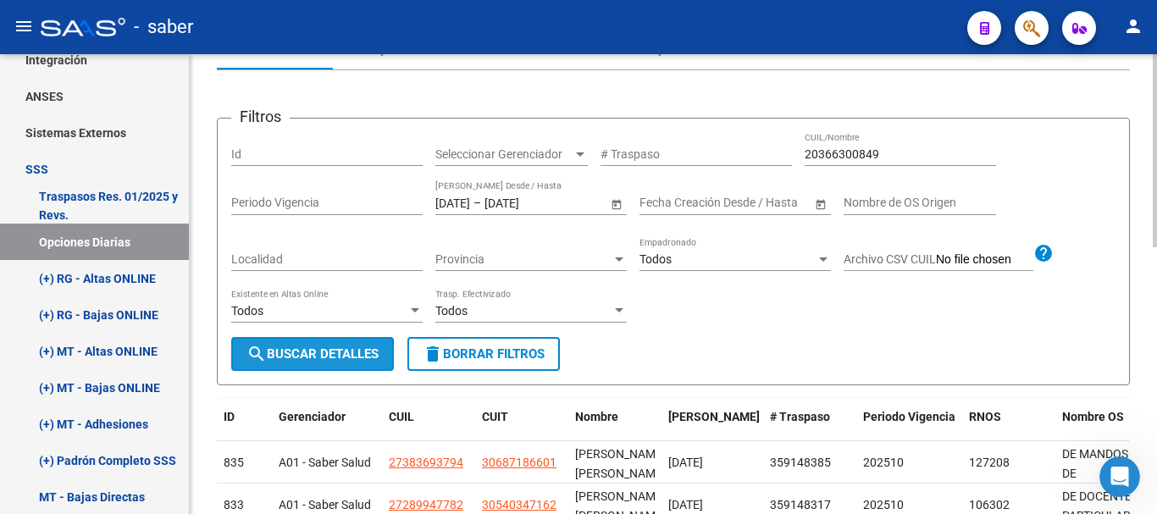
click at [350, 362] on span "search Buscar Detalles" at bounding box center [313, 354] width 132 height 15
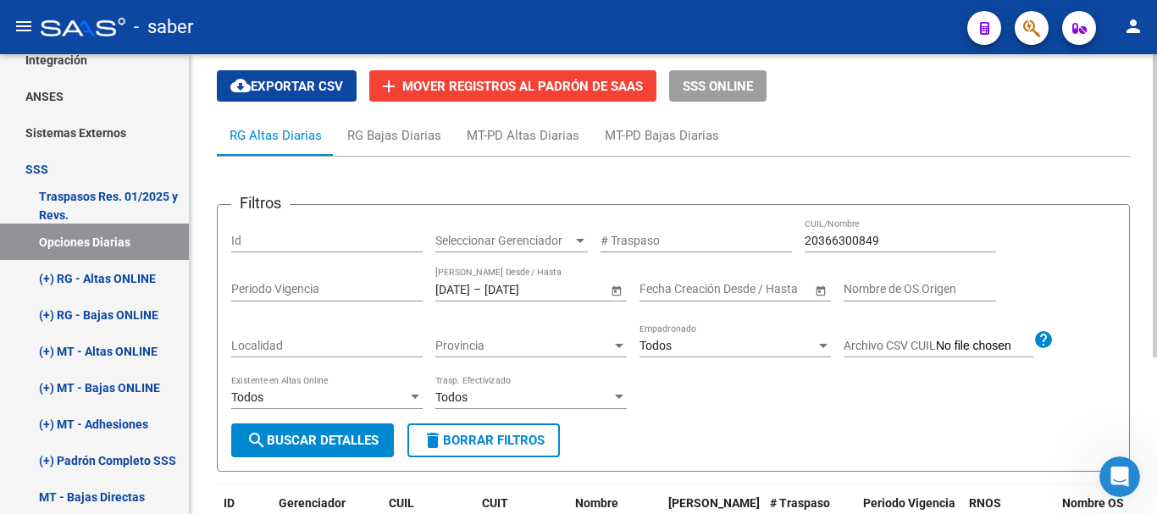
scroll to position [0, 0]
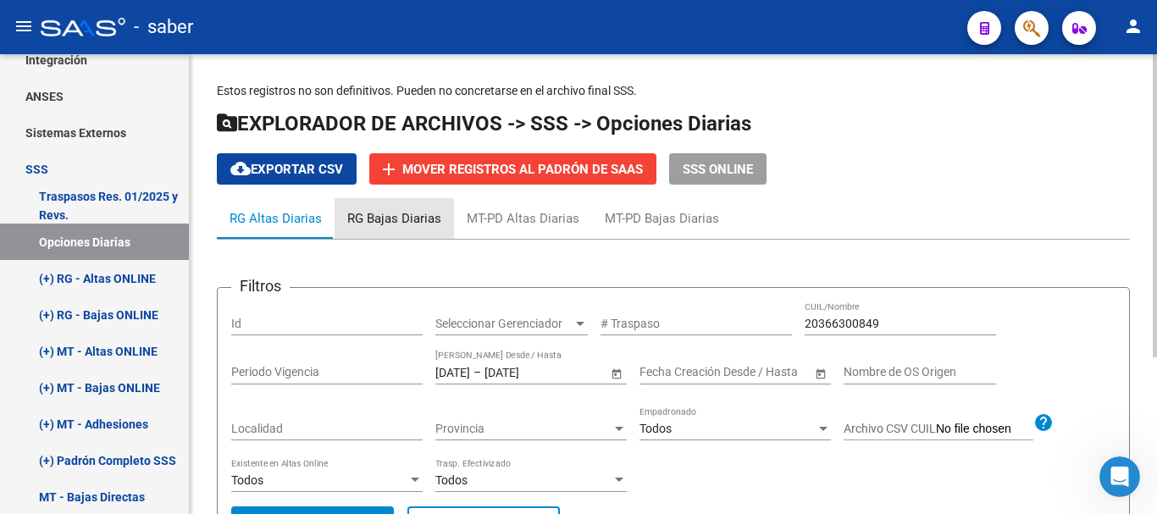
click at [358, 227] on div "RG Bajas Diarias" at bounding box center [394, 218] width 94 height 19
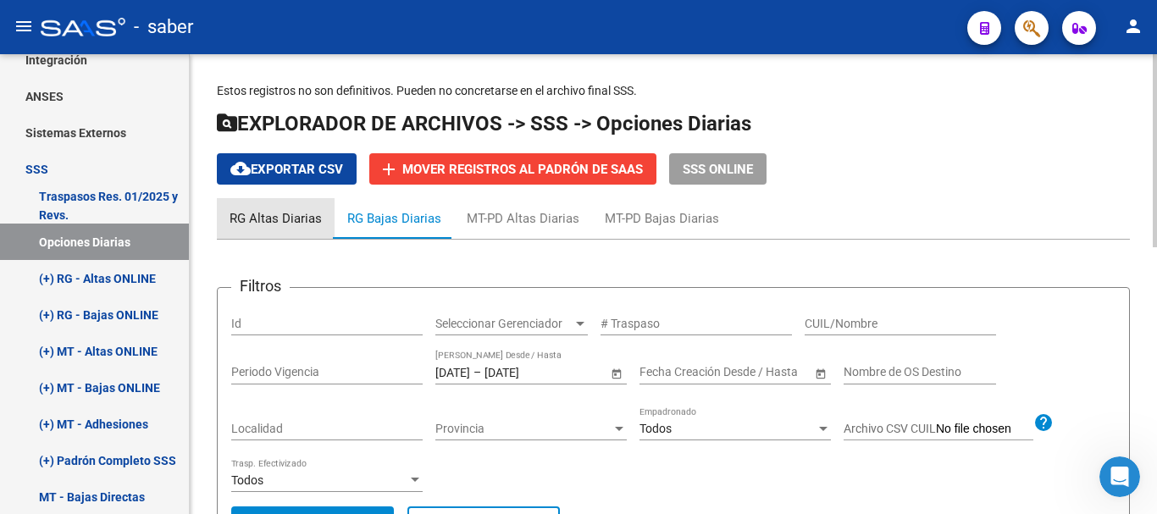
click at [280, 213] on div "RG Altas Diarias" at bounding box center [276, 218] width 92 height 19
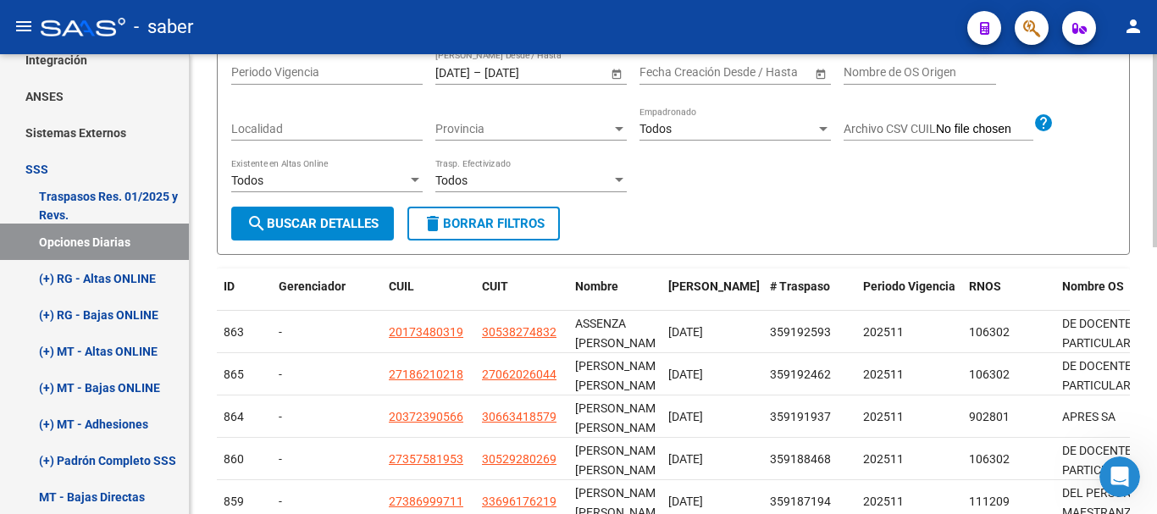
scroll to position [169, 0]
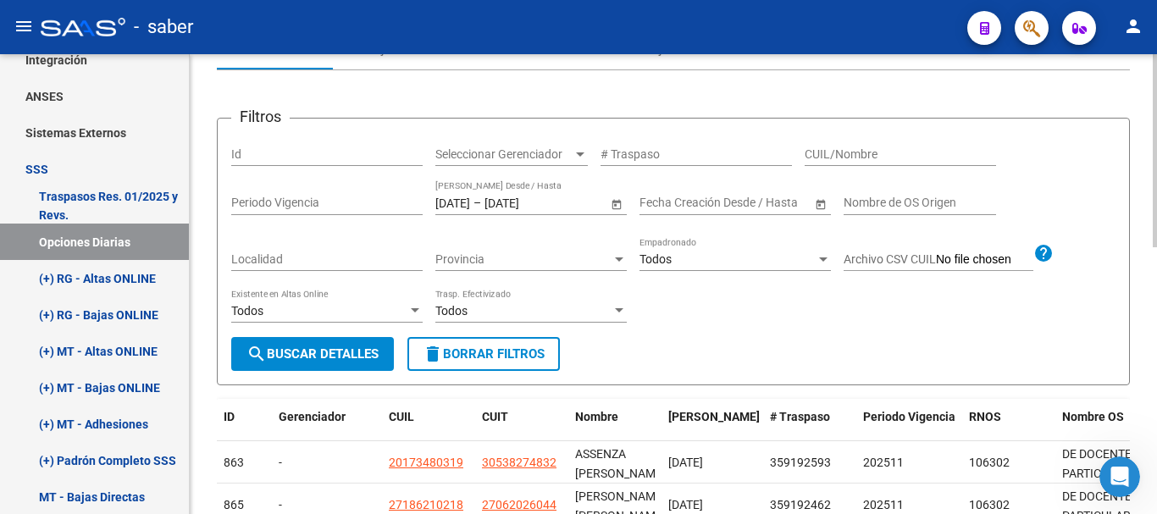
click at [616, 202] on span "Open calendar" at bounding box center [616, 203] width 41 height 41
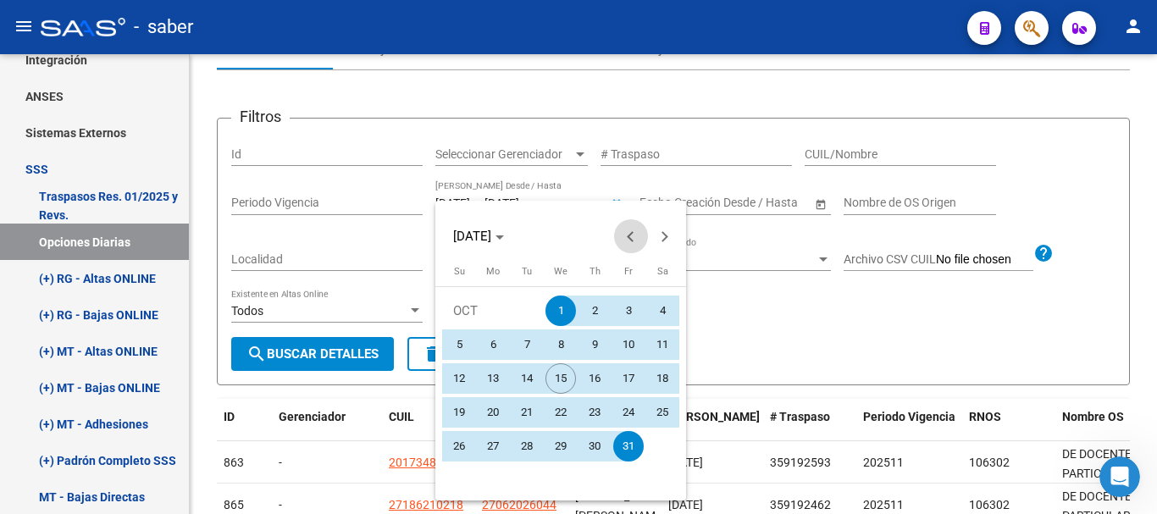
drag, startPoint x: 628, startPoint y: 238, endPoint x: 614, endPoint y: 263, distance: 28.8
click at [628, 239] on button "Previous month" at bounding box center [631, 236] width 34 height 34
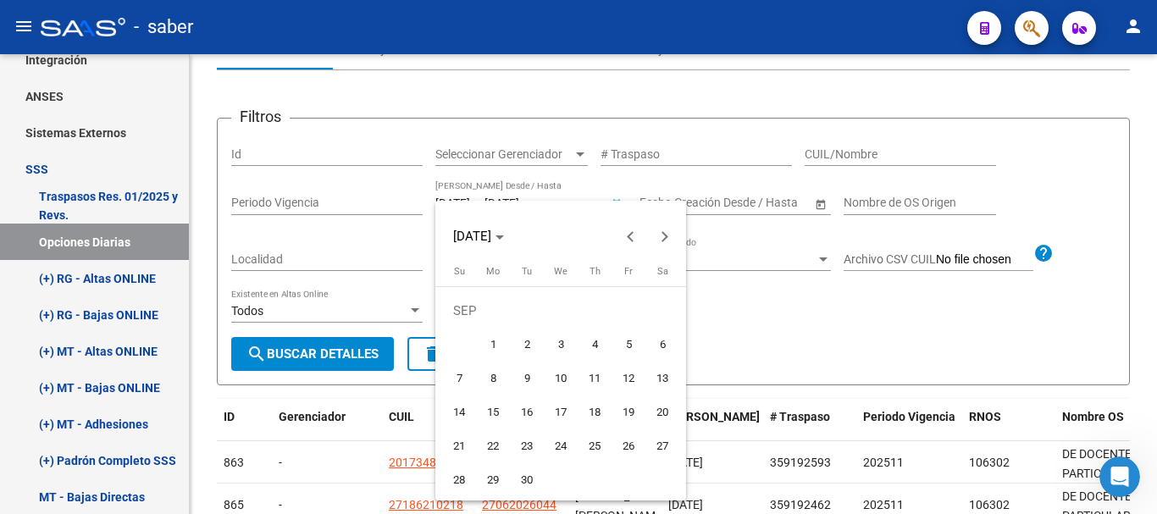
click at [491, 336] on span "1" at bounding box center [493, 345] width 31 height 31
type input "[DATE]"
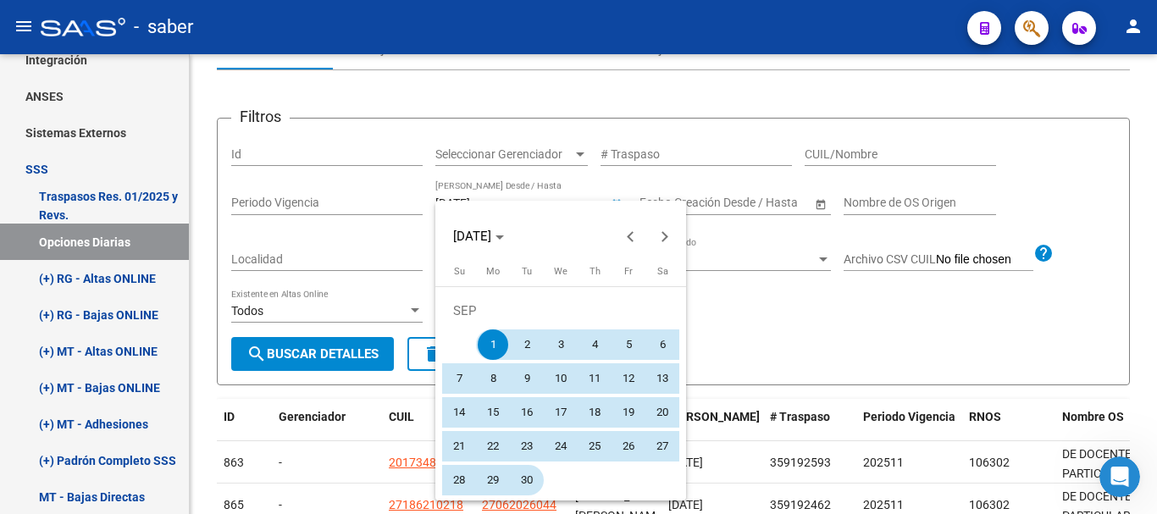
drag, startPoint x: 519, startPoint y: 474, endPoint x: 409, endPoint y: 409, distance: 127.3
click at [516, 471] on span "30" at bounding box center [527, 480] width 31 height 31
type input "[DATE]"
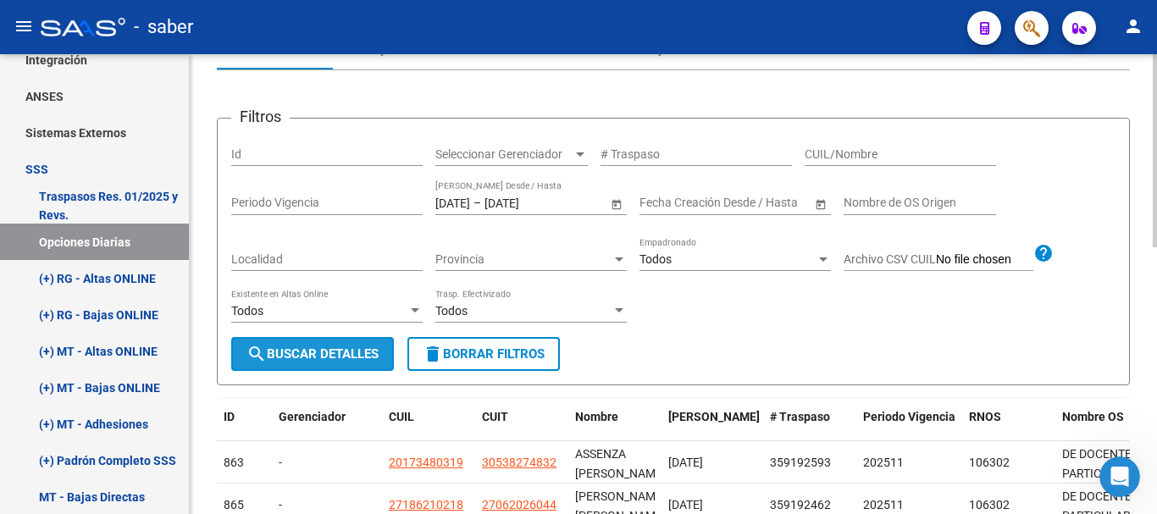
click at [357, 353] on span "search Buscar Detalles" at bounding box center [313, 354] width 132 height 15
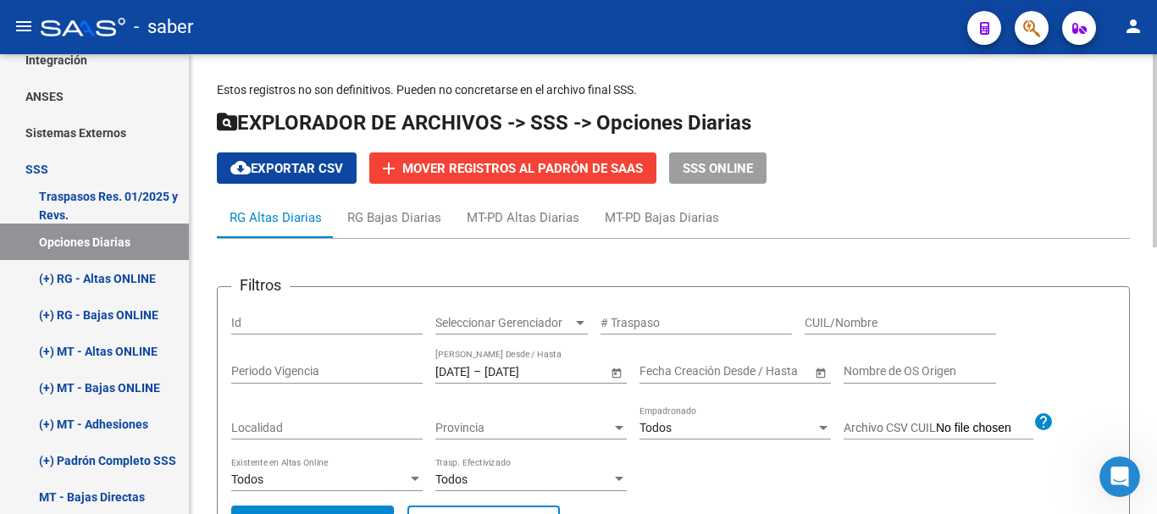
scroll to position [0, 0]
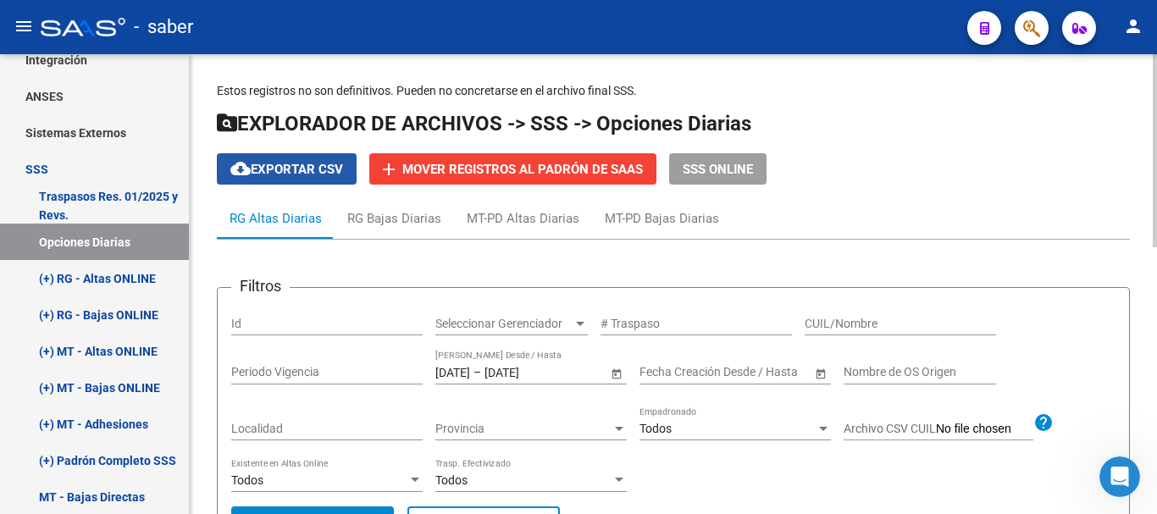
click at [332, 167] on span "cloud_download Exportar CSV" at bounding box center [286, 169] width 113 height 15
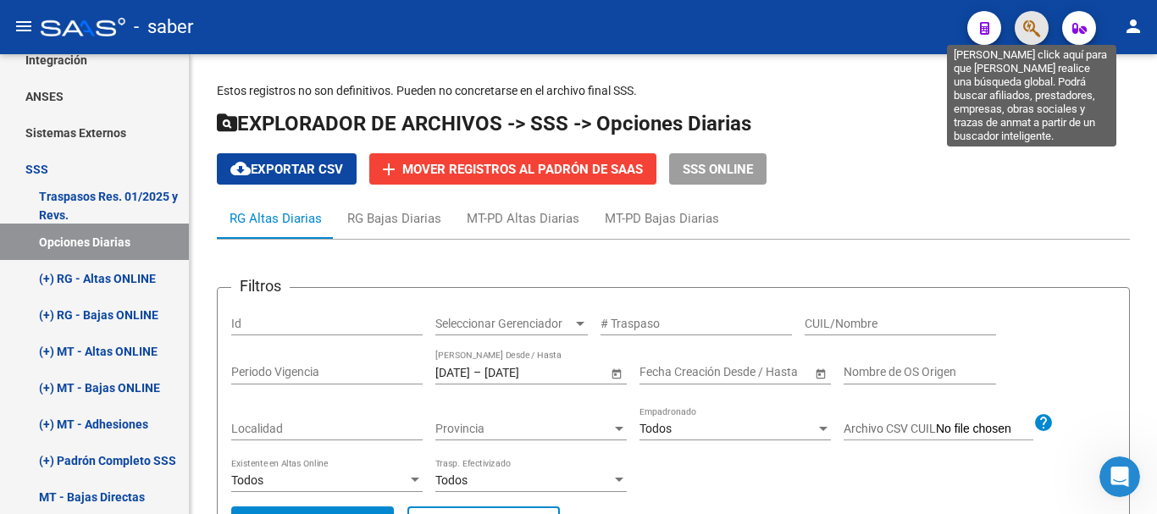
click at [1040, 38] on icon "button" at bounding box center [1031, 28] width 17 height 19
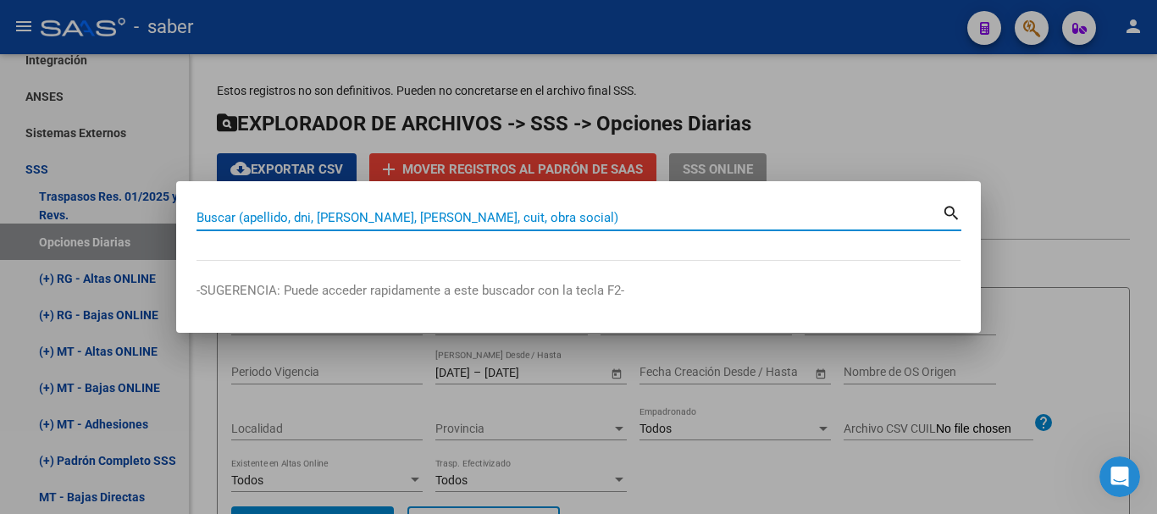
click at [271, 220] on input "Buscar (apellido, dni, [PERSON_NAME], [PERSON_NAME], cuit, obra social)" at bounding box center [570, 217] width 746 height 15
paste input "20366300849"
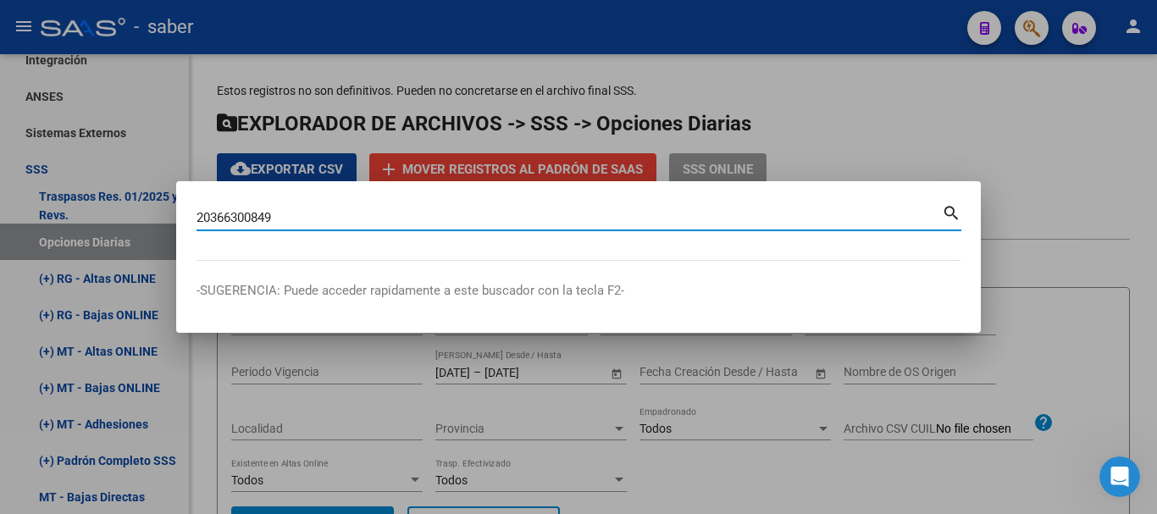
type input "20366300849"
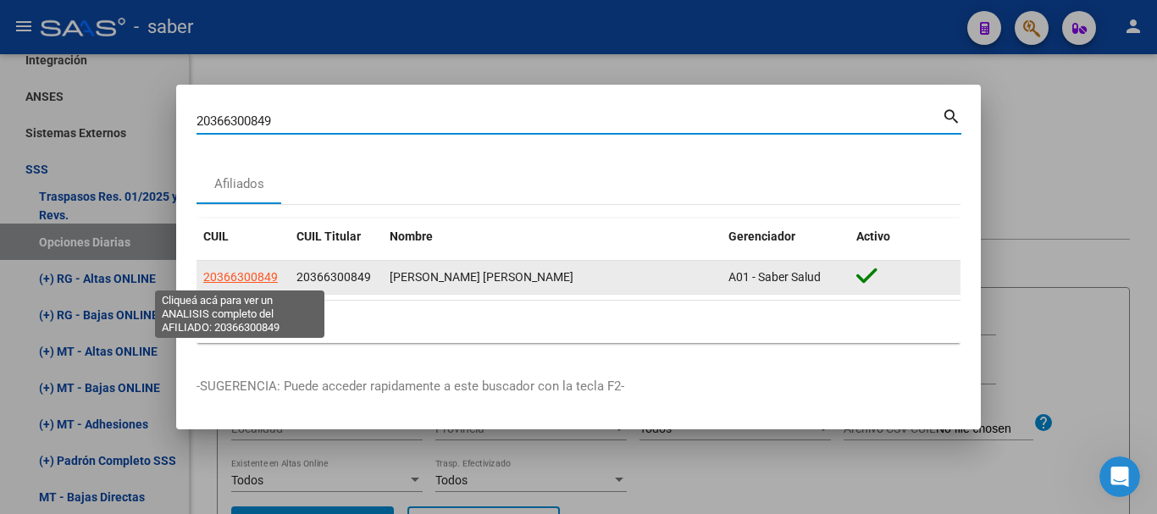
click at [234, 278] on span "20366300849" at bounding box center [240, 277] width 75 height 14
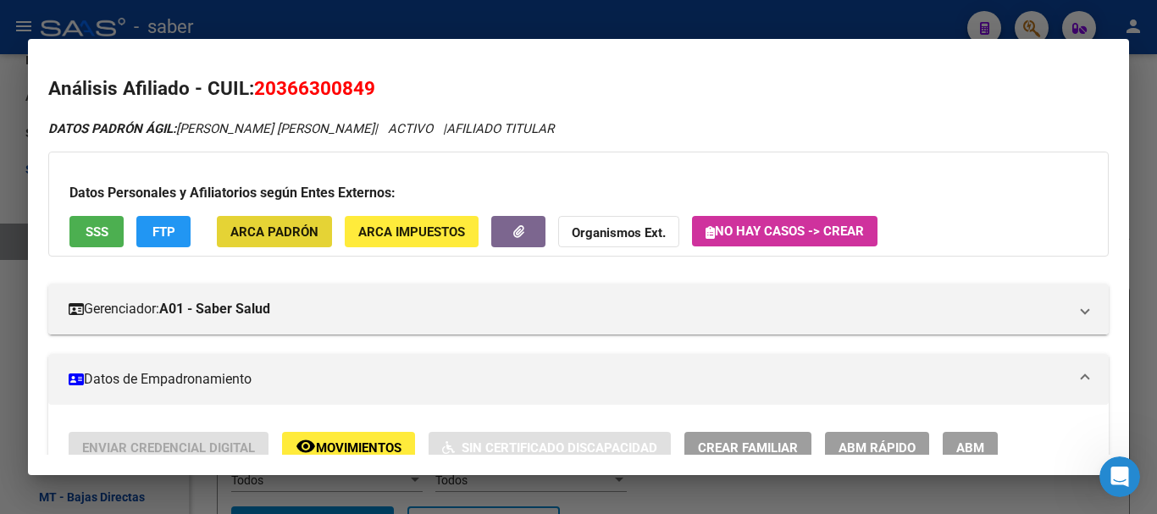
click at [286, 236] on span "ARCA Padrón" at bounding box center [274, 232] width 88 height 15
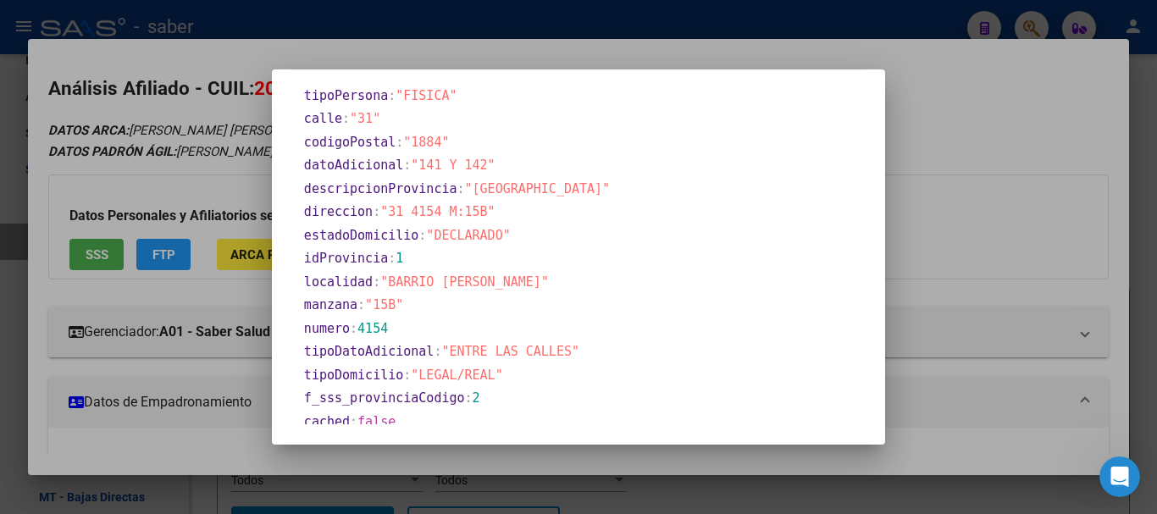
scroll to position [987, 0]
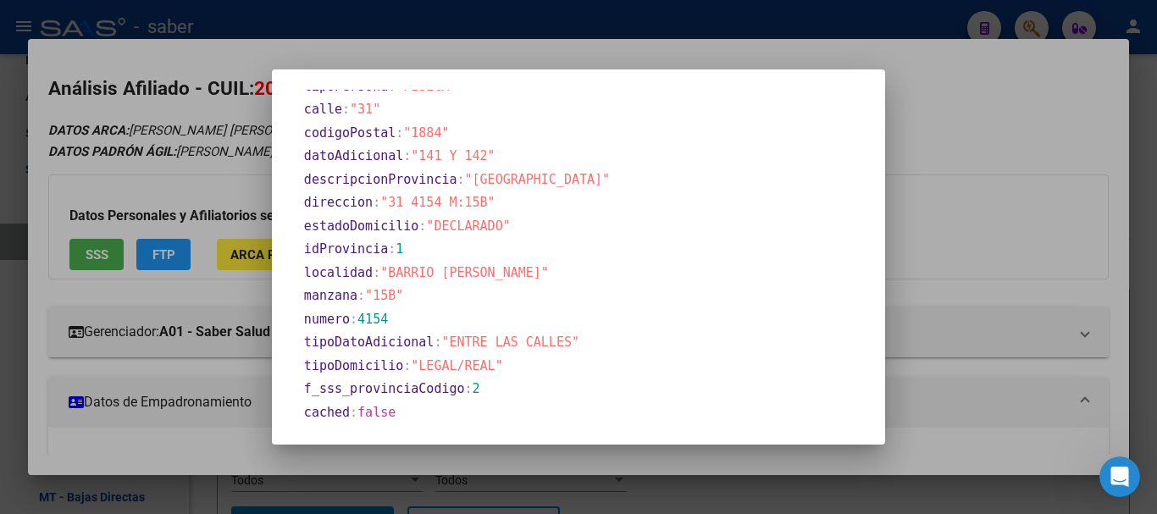
drag, startPoint x: 996, startPoint y: 195, endPoint x: 957, endPoint y: 202, distance: 39.6
click at [991, 196] on div at bounding box center [578, 257] width 1157 height 514
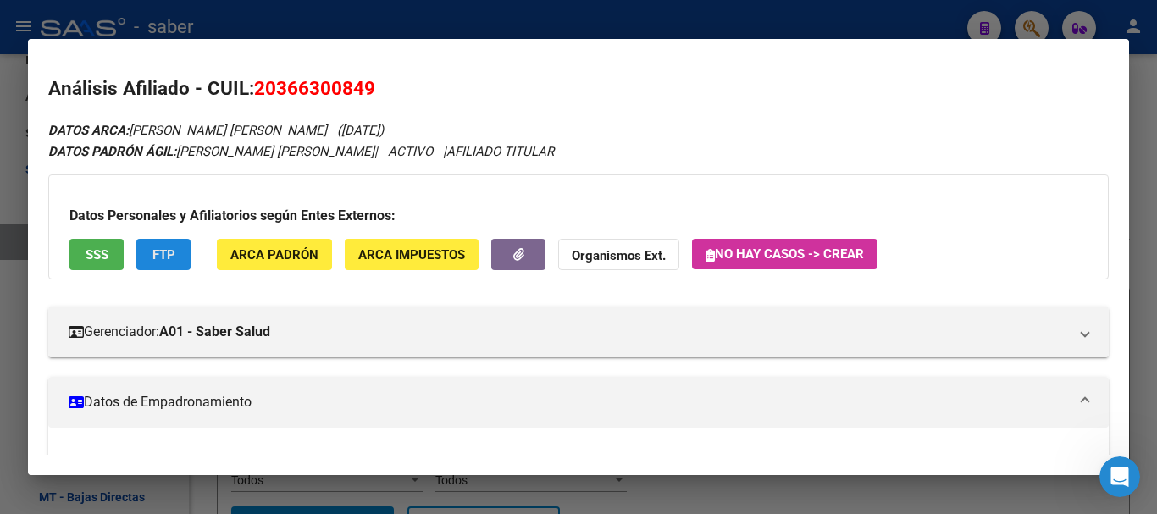
click at [160, 261] on span "FTP" at bounding box center [164, 254] width 23 height 15
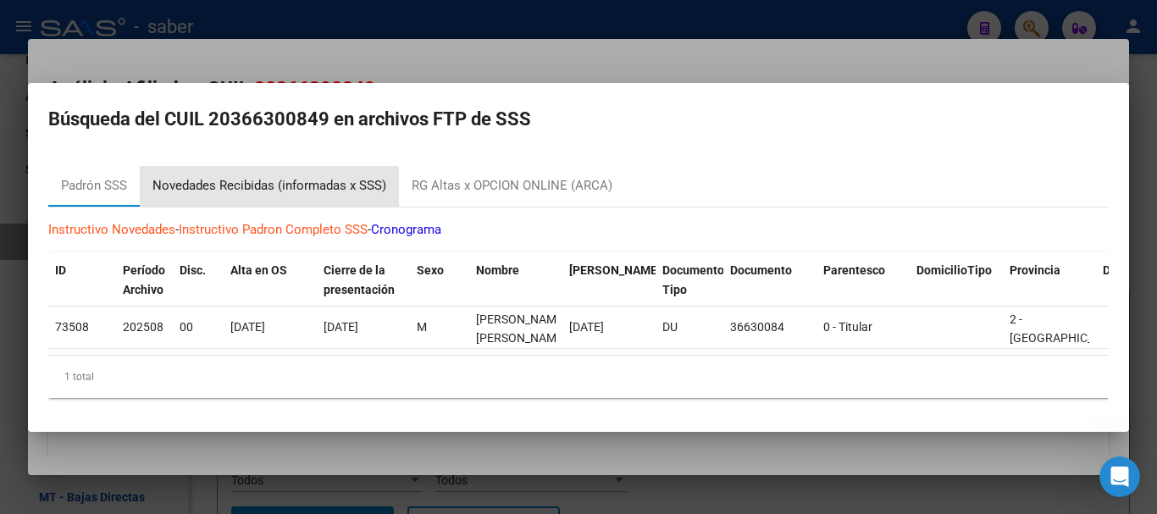
click at [262, 183] on div "Novedades Recibidas (informadas x SSS)" at bounding box center [270, 185] width 234 height 19
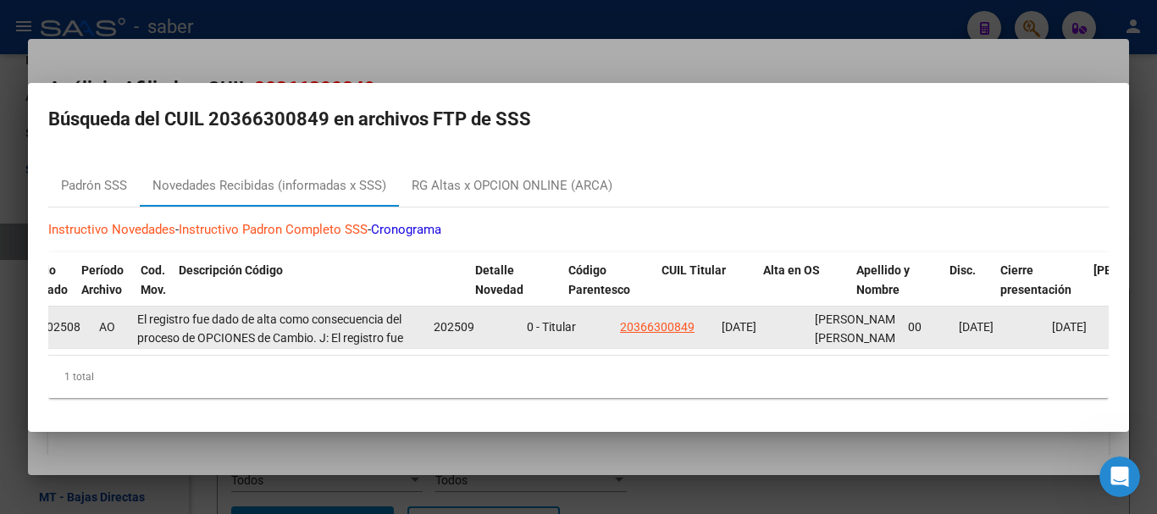
scroll to position [0, 109]
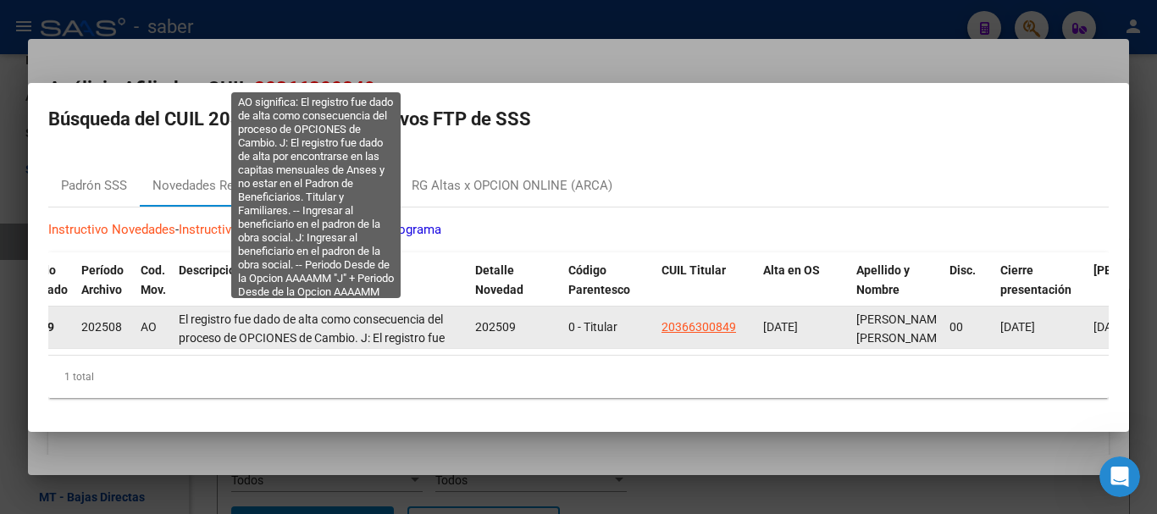
click at [351, 330] on span "El registro fue dado de [PERSON_NAME] consecuencia del proceso de OPCIONES de C…" at bounding box center [312, 397] width 266 height 168
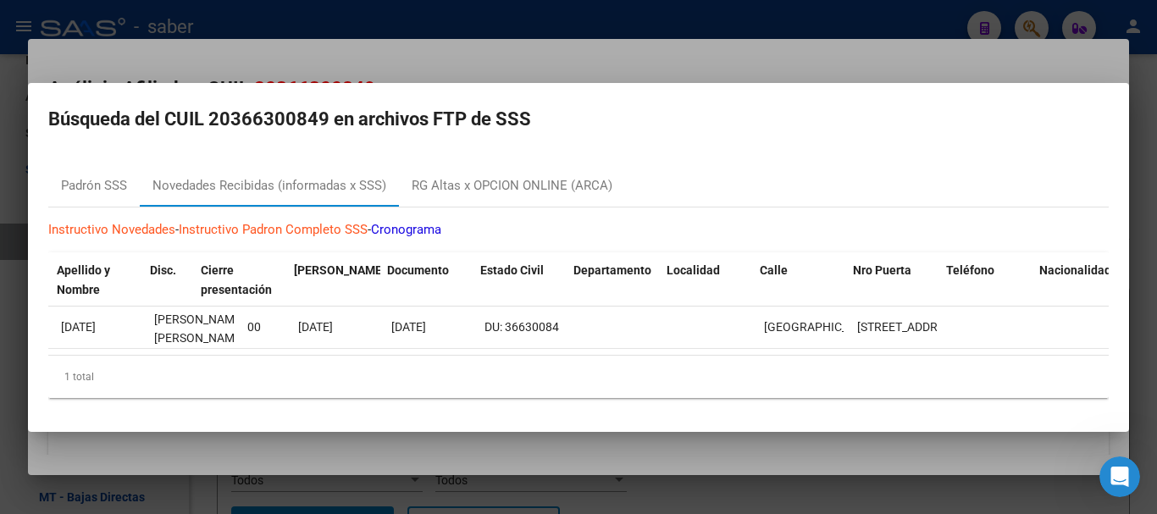
scroll to position [0, 1261]
